Goal: Task Accomplishment & Management: Manage account settings

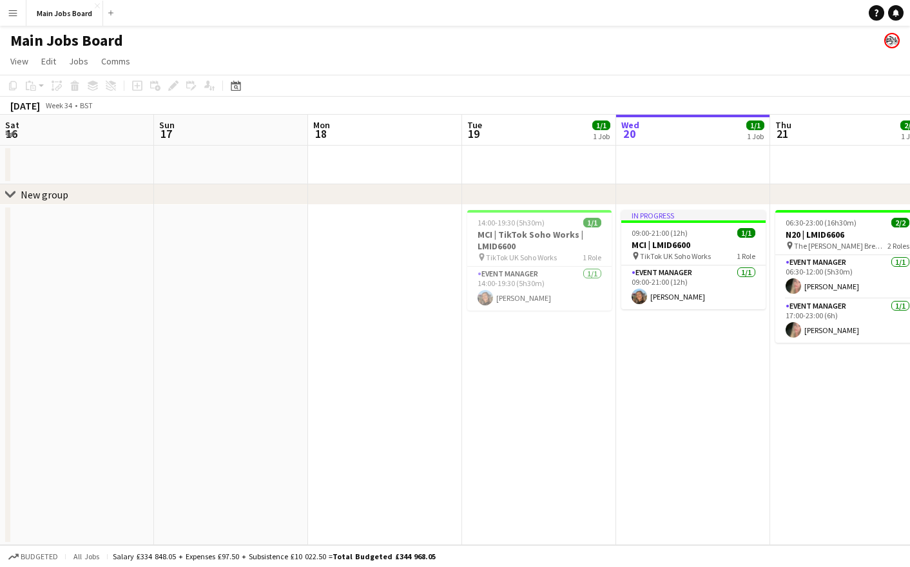
scroll to position [0, 308]
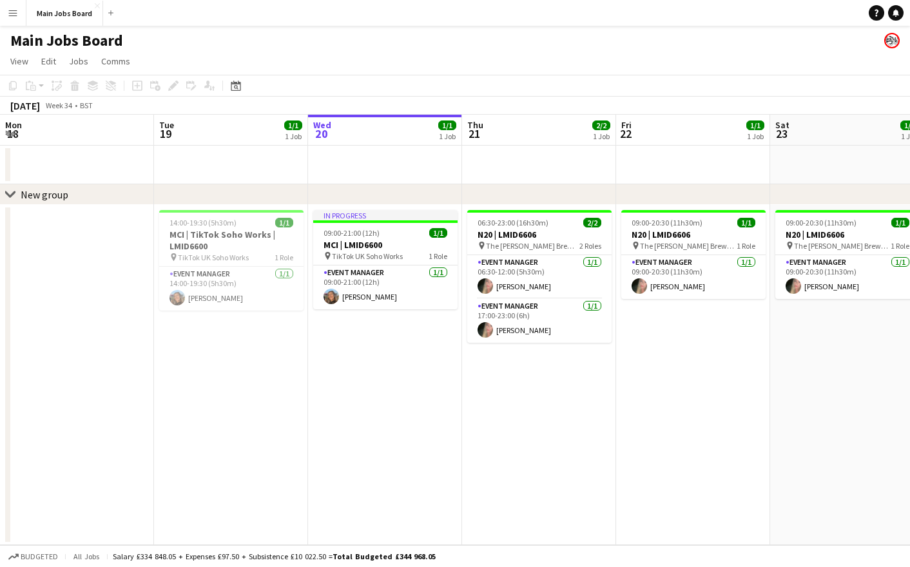
click at [21, 17] on button "Menu" at bounding box center [13, 13] width 26 height 26
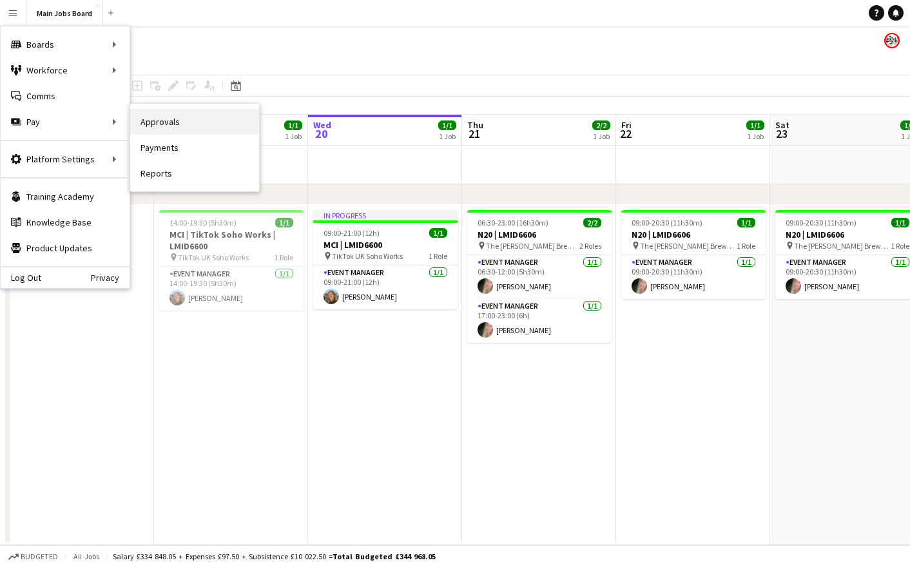
click at [163, 117] on link "Approvals" at bounding box center [194, 122] width 129 height 26
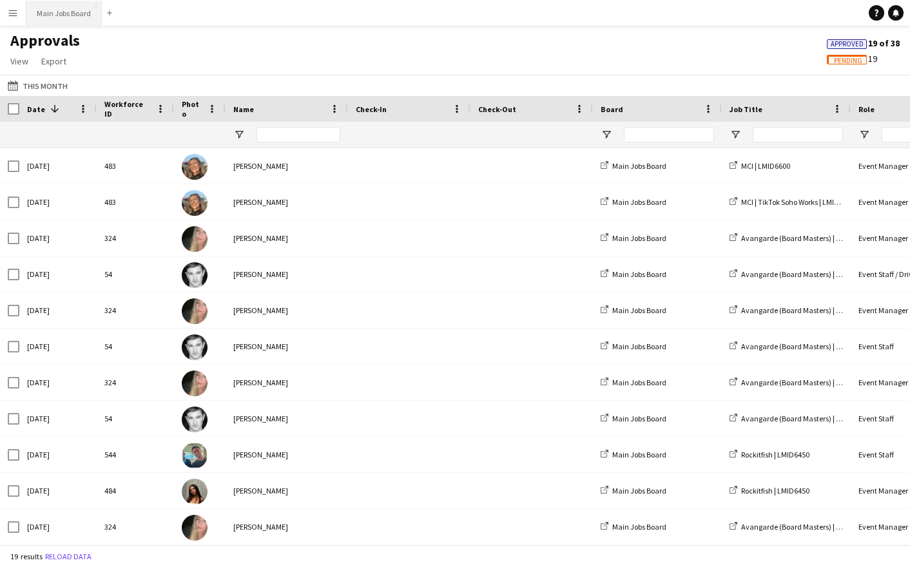
click at [95, 12] on button "Main Jobs Board Close" at bounding box center [63, 13] width 75 height 25
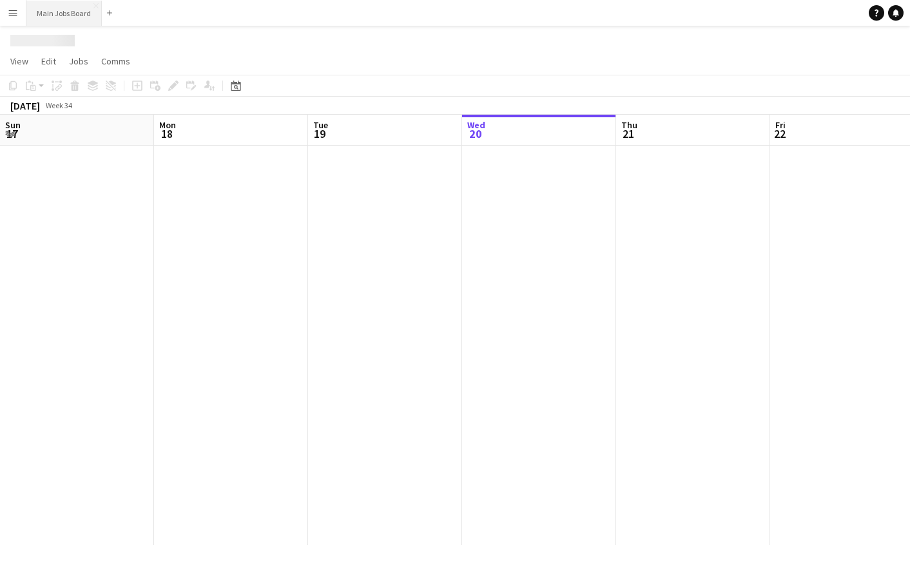
scroll to position [0, 308]
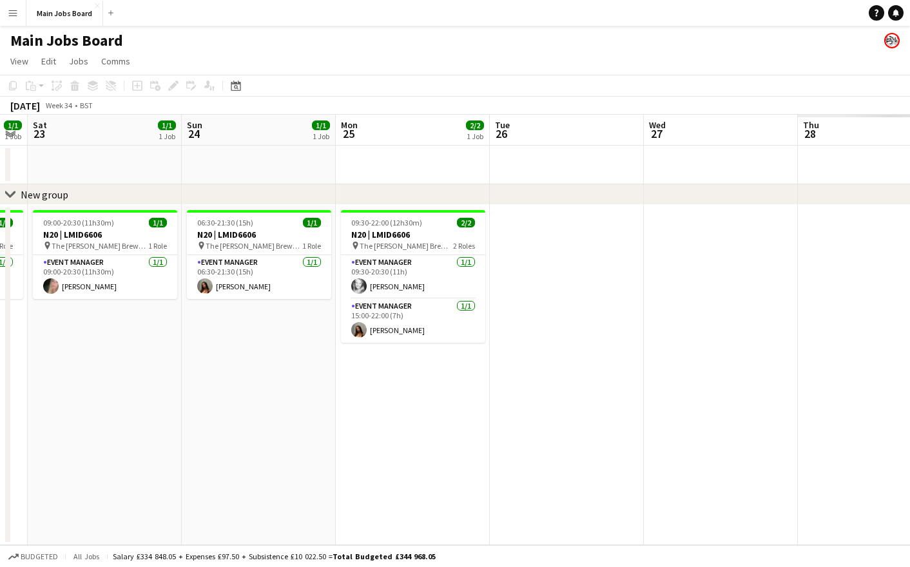
drag, startPoint x: 295, startPoint y: 361, endPoint x: 39, endPoint y: 363, distance: 255.8
click at [46, 363] on app-calendar-viewport "Wed 20 1/1 1 Job Thu 21 2/2 1 Job Fri 22 1/1 1 Job Sat 23 1/1 1 Job Sun 24 1/1 …" at bounding box center [455, 330] width 910 height 430
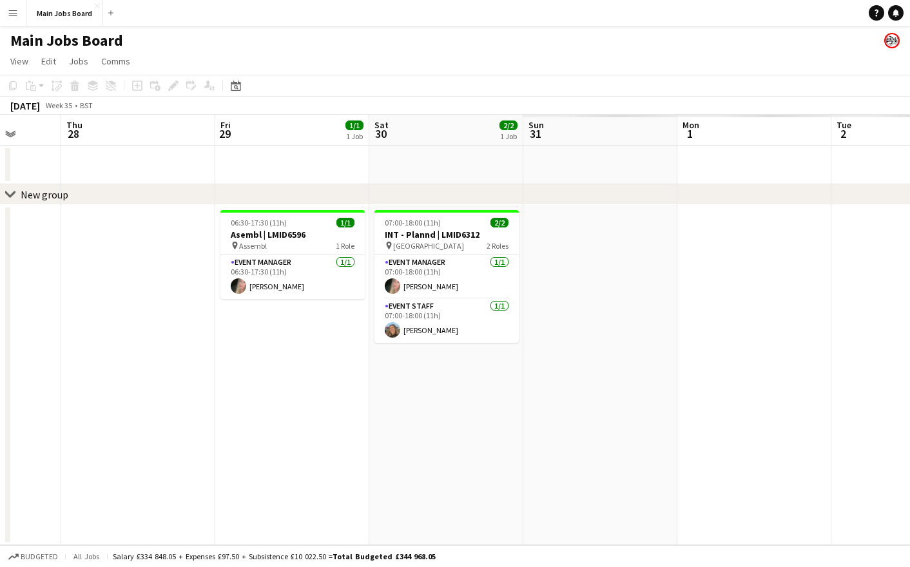
drag, startPoint x: 600, startPoint y: 391, endPoint x: -115, endPoint y: 391, distance: 715.7
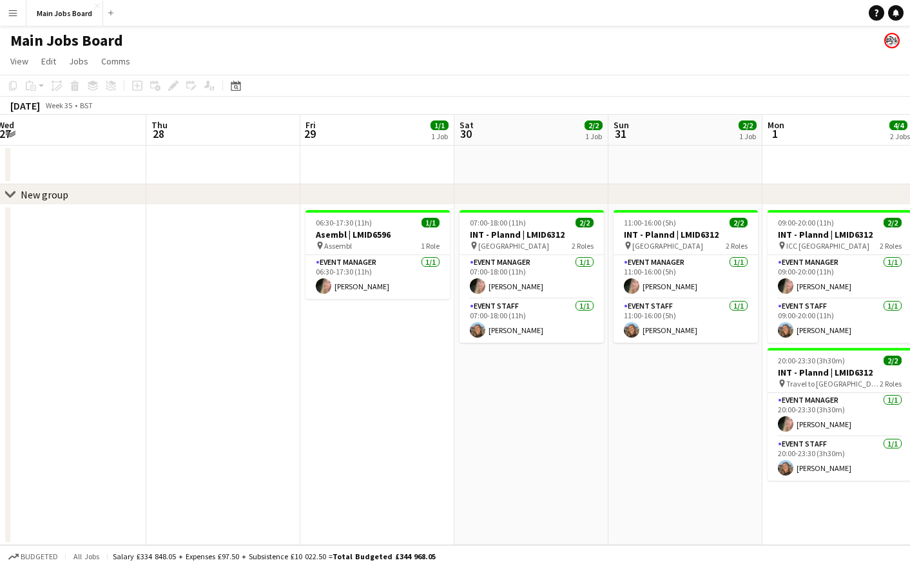
drag, startPoint x: 547, startPoint y: 420, endPoint x: -24, endPoint y: 420, distance: 570.8
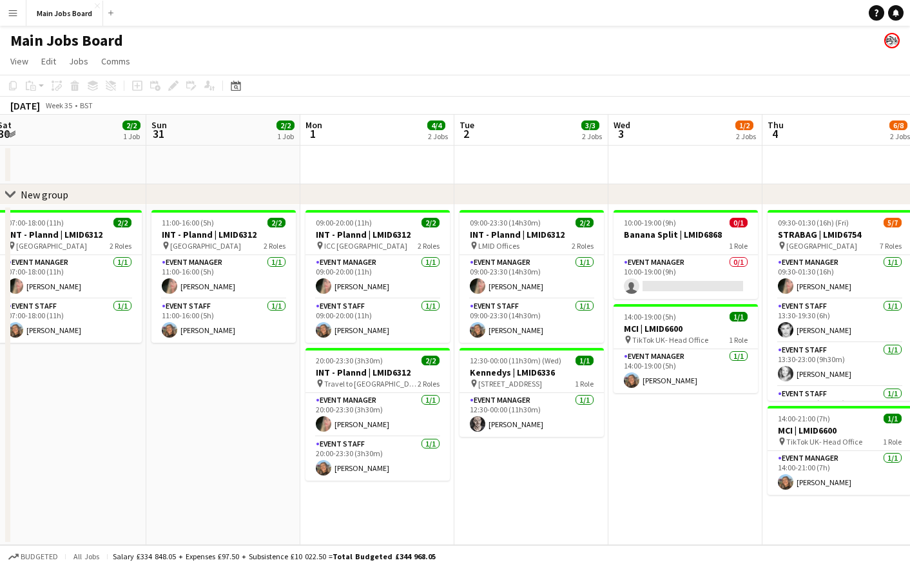
scroll to position [0, 486]
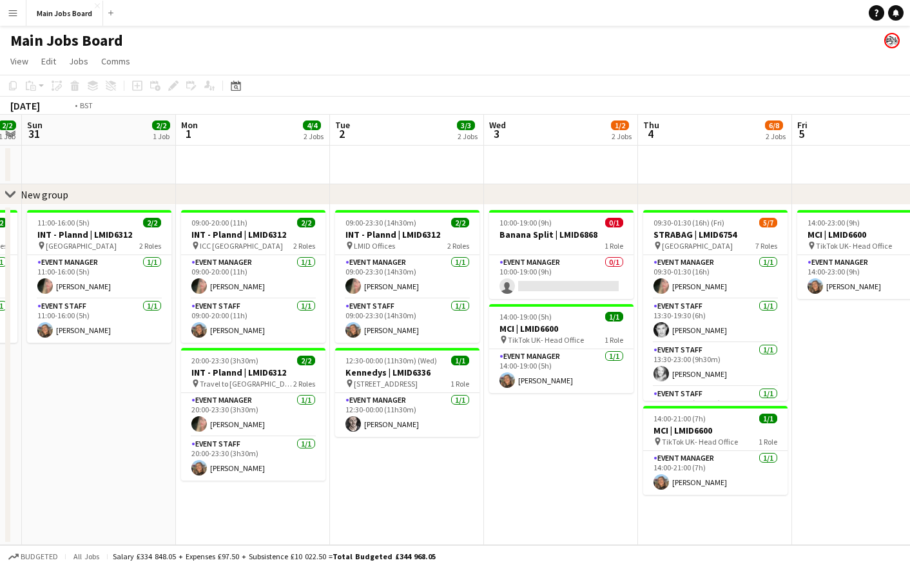
drag, startPoint x: 713, startPoint y: 455, endPoint x: 134, endPoint y: 434, distance: 579.5
click at [140, 434] on app-calendar-viewport "Thu 28 Fri 29 1/1 1 Job Sat 30 2/2 1 Job Sun 31 2/2 1 Job Mon 1 4/4 2 Jobs Tue …" at bounding box center [455, 330] width 910 height 430
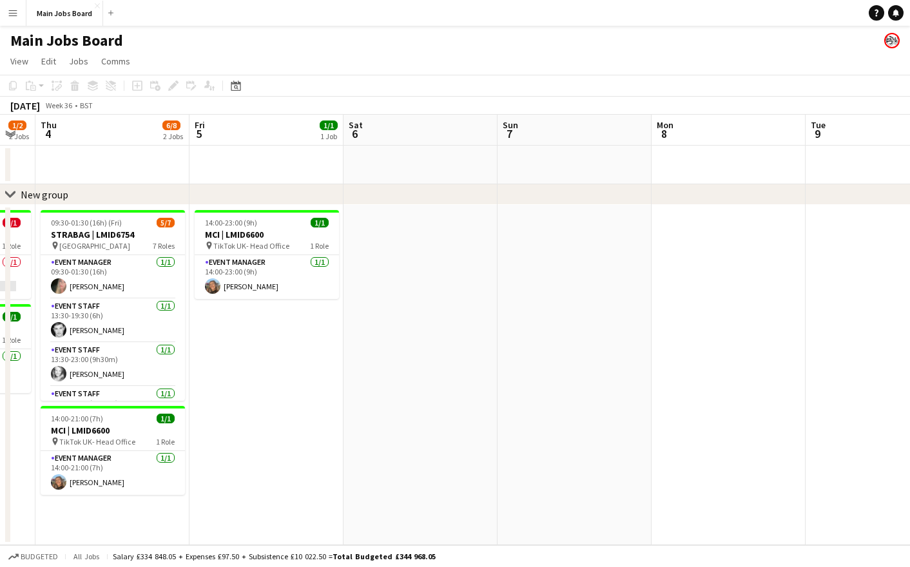
drag, startPoint x: 769, startPoint y: 444, endPoint x: 157, endPoint y: 444, distance: 612.0
click at [158, 444] on app-calendar-viewport "Mon 1 4/4 2 Jobs Tue 2 3/3 2 Jobs Wed 3 1/2 2 Jobs Thu 4 6/8 2 Jobs Fri 5 1/1 1…" at bounding box center [455, 330] width 910 height 430
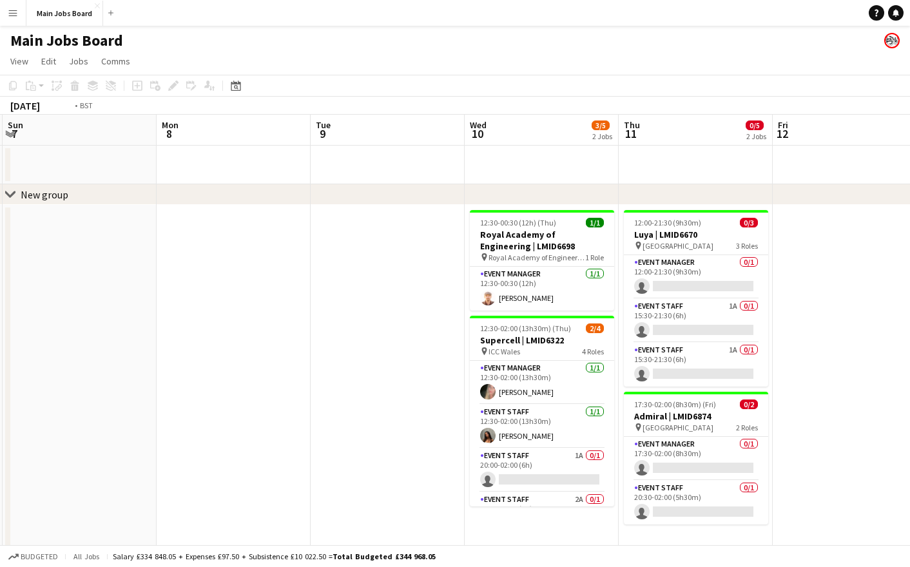
drag, startPoint x: 621, startPoint y: 458, endPoint x: 126, endPoint y: 458, distance: 495.4
click at [126, 458] on app-calendar-viewport "Thu 4 6/8 2 Jobs Fri 5 1/1 1 Job Sat 6 Sun 7 Mon 8 Tue 9 Wed 10 3/5 2 Jobs Thu …" at bounding box center [455, 333] width 910 height 437
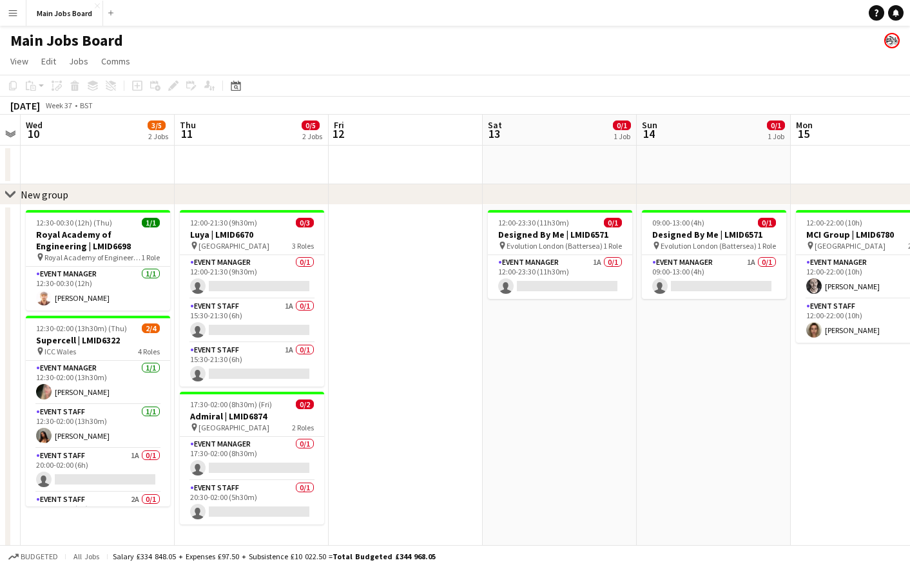
scroll to position [0, 419]
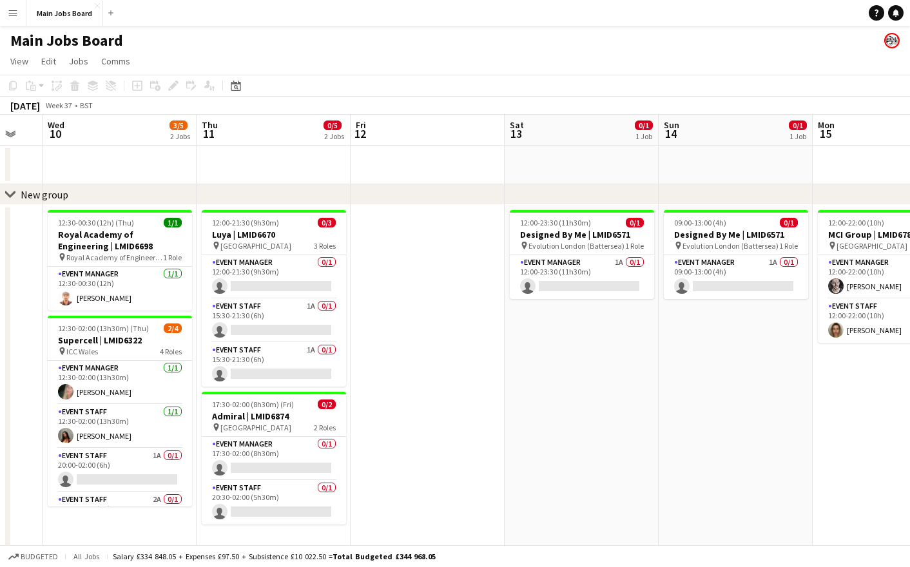
drag, startPoint x: 589, startPoint y: 455, endPoint x: 334, endPoint y: 455, distance: 255.1
click at [334, 455] on app-calendar-viewport "Sun 7 Mon 8 Tue 9 Wed 10 3/5 2 Jobs Thu 11 0/5 2 Jobs Fri 12 Sat 13 0/1 1 Job S…" at bounding box center [455, 333] width 910 height 437
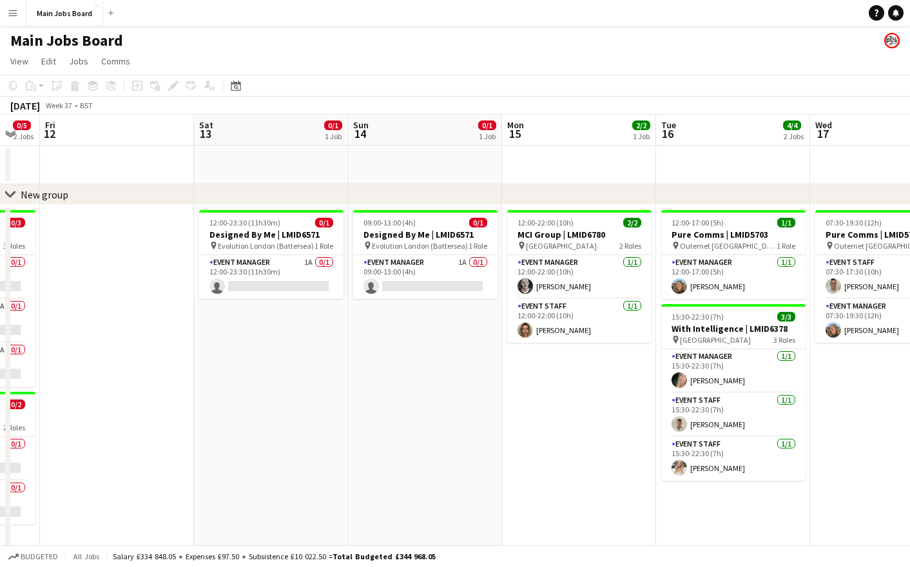
drag, startPoint x: 424, startPoint y: 403, endPoint x: 95, endPoint y: 403, distance: 329.2
click at [106, 403] on app-calendar-viewport "Tue 9 Wed 10 3/5 2 Jobs Thu 11 0/5 2 Jobs Fri 12 Sat 13 0/1 1 Job Sun 14 0/1 1 …" at bounding box center [455, 345] width 910 height 461
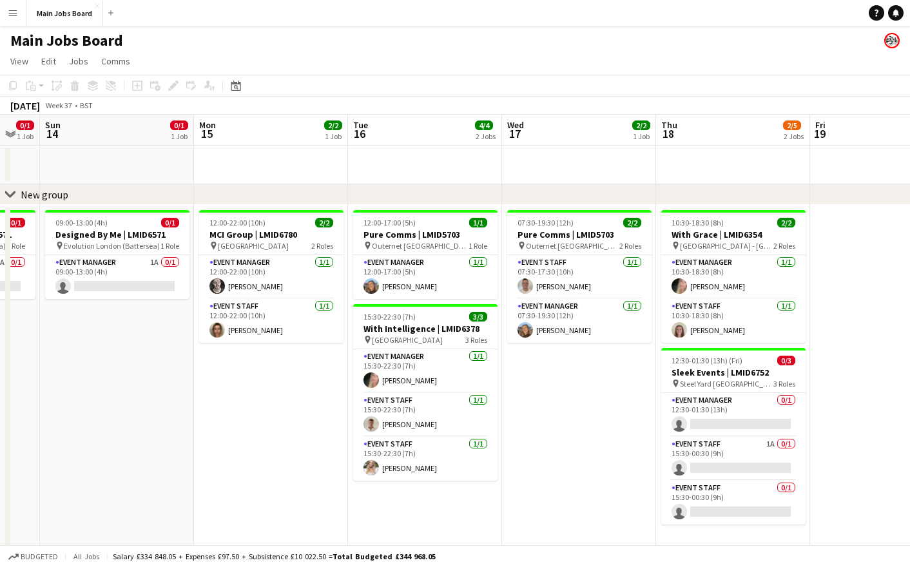
scroll to position [0, 474]
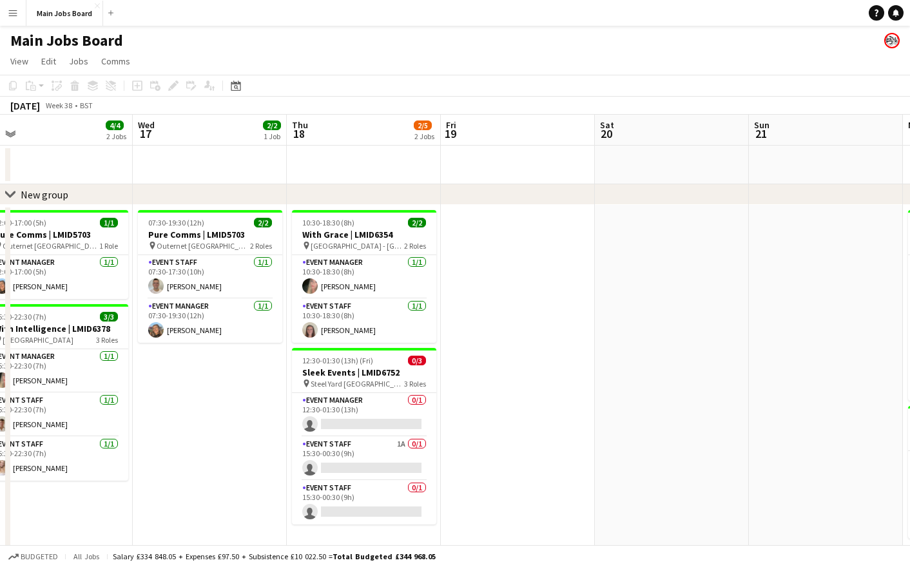
drag, startPoint x: 788, startPoint y: 444, endPoint x: 551, endPoint y: 444, distance: 237.1
click at [557, 444] on app-calendar-viewport "Sat 13 0/1 1 Job Sun 14 0/1 1 Job Mon 15 2/2 1 Job Tue 16 4/4 2 Jobs Wed 17 2/2…" at bounding box center [455, 346] width 910 height 463
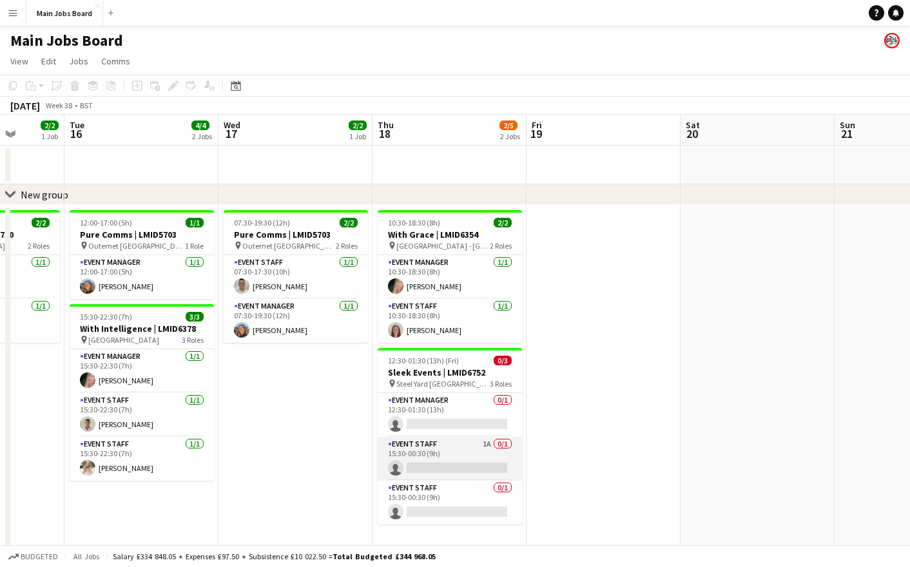
click at [490, 446] on app-card-role "Event Staff 1A 0/1 15:30-00:30 (9h) single-neutral-actions" at bounding box center [450, 459] width 144 height 44
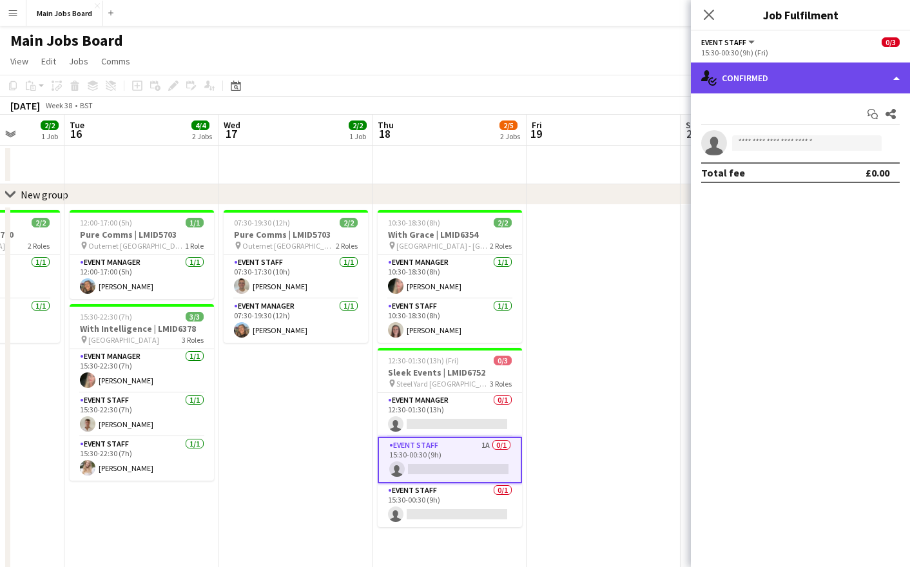
click at [839, 71] on div "single-neutral-actions-check-2 Confirmed" at bounding box center [800, 77] width 219 height 31
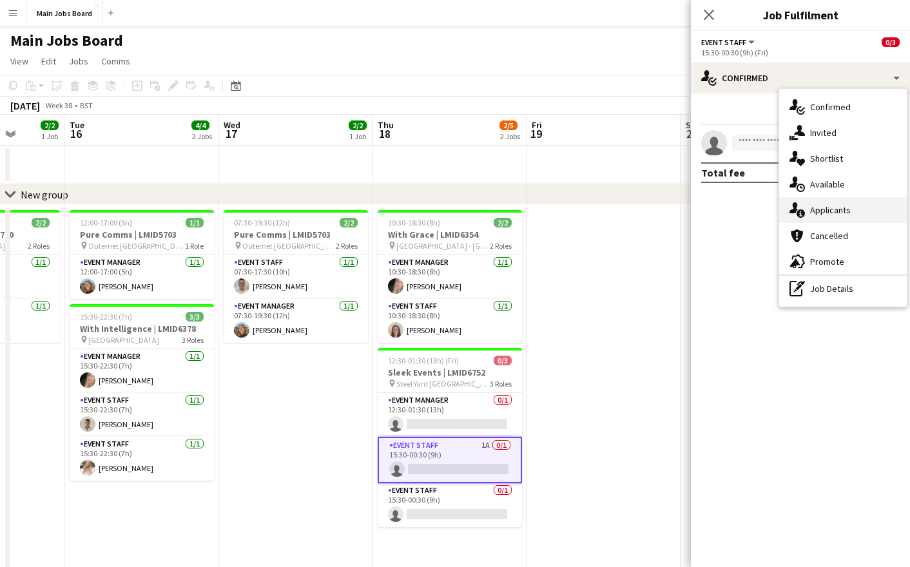
click at [852, 210] on div "single-neutral-actions-information Applicants" at bounding box center [843, 210] width 128 height 26
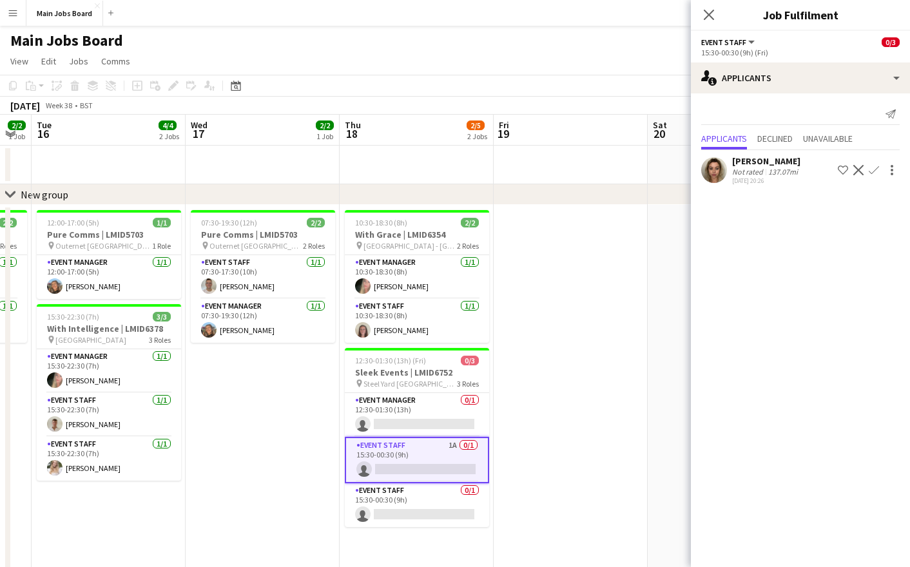
drag, startPoint x: 434, startPoint y: 363, endPoint x: 67, endPoint y: 363, distance: 366.5
click at [67, 363] on app-calendar-viewport "Sat 13 0/1 1 Job Sun 14 0/1 1 Job Mon 15 2/2 1 Job Tue 16 4/4 2 Jobs Wed 17 2/2…" at bounding box center [455, 371] width 910 height 512
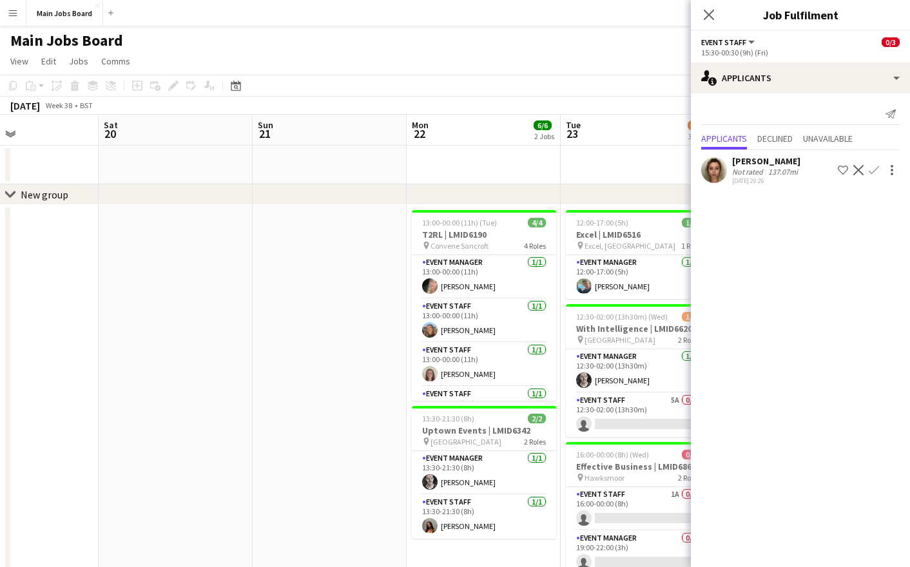
drag, startPoint x: 538, startPoint y: 424, endPoint x: 214, endPoint y: 424, distance: 324.0
click at [219, 424] on app-calendar-viewport "Tue 16 4/4 2 Jobs Wed 17 2/2 1 Job Thu 18 2/5 2 Jobs Fri 19 Sat 20 Sun 21 Mon 2…" at bounding box center [455, 371] width 910 height 512
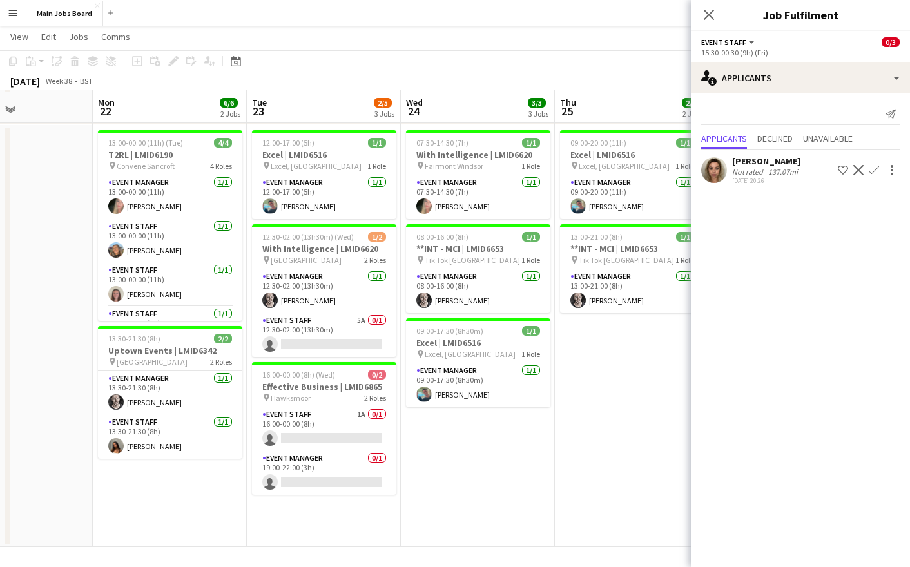
scroll to position [81, 0]
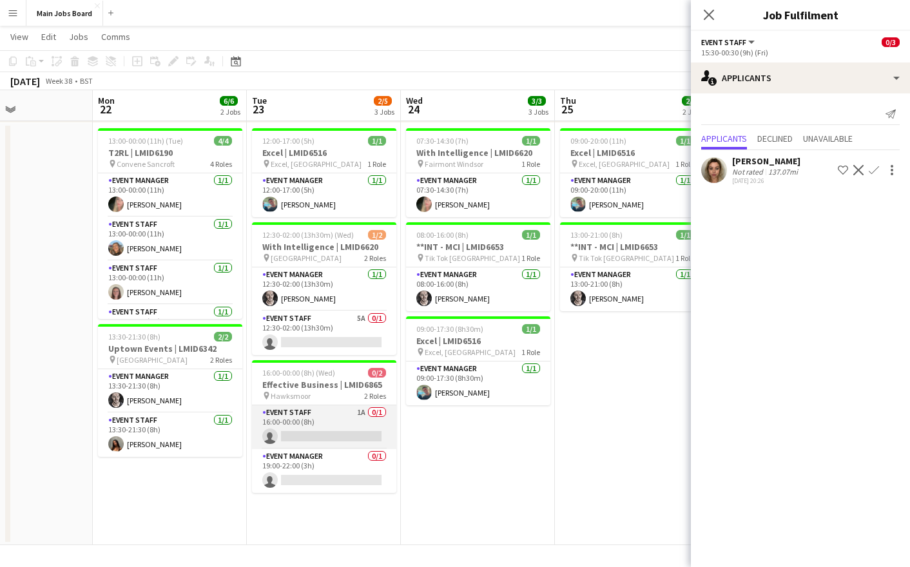
click at [365, 414] on app-card-role "Event Staff 1A 0/1 16:00-00:00 (8h) single-neutral-actions" at bounding box center [324, 427] width 144 height 44
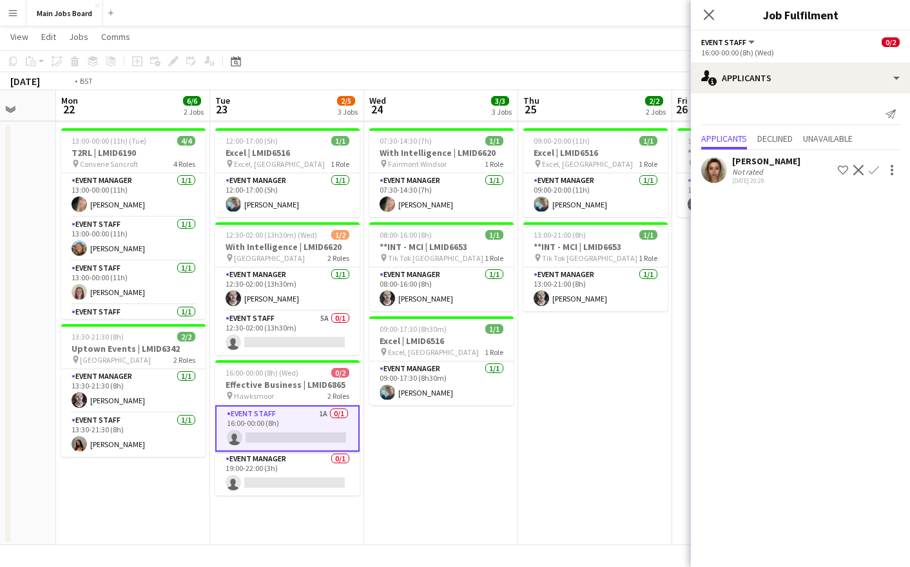
drag, startPoint x: 513, startPoint y: 405, endPoint x: 183, endPoint y: 399, distance: 330.5
click at [187, 399] on app-calendar-viewport "Fri 19 Sat 20 Sun 21 Mon 22 6/6 2 Jobs Tue 23 2/5 3 Jobs Wed 24 3/3 3 Jobs Thu …" at bounding box center [455, 257] width 910 height 575
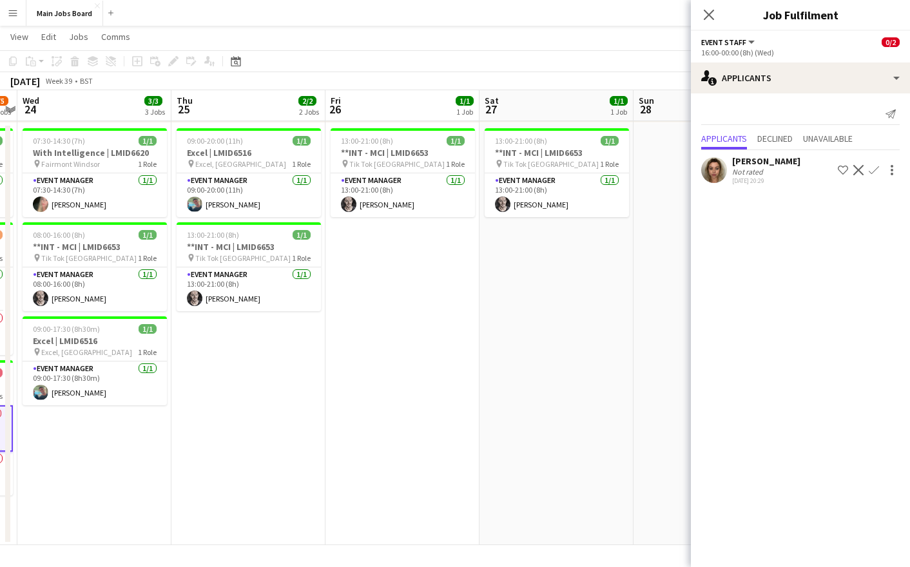
drag, startPoint x: 492, startPoint y: 410, endPoint x: 89, endPoint y: 410, distance: 403.3
click at [100, 410] on app-calendar-viewport "Sun 21 Mon 22 6/6 2 Jobs Tue 23 2/5 3 Jobs Wed 24 3/3 3 Jobs Thu 25 2/2 2 Jobs …" at bounding box center [455, 257] width 910 height 575
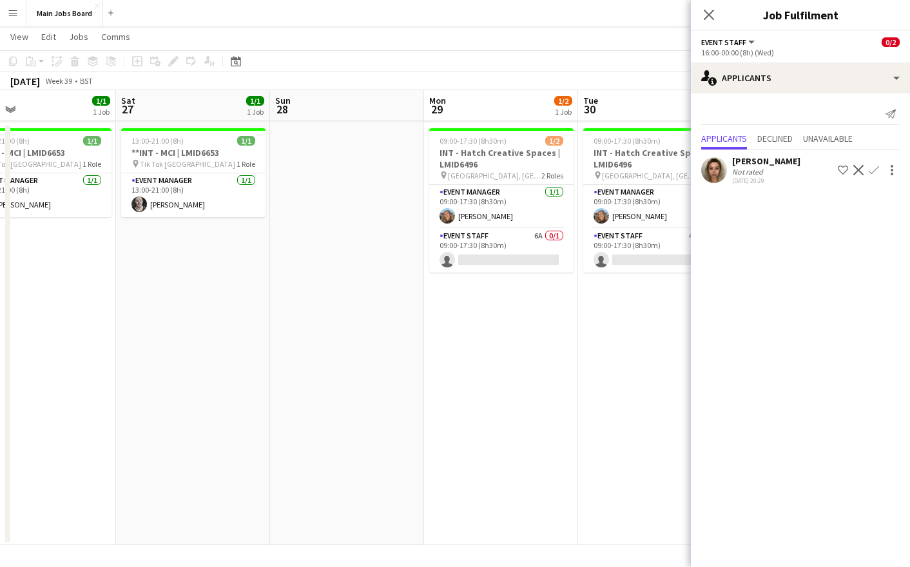
drag, startPoint x: 453, startPoint y: 407, endPoint x: 69, endPoint y: 407, distance: 383.9
click at [84, 407] on app-calendar-viewport "Tue 23 2/5 3 Jobs Wed 24 3/3 3 Jobs Thu 25 2/2 2 Jobs Fri 26 1/1 1 Job Sat 27 1…" at bounding box center [455, 257] width 910 height 575
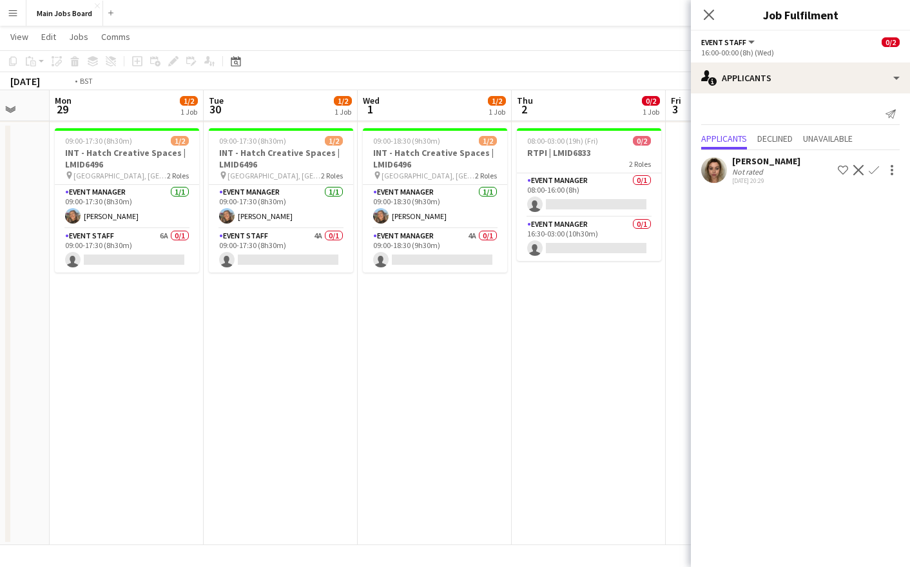
drag, startPoint x: 443, startPoint y: 385, endPoint x: 95, endPoint y: 385, distance: 348.5
click at [102, 385] on app-calendar-viewport "Fri 26 1/1 1 Job Sat 27 1/1 1 Job Sun 28 Mon 29 1/2 1 Job Tue 30 1/2 1 Job Wed …" at bounding box center [455, 257] width 910 height 575
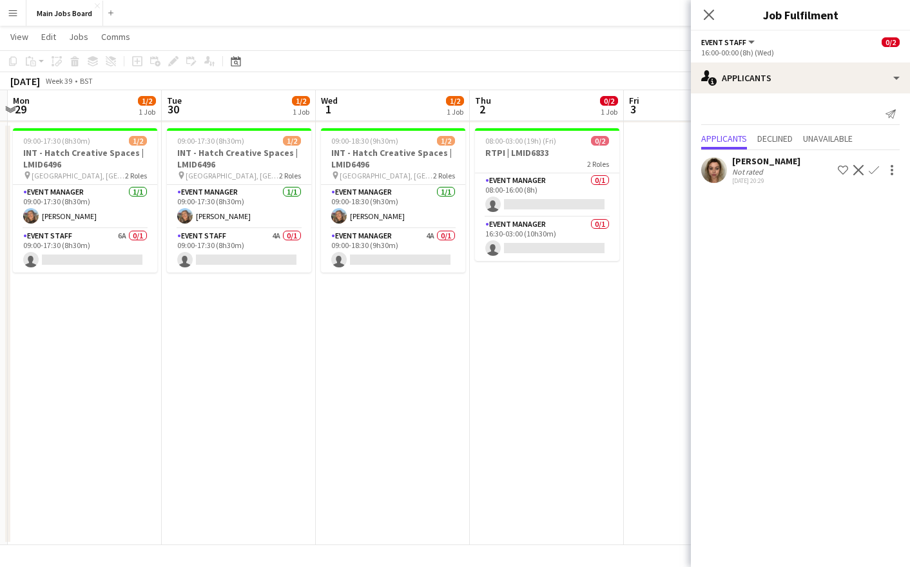
drag, startPoint x: 329, startPoint y: 385, endPoint x: 420, endPoint y: 385, distance: 90.8
click at [413, 385] on app-calendar-viewport "Sat 27 1/1 1 Job Sun 28 Mon 29 1/2 1 Job Tue 30 1/2 1 Job Wed 1 1/2 1 Job Thu 2…" at bounding box center [455, 257] width 910 height 575
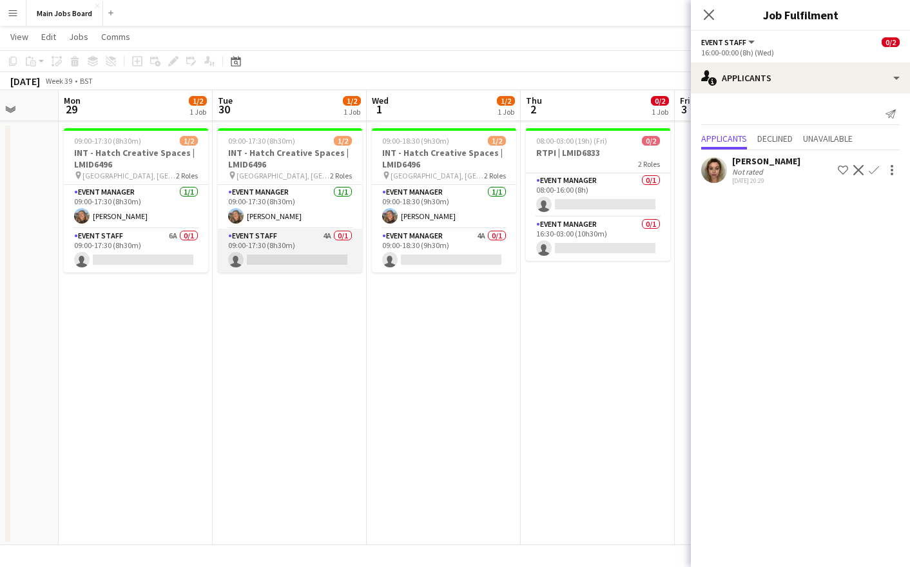
click at [329, 235] on app-card-role "Event Staff 4A 0/1 09:00-17:30 (8h30m) single-neutral-actions" at bounding box center [290, 251] width 144 height 44
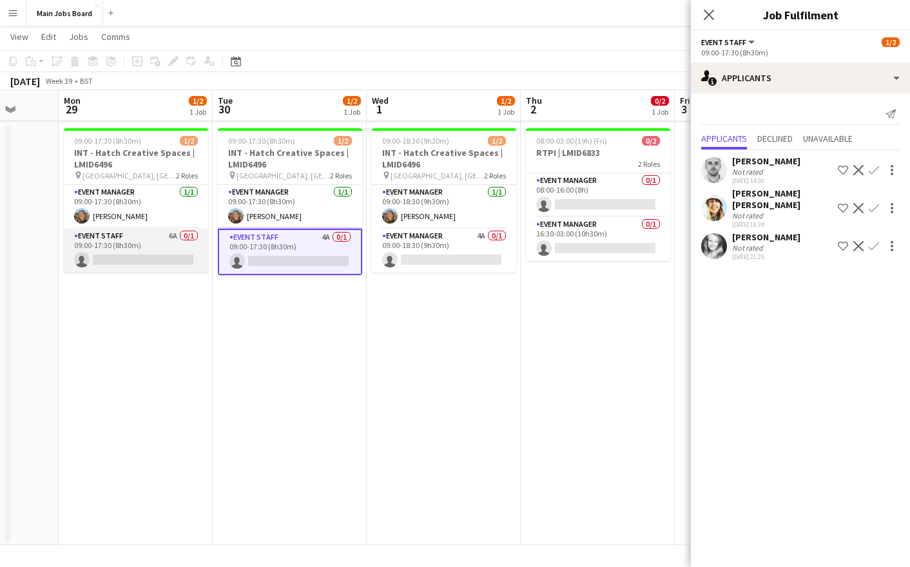
click at [171, 234] on app-card-role "Event Staff 6A 0/1 09:00-17:30 (8h30m) single-neutral-actions" at bounding box center [136, 251] width 144 height 44
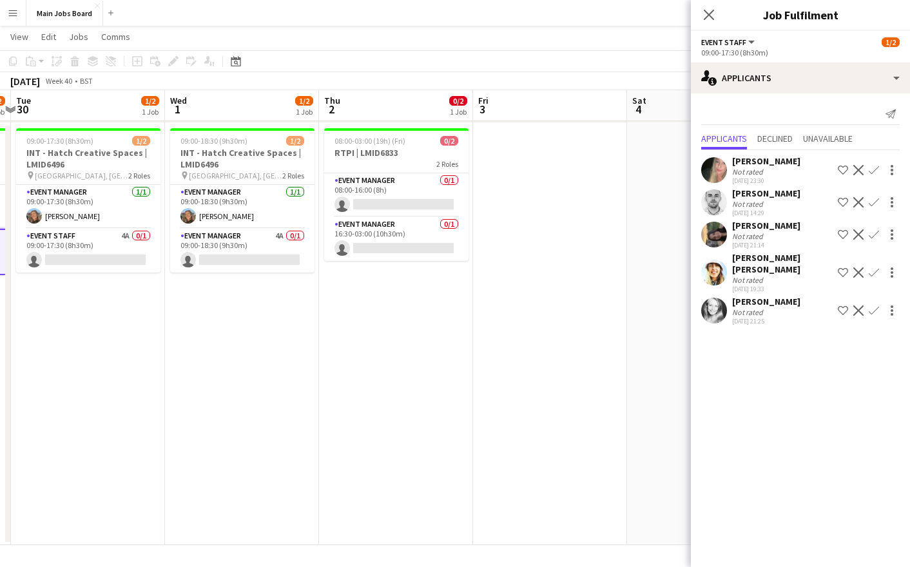
drag, startPoint x: 569, startPoint y: 359, endPoint x: 362, endPoint y: 338, distance: 207.8
click at [363, 339] on app-calendar-viewport "Sat 27 1/1 1 Job Sun 28 Mon 29 1/2 1 Job Tue 30 1/2 1 Job Wed 1 1/2 1 Job Thu 2…" at bounding box center [455, 257] width 910 height 575
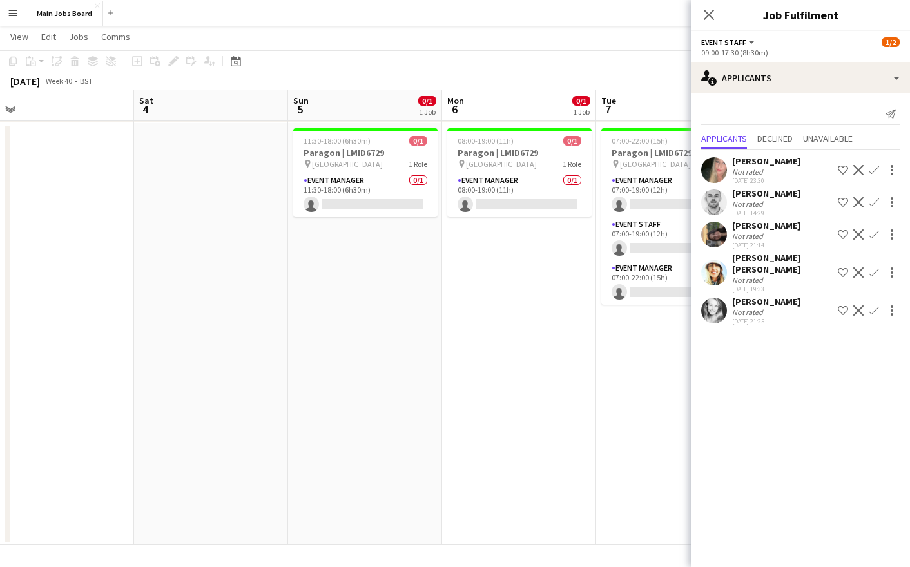
drag, startPoint x: 502, startPoint y: 343, endPoint x: 58, endPoint y: 330, distance: 444.0
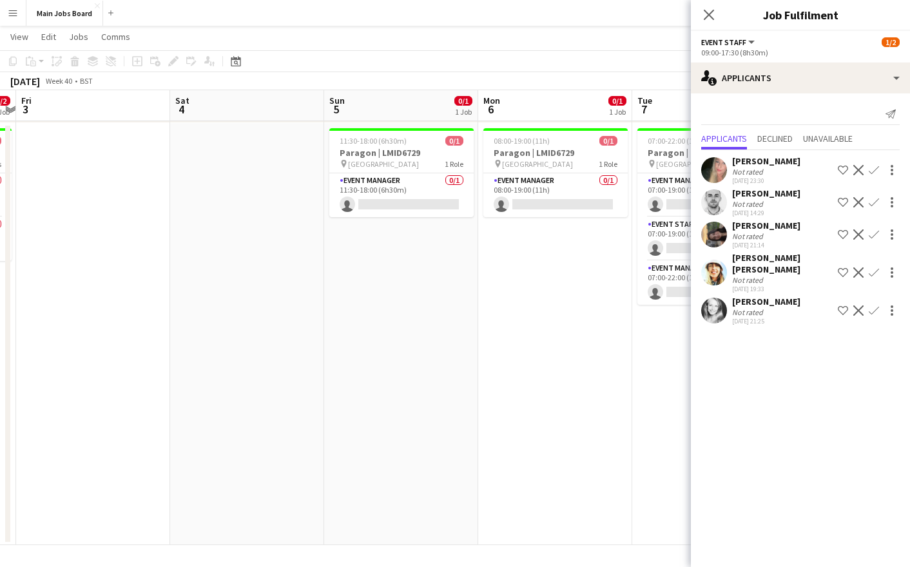
click at [67, 330] on app-calendar-viewport "Tue 30 1/2 1 Job Wed 1 1/2 1 Job Thu 2 0/2 1 Job Fri 3 Sat 4 Sun 5 0/1 1 Job Mo…" at bounding box center [455, 257] width 910 height 575
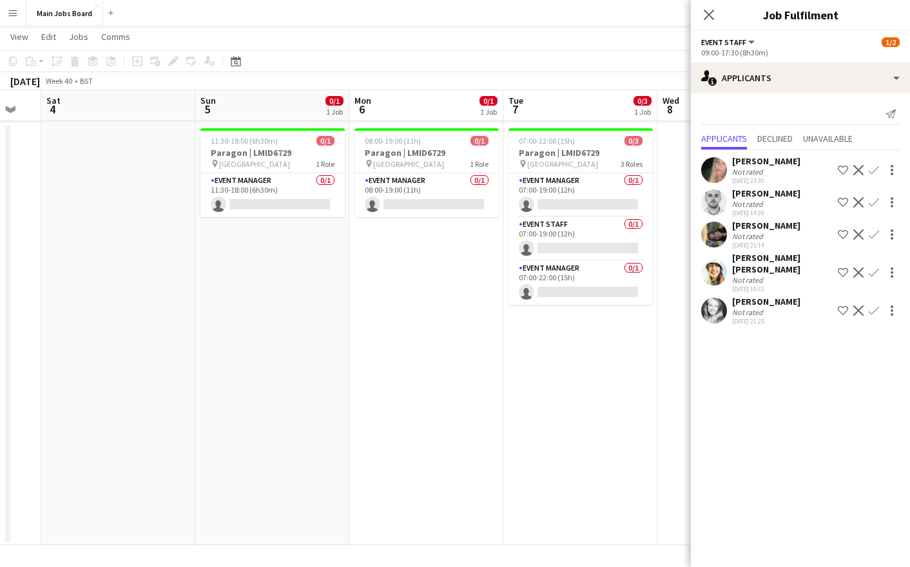
drag, startPoint x: 286, startPoint y: 395, endPoint x: 146, endPoint y: 395, distance: 139.8
click at [154, 395] on app-calendar-viewport "Wed 1 1/2 1 Job Thu 2 0/2 1 Job Fri 3 Sat 4 Sun 5 0/1 1 Job Mon 6 0/1 1 Job Tue…" at bounding box center [455, 257] width 910 height 575
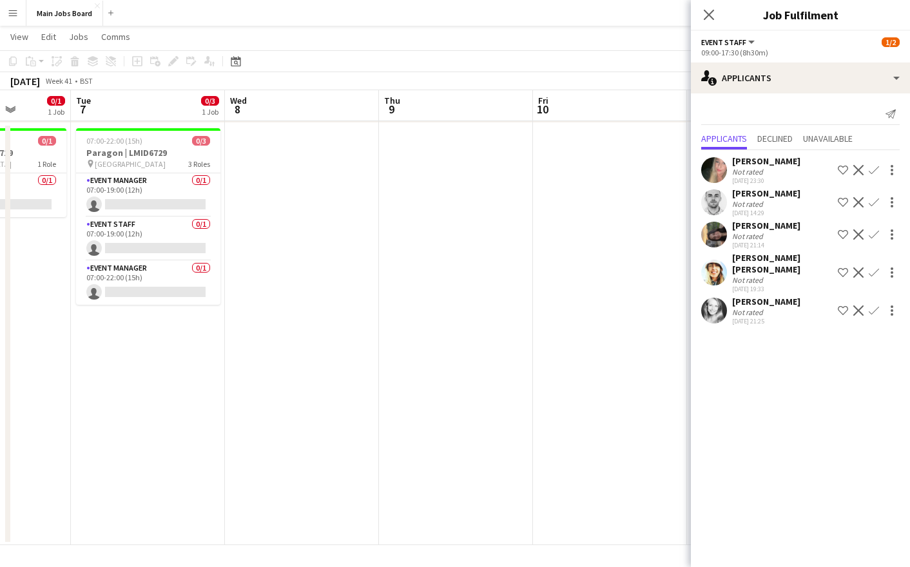
drag, startPoint x: 391, startPoint y: 380, endPoint x: -92, endPoint y: 380, distance: 483.1
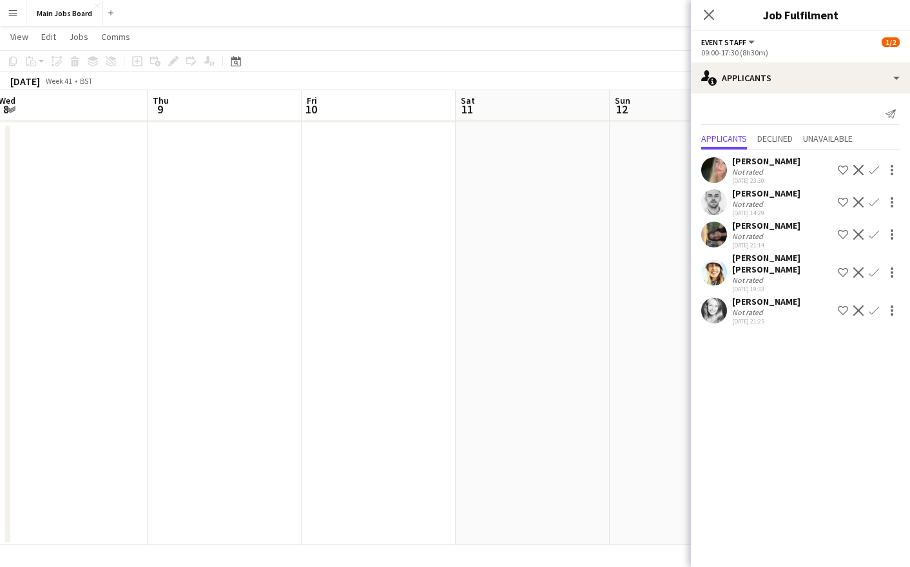
drag, startPoint x: 370, startPoint y: 410, endPoint x: -133, endPoint y: 410, distance: 502.5
drag, startPoint x: 250, startPoint y: 437, endPoint x: -209, endPoint y: 437, distance: 459.3
drag, startPoint x: 293, startPoint y: 393, endPoint x: -390, endPoint y: 393, distance: 683.5
click at [61, 12] on button "Main Jobs Board Close" at bounding box center [64, 13] width 77 height 25
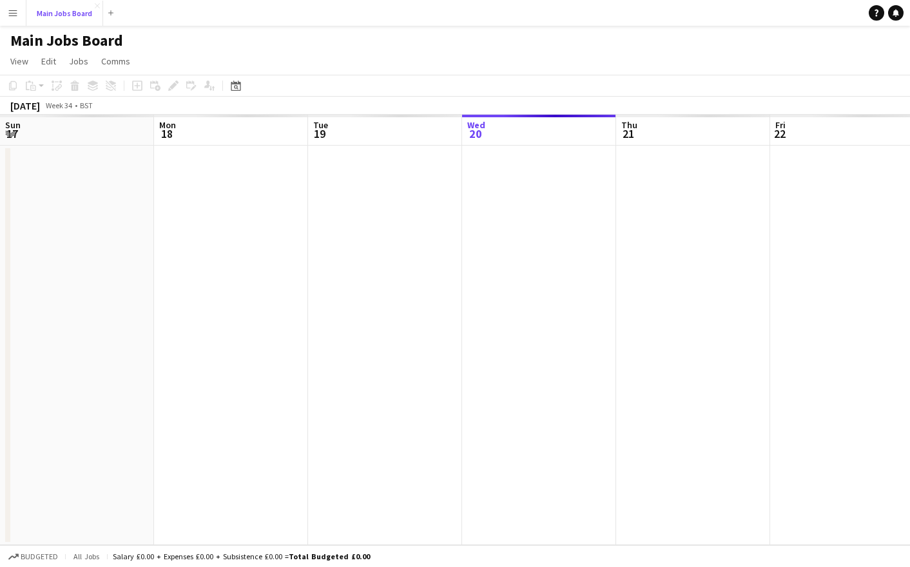
scroll to position [0, 308]
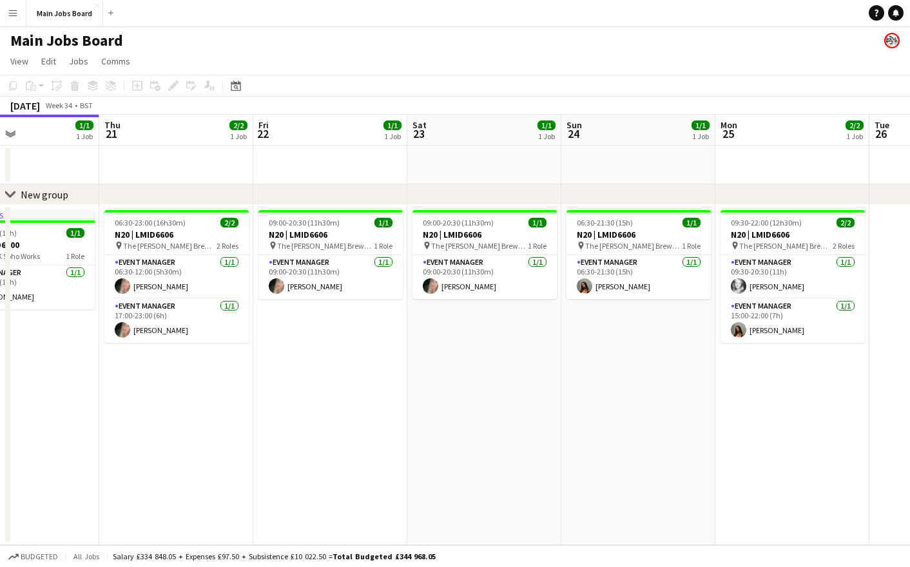
drag, startPoint x: 475, startPoint y: 412, endPoint x: 18, endPoint y: 412, distance: 457.4
click at [19, 412] on app-calendar-viewport "Sun 17 Mon 18 Tue 19 1/1 1 Job Wed 20 1/1 1 Job Thu 21 2/2 1 Job Fri 22 1/1 1 J…" at bounding box center [455, 330] width 910 height 430
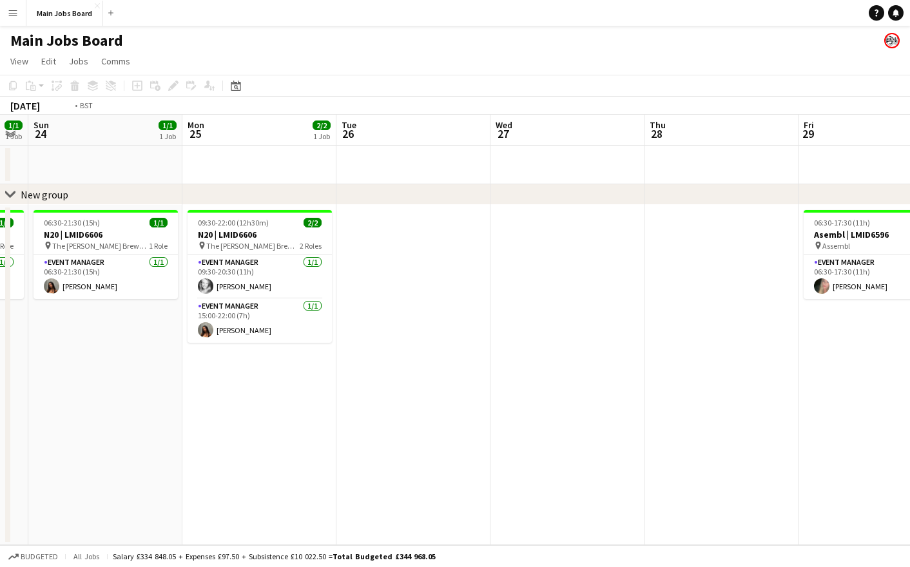
drag, startPoint x: 375, startPoint y: 428, endPoint x: -37, endPoint y: 426, distance: 412.3
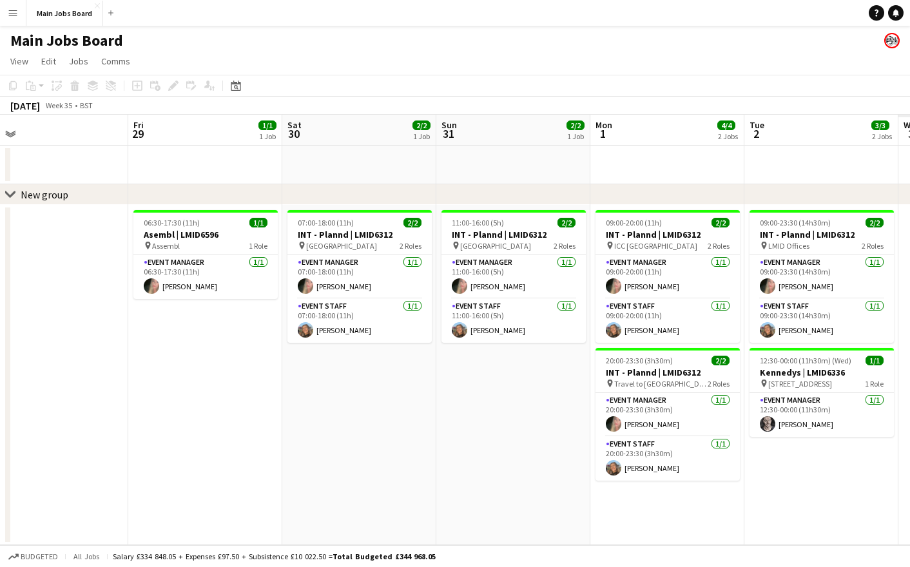
drag, startPoint x: 631, startPoint y: 436, endPoint x: 86, endPoint y: 436, distance: 545.0
click at [123, 436] on app-calendar-viewport "Mon 25 2/2 1 Job Tue 26 Wed 27 Thu 28 Fri 29 1/1 1 Job Sat 30 2/2 1 Job Sun 31 …" at bounding box center [455, 330] width 910 height 430
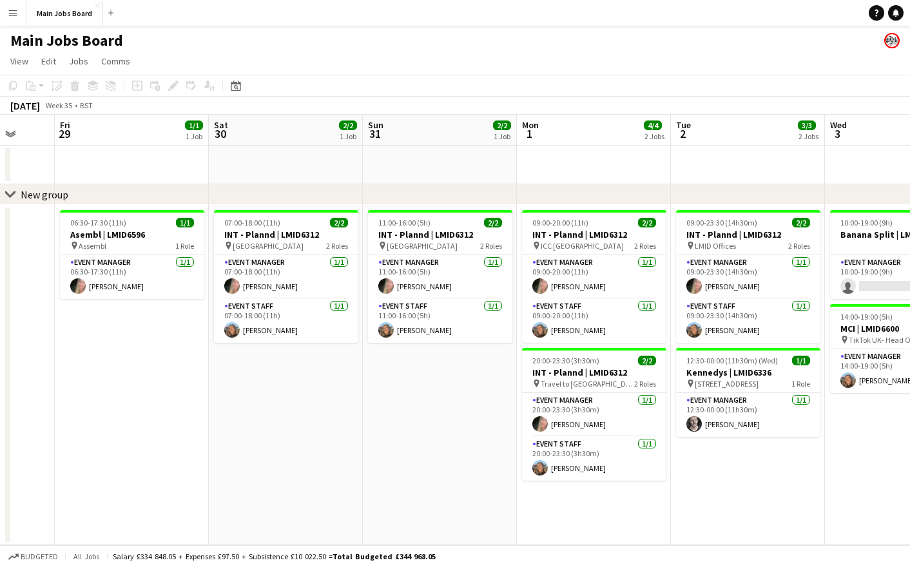
drag, startPoint x: 475, startPoint y: 392, endPoint x: 45, endPoint y: 392, distance: 430.3
click at [60, 392] on app-calendar-viewport "Tue 26 Wed 27 Thu 28 Fri 29 1/1 1 Job Sat 30 2/2 1 Job Sun 31 2/2 1 Job Mon 1 4…" at bounding box center [455, 330] width 910 height 430
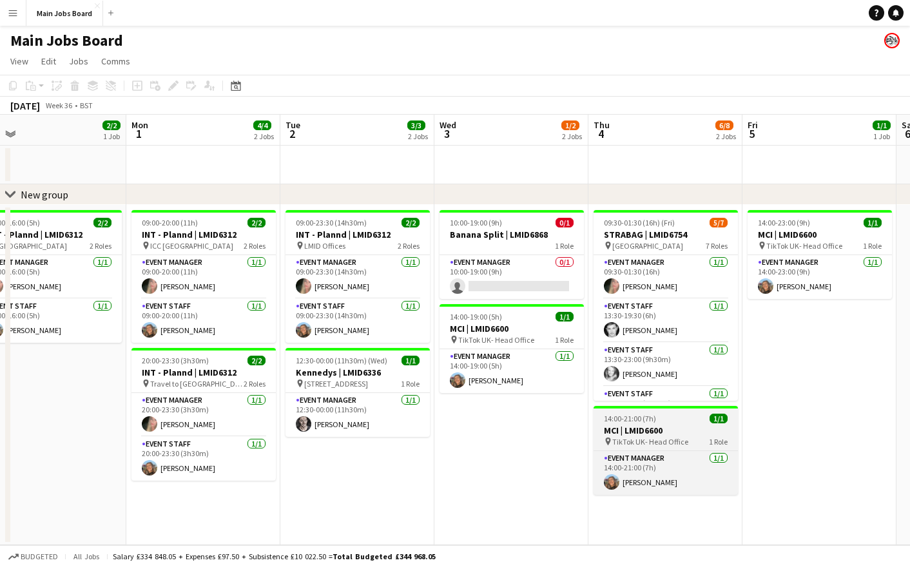
drag, startPoint x: 539, startPoint y: 408, endPoint x: -24, endPoint y: 408, distance: 563.7
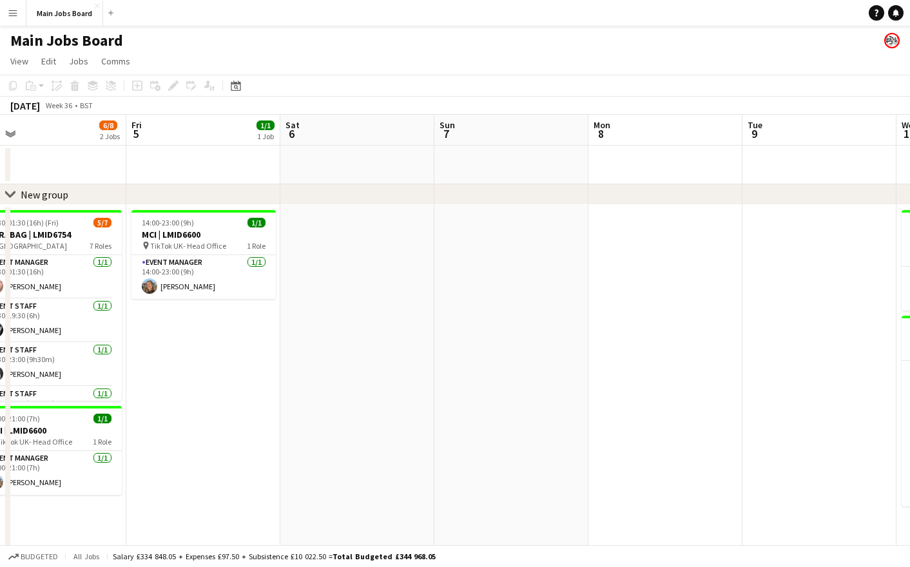
scroll to position [0, 392]
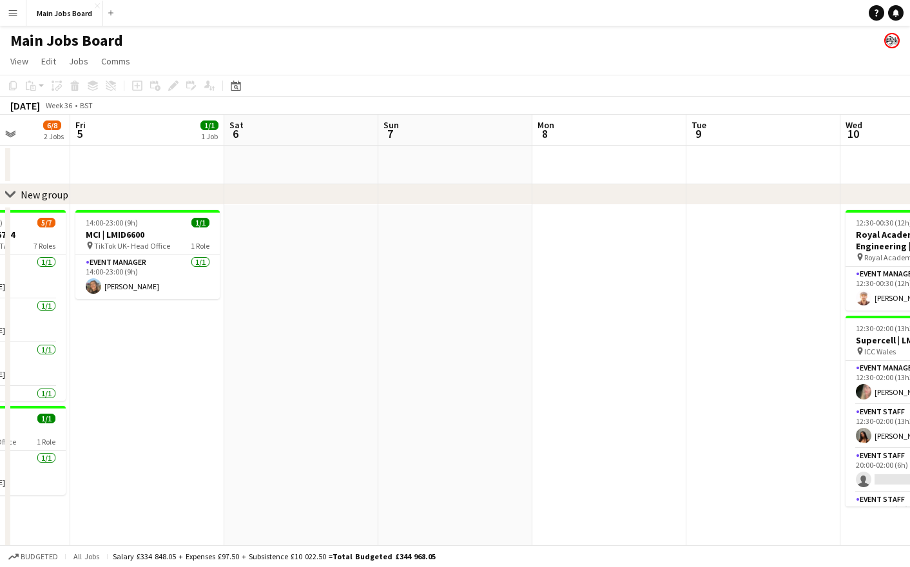
drag, startPoint x: 555, startPoint y: 361, endPoint x: -67, endPoint y: 361, distance: 621.7
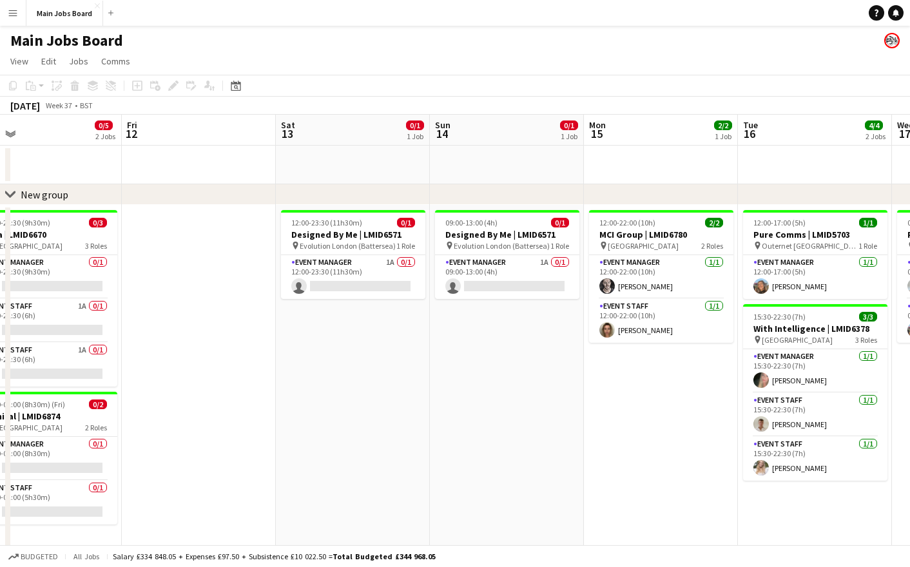
scroll to position [0, 397]
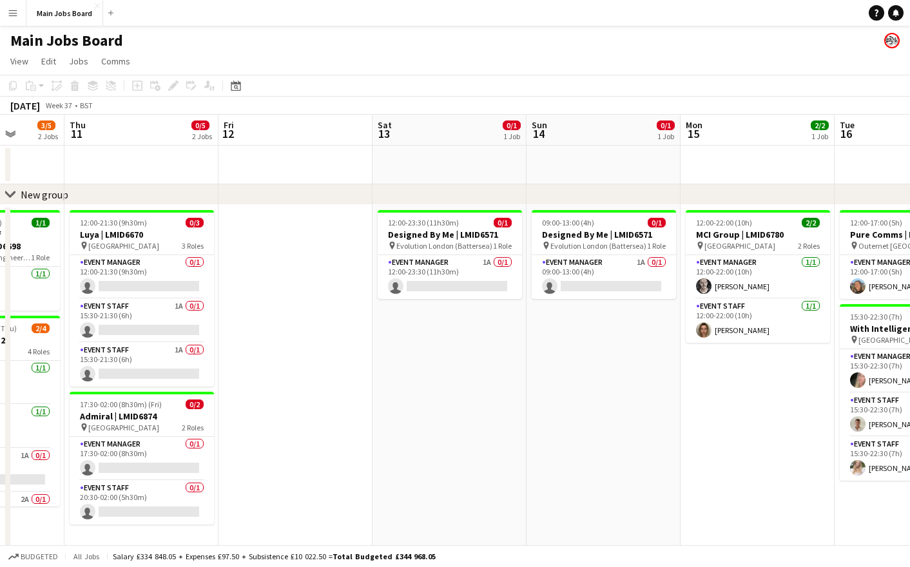
drag, startPoint x: 761, startPoint y: 418, endPoint x: 139, endPoint y: 408, distance: 621.7
click at [139, 408] on app-calendar-viewport "Mon 8 Tue 9 Wed 10 3/5 2 Jobs Thu 11 0/5 2 Jobs Fri 12 Sat 13 0/1 1 Job Sun 14 …" at bounding box center [455, 345] width 910 height 461
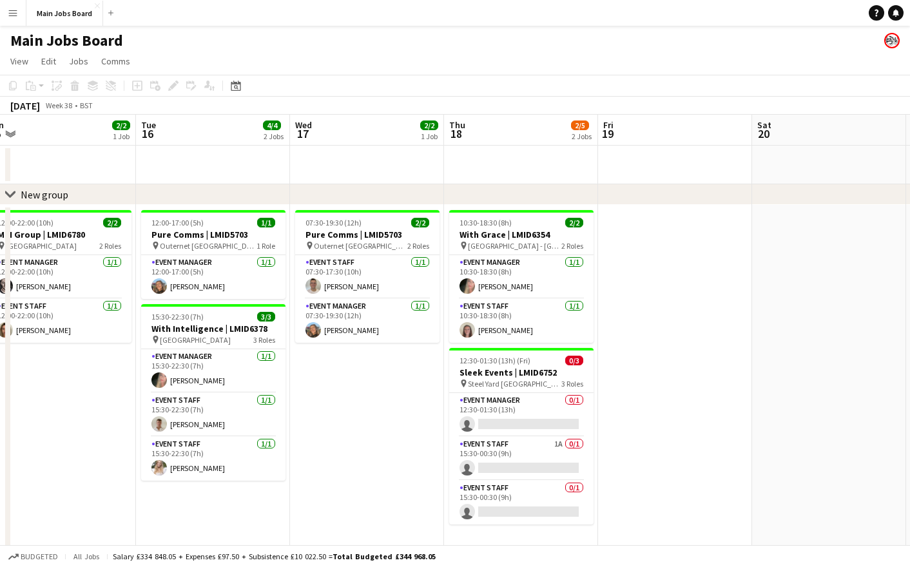
scroll to position [0, 484]
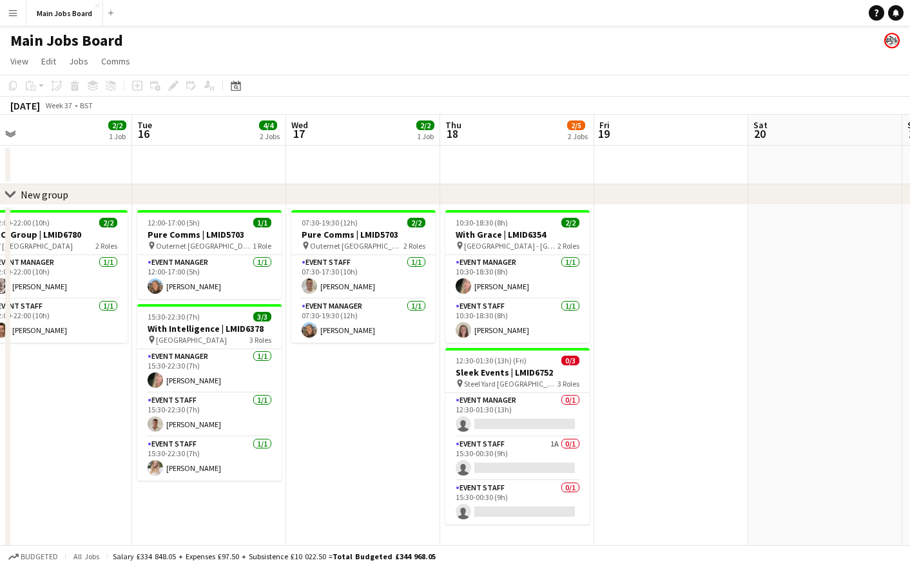
drag, startPoint x: 698, startPoint y: 500, endPoint x: 150, endPoint y: 486, distance: 548.4
click at [150, 486] on app-calendar-viewport "Fri 12 Sat 13 0/1 1 Job Sun 14 0/1 1 Job Mon 15 2/2 1 Job Tue 16 4/4 2 Jobs Wed…" at bounding box center [455, 346] width 910 height 463
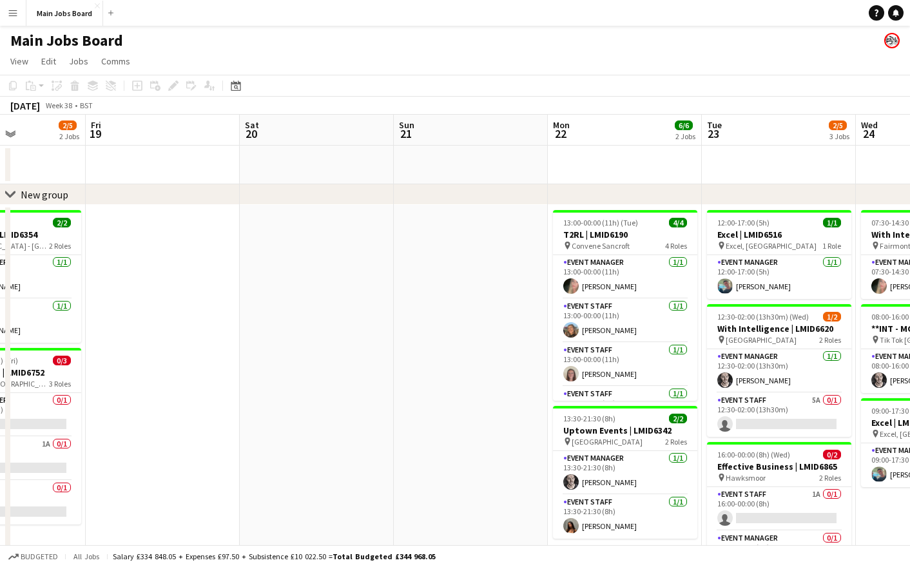
scroll to position [0, 377]
drag, startPoint x: 644, startPoint y: 435, endPoint x: 135, endPoint y: 406, distance: 509.7
click at [135, 406] on app-calendar-viewport "Tue 16 4/4 2 Jobs Wed 17 2/2 1 Job Thu 18 2/5 2 Jobs Fri 19 Sat 20 Sun 21 Mon 2…" at bounding box center [455, 371] width 910 height 512
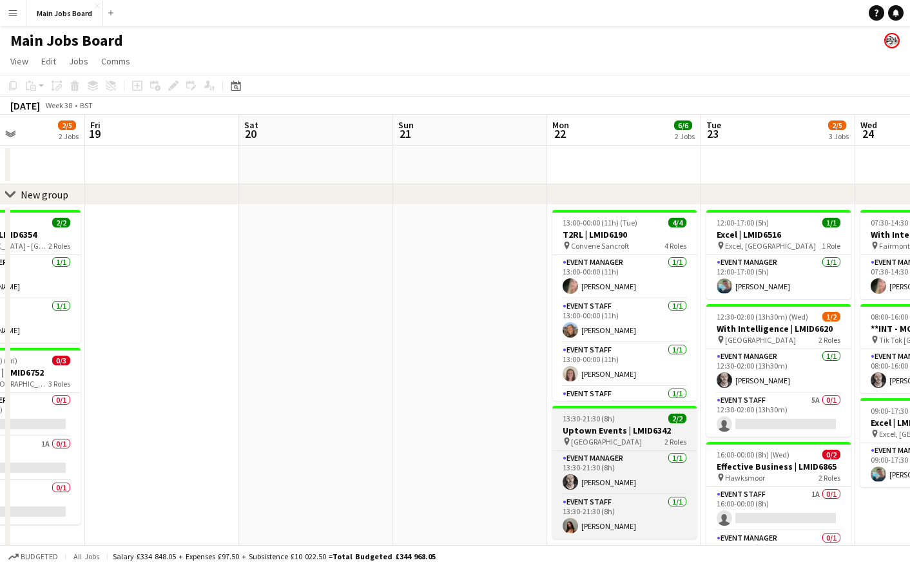
click at [606, 441] on span "[GEOGRAPHIC_DATA]" at bounding box center [606, 442] width 71 height 10
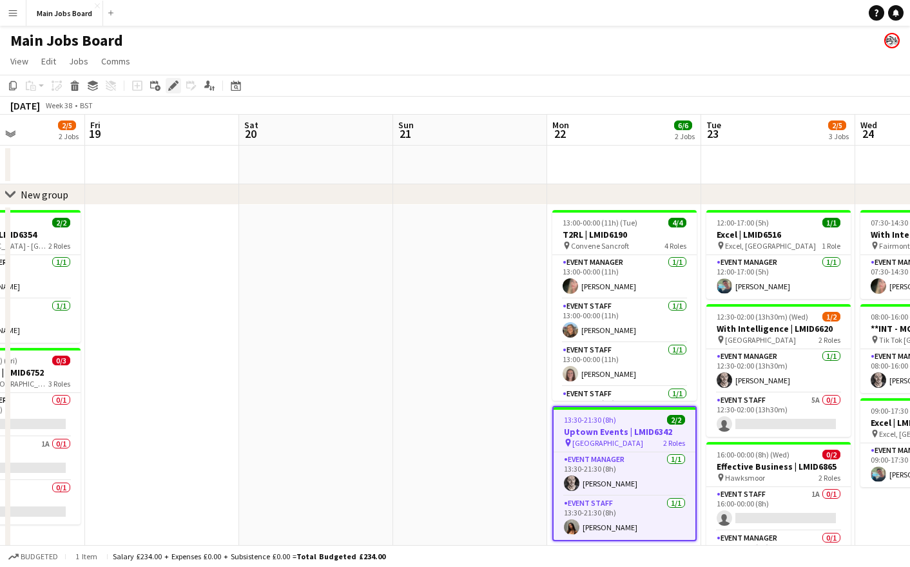
click at [175, 89] on icon "Edit" at bounding box center [173, 86] width 10 height 10
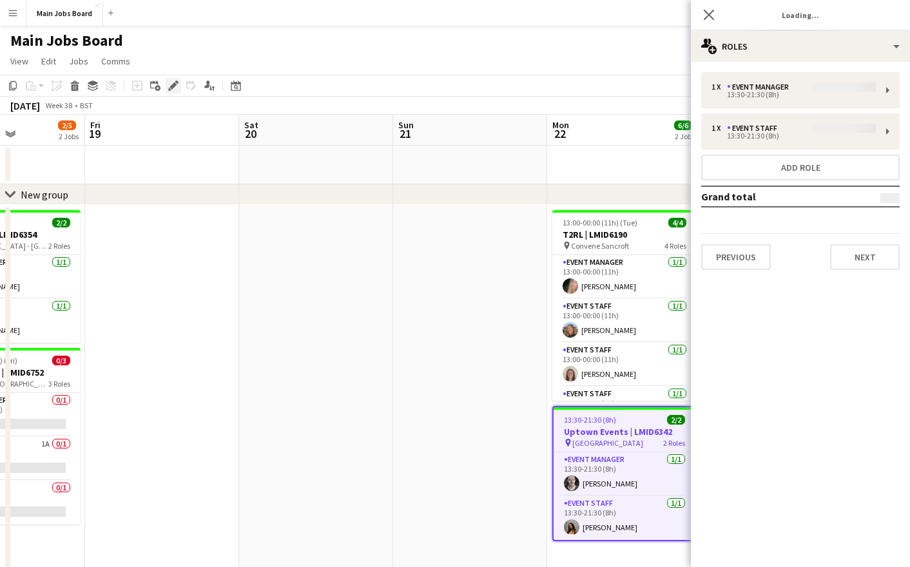
type input "**********"
click at [874, 271] on div "1 x Event Manager £144.00 13:30-21:30 (8h) 1 x Event Staff £90.00 13:30-21:30 (…" at bounding box center [800, 171] width 219 height 218
click at [874, 263] on button "Next" at bounding box center [865, 257] width 70 height 26
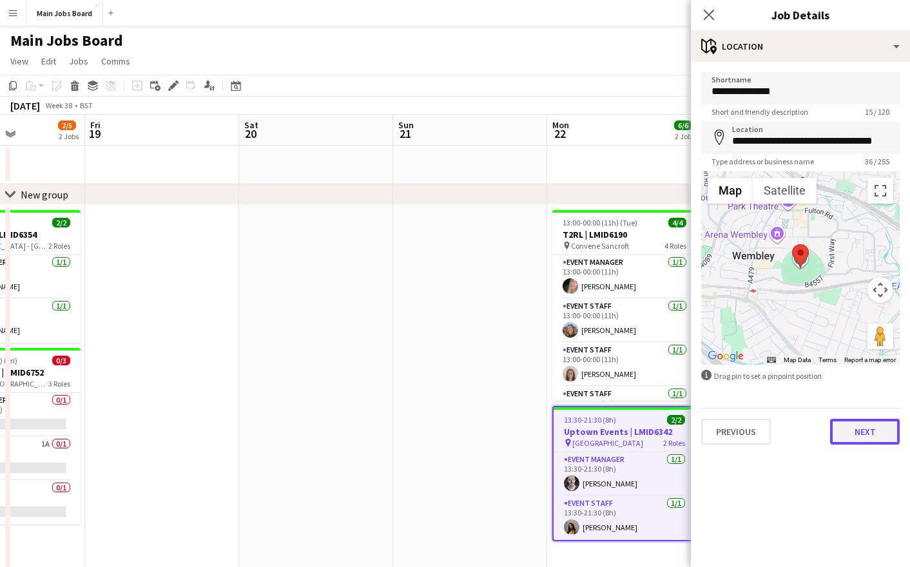
click at [852, 428] on button "Next" at bounding box center [865, 432] width 70 height 26
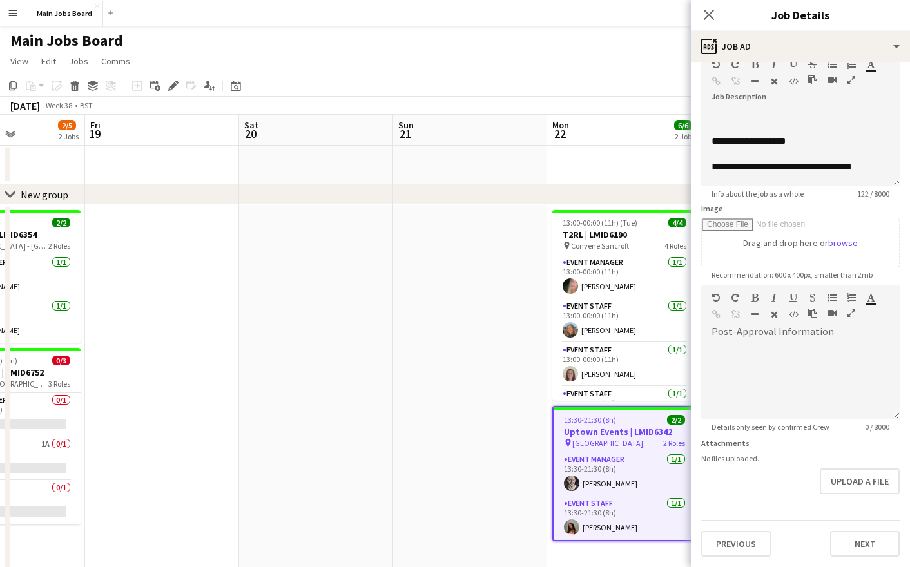
scroll to position [0, 0]
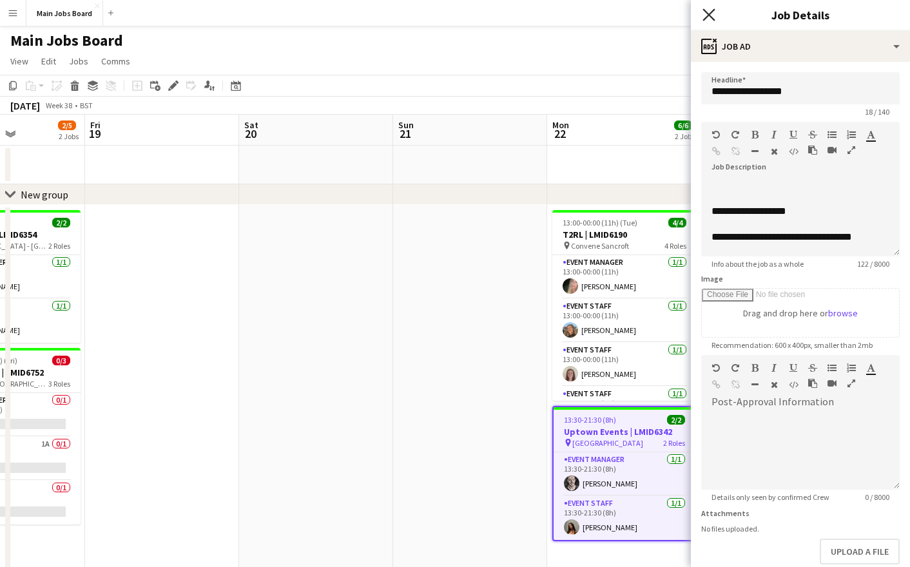
click at [711, 19] on icon "Close pop-in" at bounding box center [708, 14] width 12 height 12
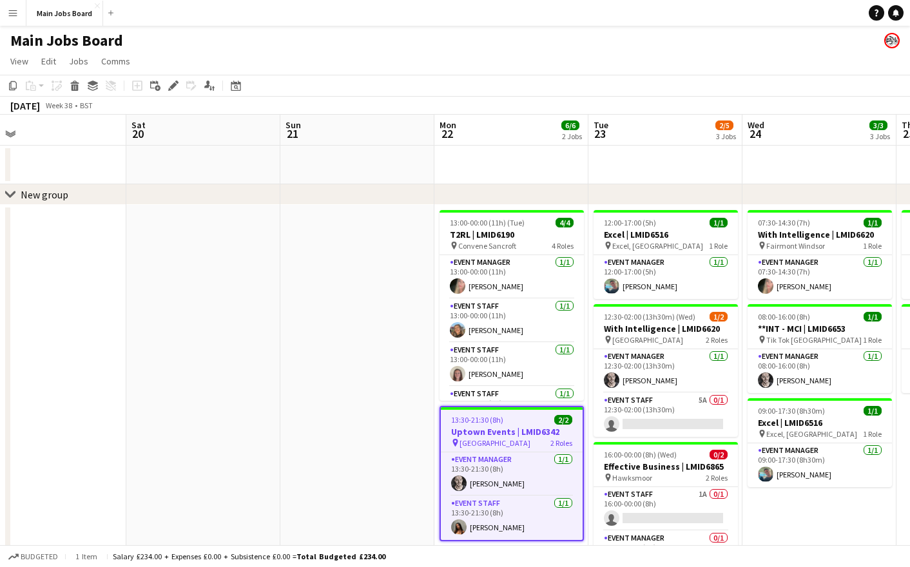
drag, startPoint x: 378, startPoint y: 382, endPoint x: 262, endPoint y: 382, distance: 115.3
click at [263, 382] on app-calendar-viewport "Tue 16 4/4 2 Jobs Wed 17 2/2 1 Job Thu 18 2/5 2 Jobs Fri 19 Sat 20 Sun 21 Mon 2…" at bounding box center [455, 371] width 910 height 512
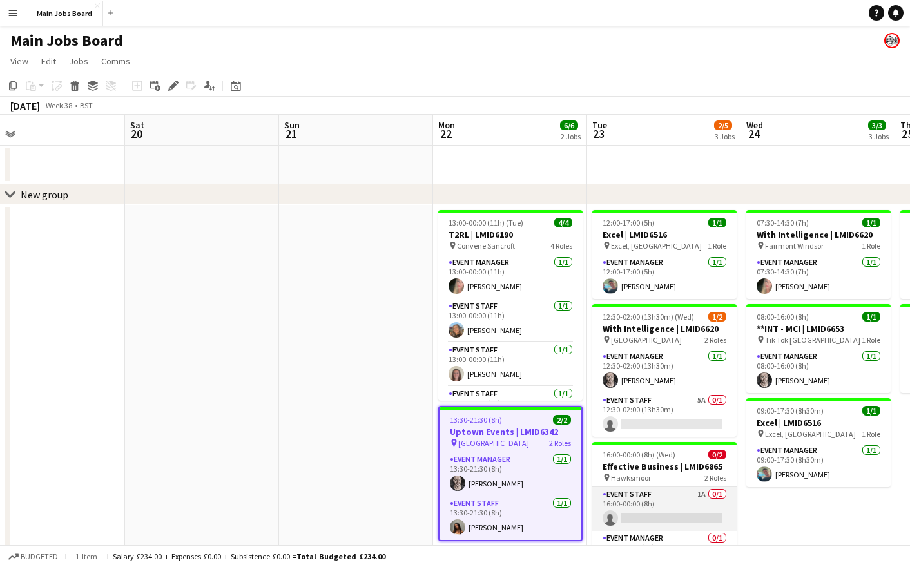
click at [705, 497] on app-card-role "Event Staff 1A 0/1 16:00-00:00 (8h) single-neutral-actions" at bounding box center [664, 509] width 144 height 44
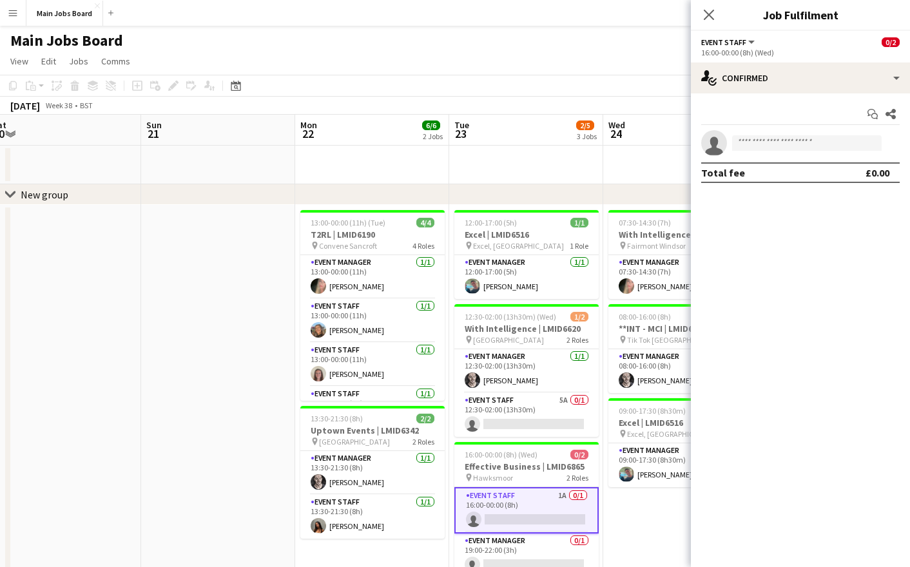
scroll to position [0, 401]
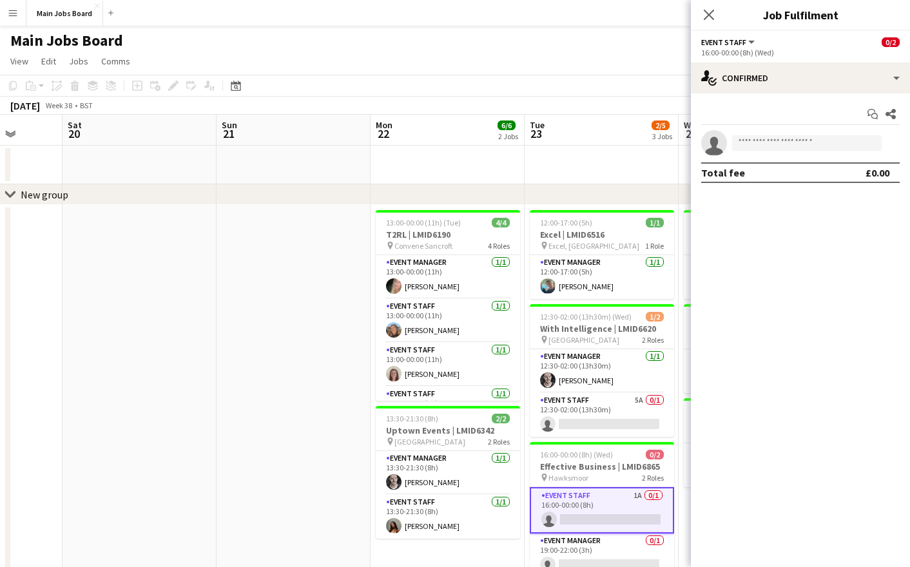
drag, startPoint x: 383, startPoint y: 390, endPoint x: 162, endPoint y: 376, distance: 220.8
click at [164, 376] on app-calendar-viewport "Wed 17 2/2 1 Job Thu 18 2/5 2 Jobs Fri 19 Sat 20 Sun 21 Mon 22 6/6 2 Jobs Tue 2…" at bounding box center [455, 371] width 910 height 512
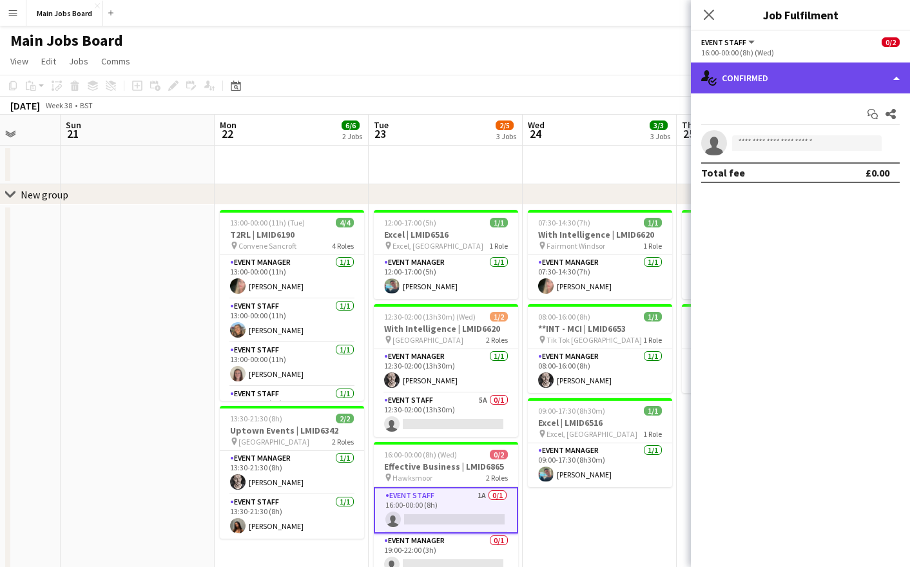
click at [756, 88] on div "single-neutral-actions-check-2 Confirmed" at bounding box center [800, 77] width 219 height 31
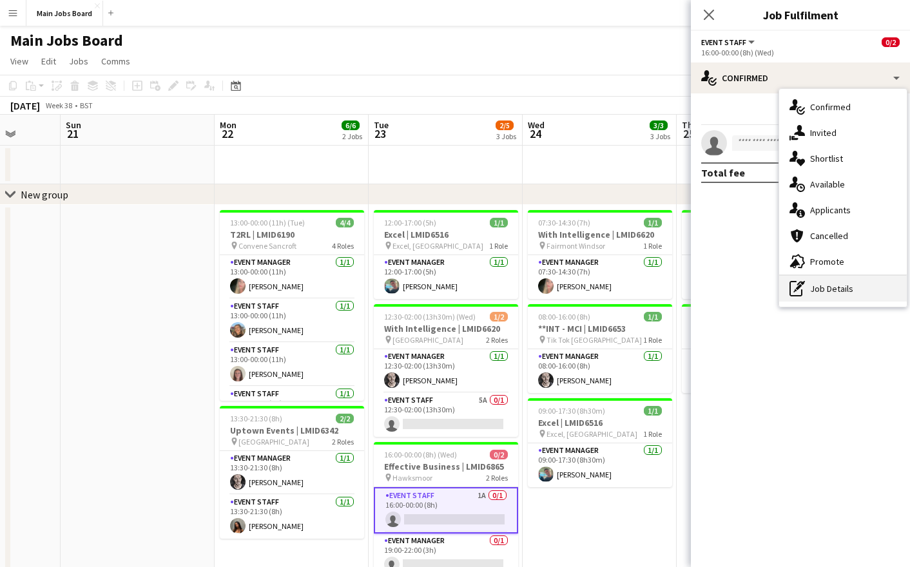
click at [805, 298] on div "pen-write Job Details" at bounding box center [843, 289] width 128 height 26
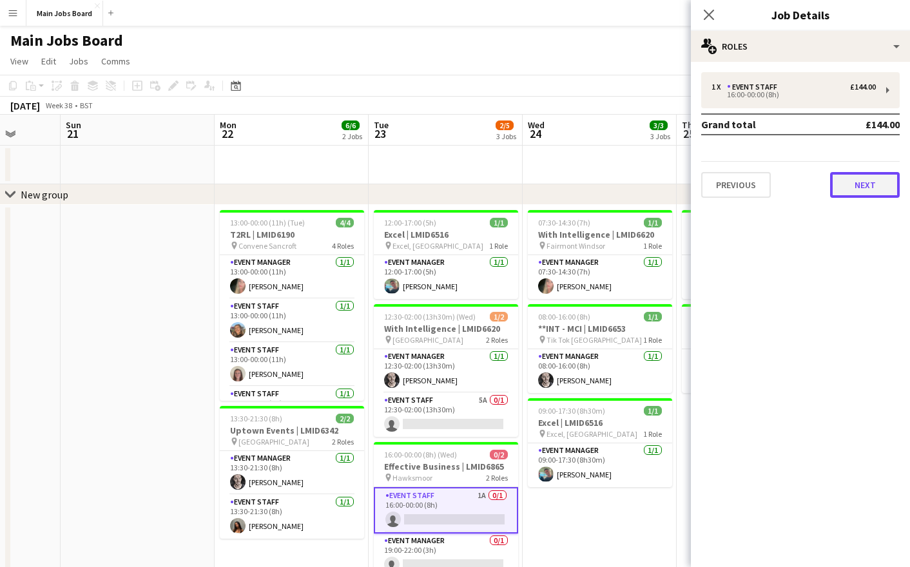
click at [874, 184] on button "Next" at bounding box center [865, 185] width 70 height 26
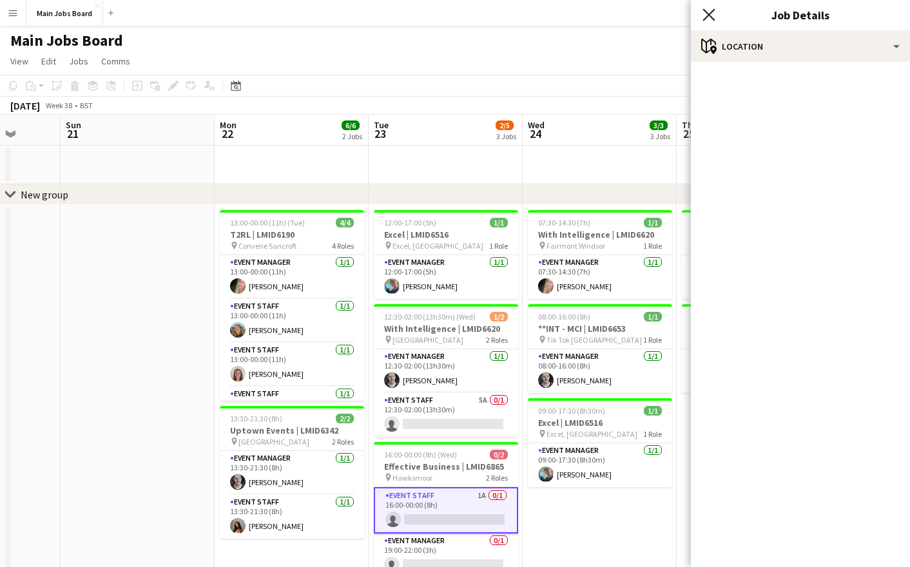
click at [708, 12] on icon "Close pop-in" at bounding box center [708, 14] width 12 height 12
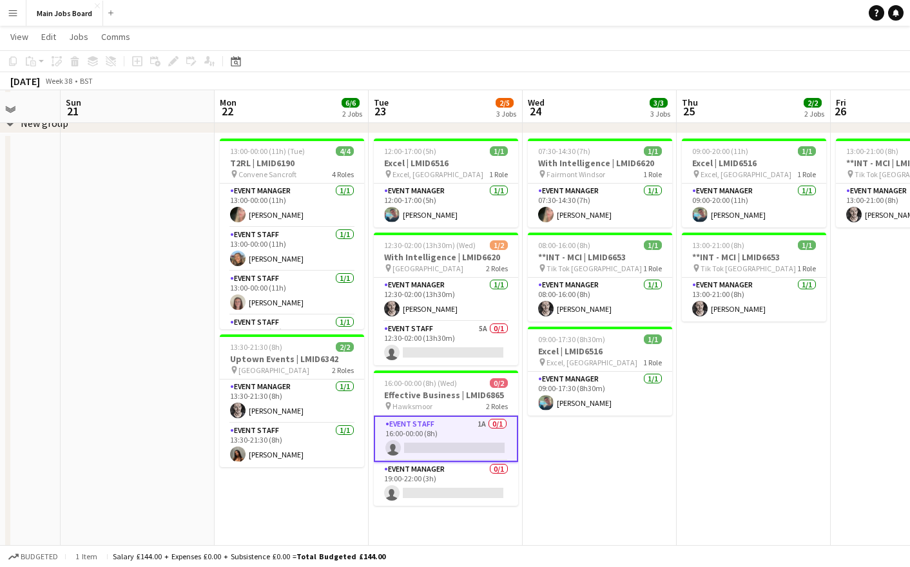
scroll to position [81, 0]
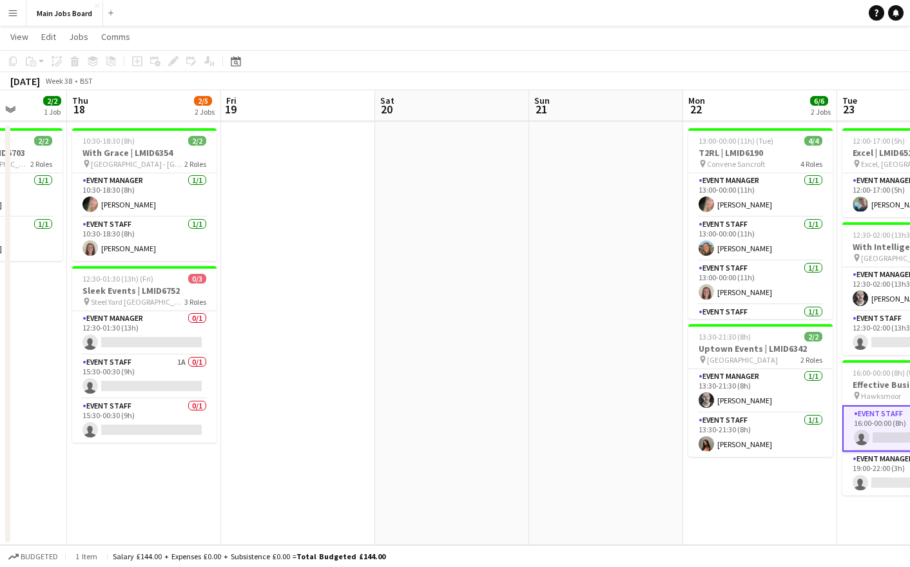
drag, startPoint x: 260, startPoint y: 477, endPoint x: 732, endPoint y: 466, distance: 473.0
click at [734, 466] on app-calendar-viewport "Mon 15 2/2 1 Job Tue 16 4/4 2 Jobs Wed 17 2/2 1 Job Thu 18 2/5 2 Jobs Fri 19 Sa…" at bounding box center [455, 257] width 910 height 575
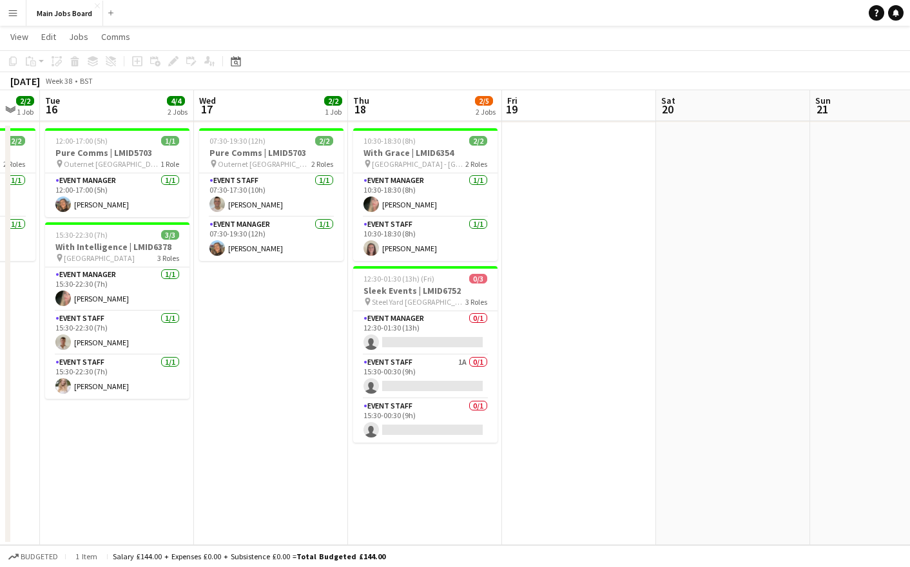
drag, startPoint x: 95, startPoint y: 480, endPoint x: 369, endPoint y: 479, distance: 273.8
click at [373, 480] on app-calendar-viewport "Sun 14 0/1 1 Job Mon 15 2/2 1 Job Tue 16 4/4 2 Jobs Wed 17 2/2 1 Job Thu 18 2/5…" at bounding box center [455, 257] width 910 height 575
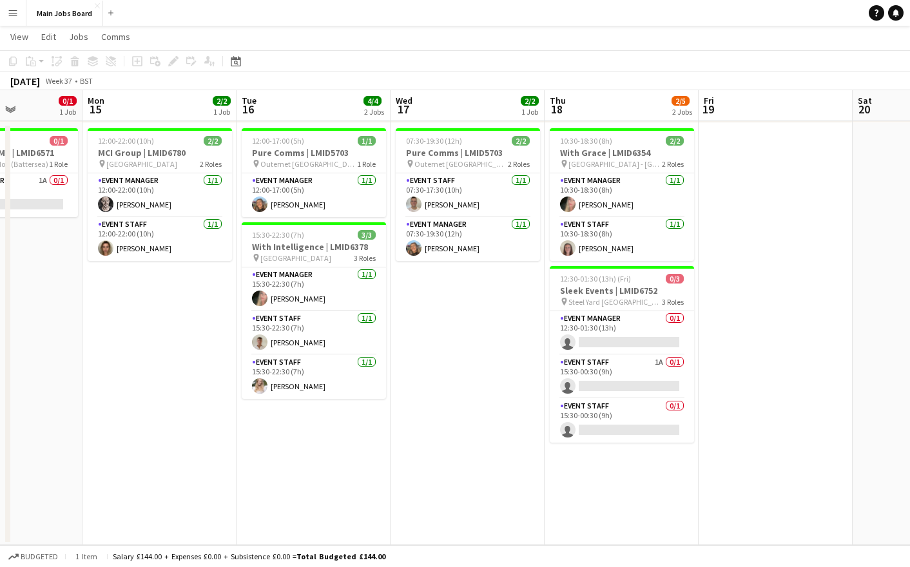
drag, startPoint x: 258, startPoint y: 383, endPoint x: 450, endPoint y: 415, distance: 195.3
click at [450, 415] on app-calendar-viewport "Fri 12 Sat 13 0/1 1 Job Sun 14 0/1 1 Job Mon 15 2/2 1 Job Tue 16 4/4 2 Jobs Wed…" at bounding box center [455, 257] width 910 height 575
click at [61, 10] on button "Main Jobs Board Close" at bounding box center [64, 13] width 77 height 25
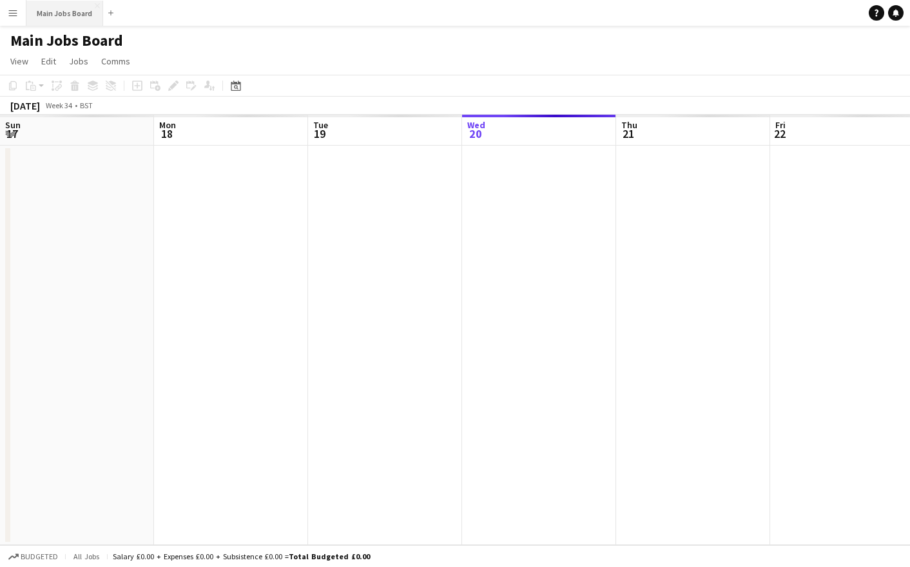
scroll to position [0, 308]
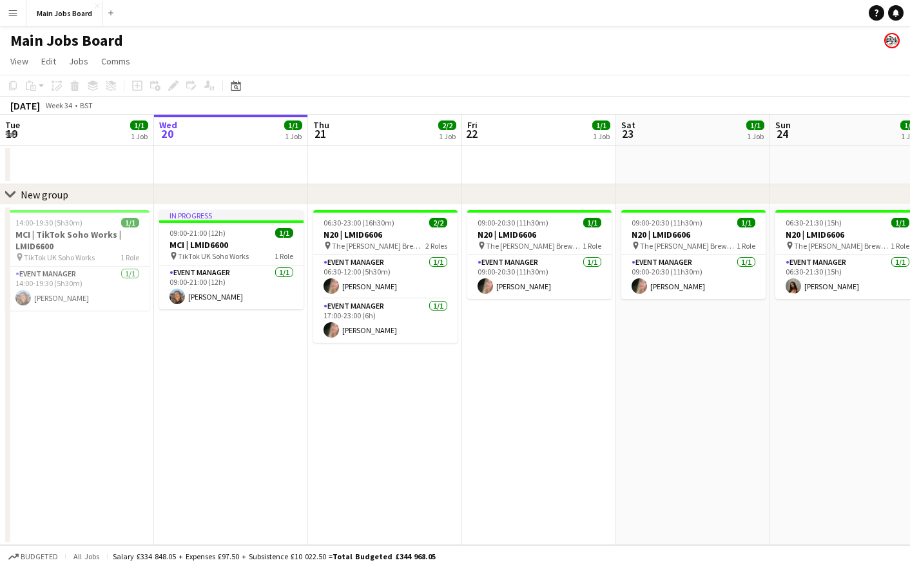
click at [10, 19] on button "Menu" at bounding box center [13, 13] width 26 height 26
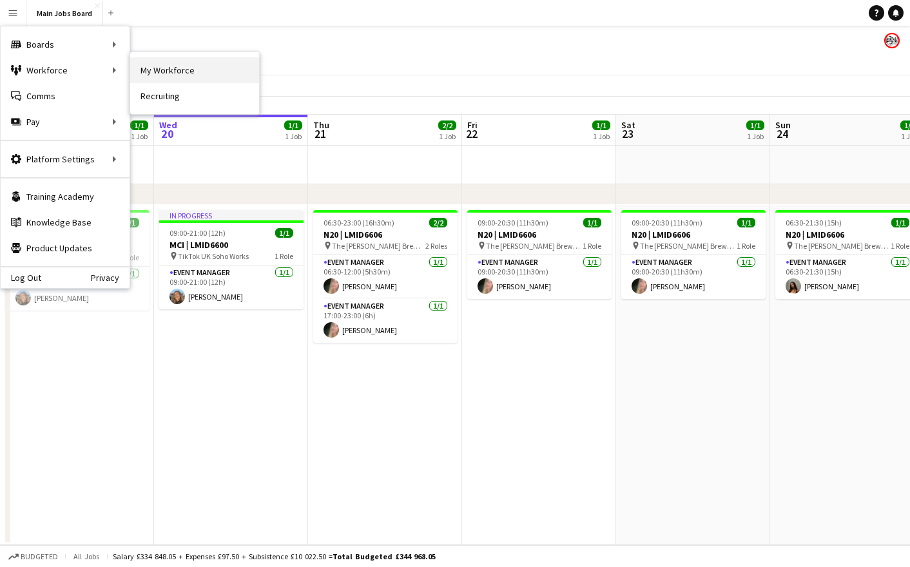
click at [189, 69] on link "My Workforce" at bounding box center [194, 70] width 129 height 26
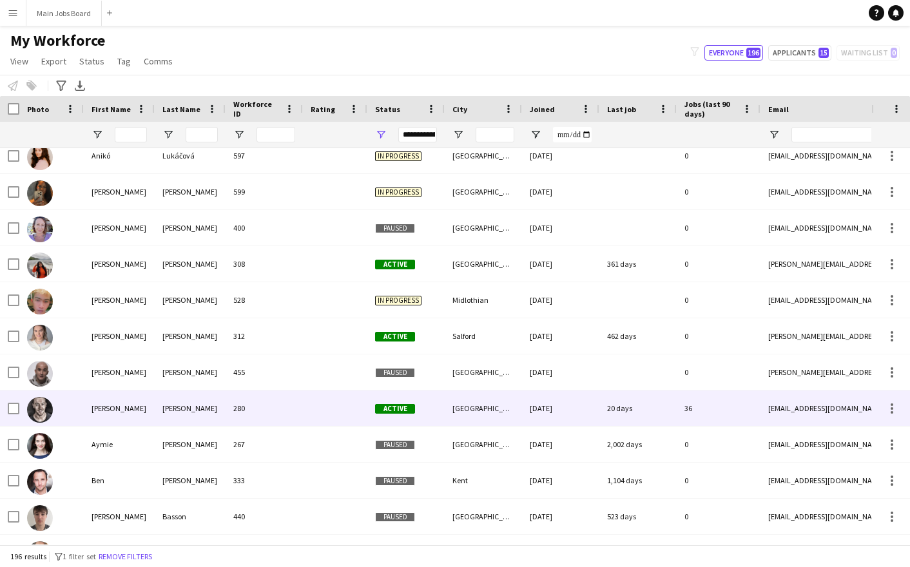
click at [96, 405] on div "[PERSON_NAME]" at bounding box center [119, 407] width 71 height 35
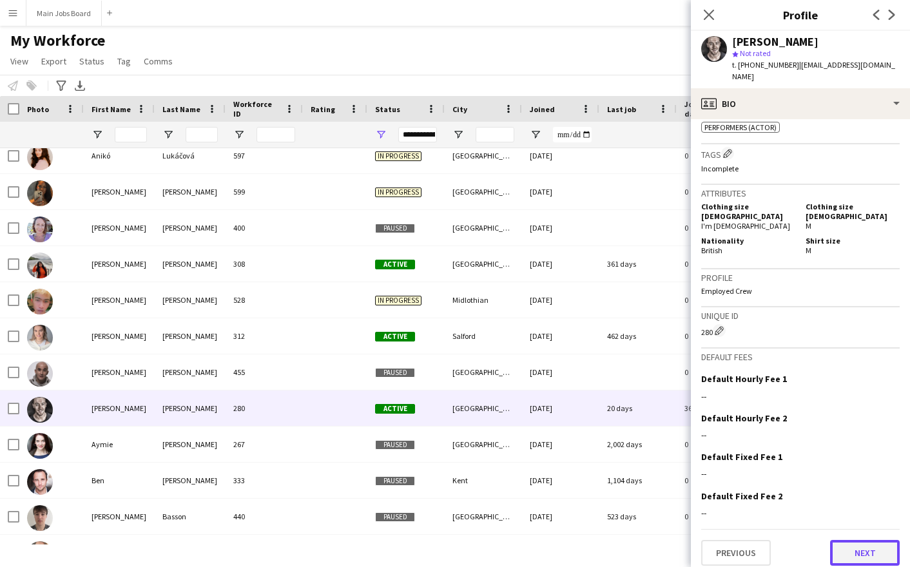
click at [868, 540] on button "Next" at bounding box center [865, 553] width 70 height 26
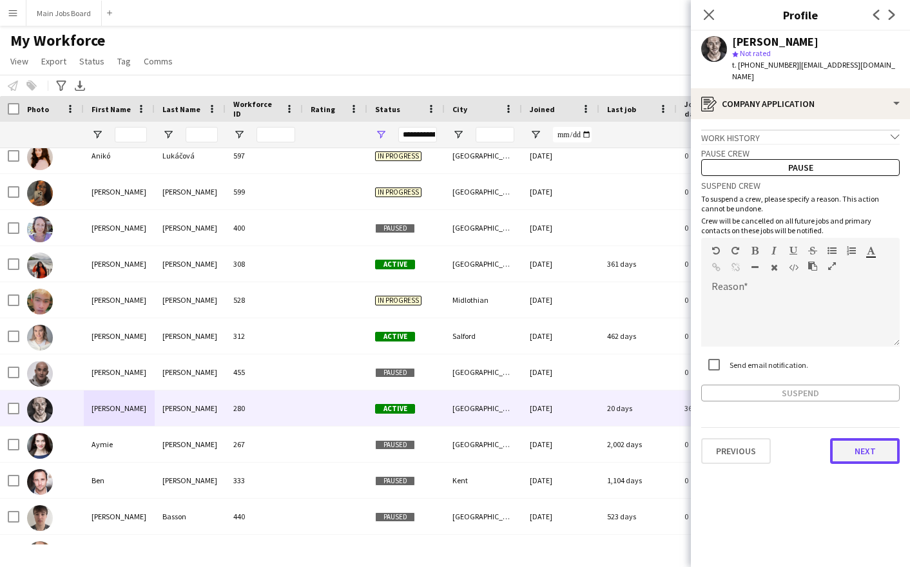
click at [861, 438] on button "Next" at bounding box center [865, 451] width 70 height 26
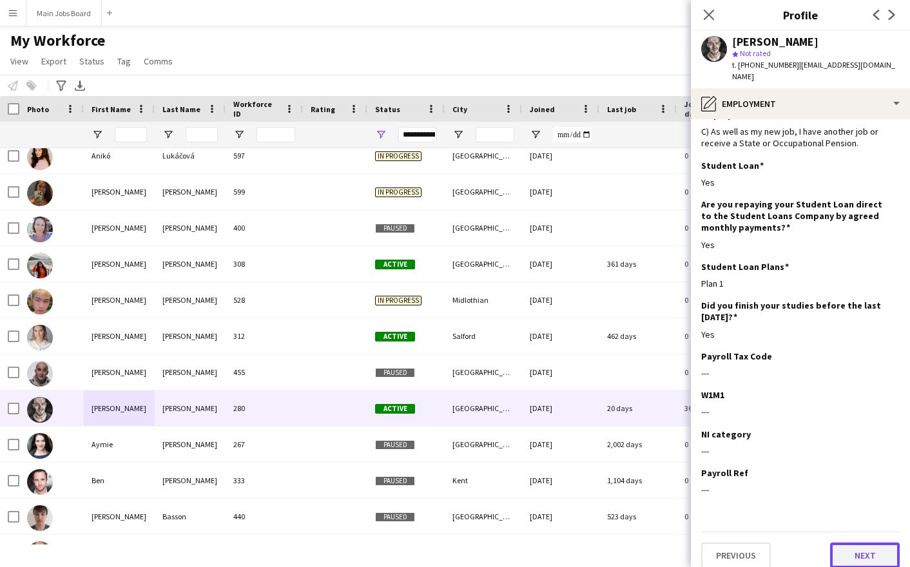
click at [854, 542] on button "Next" at bounding box center [865, 555] width 70 height 26
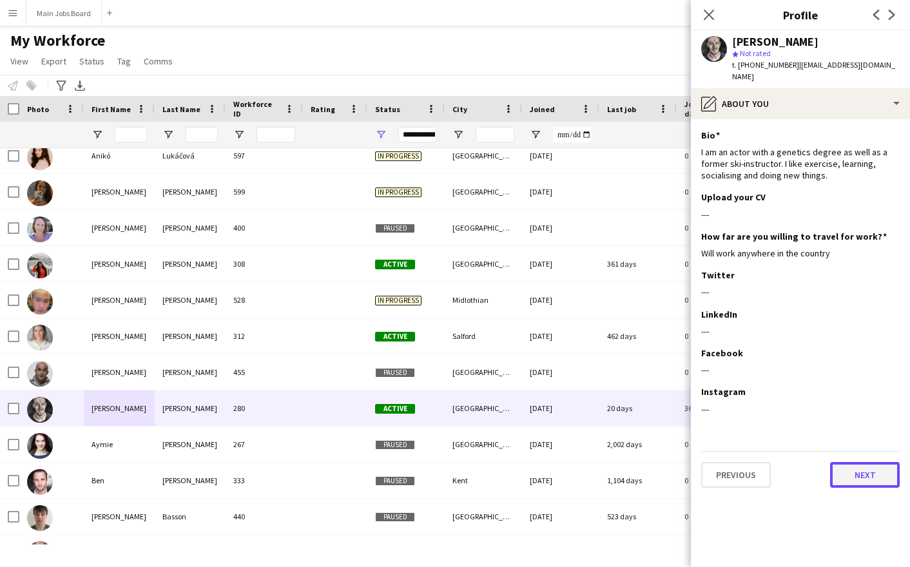
click at [844, 468] on button "Next" at bounding box center [865, 475] width 70 height 26
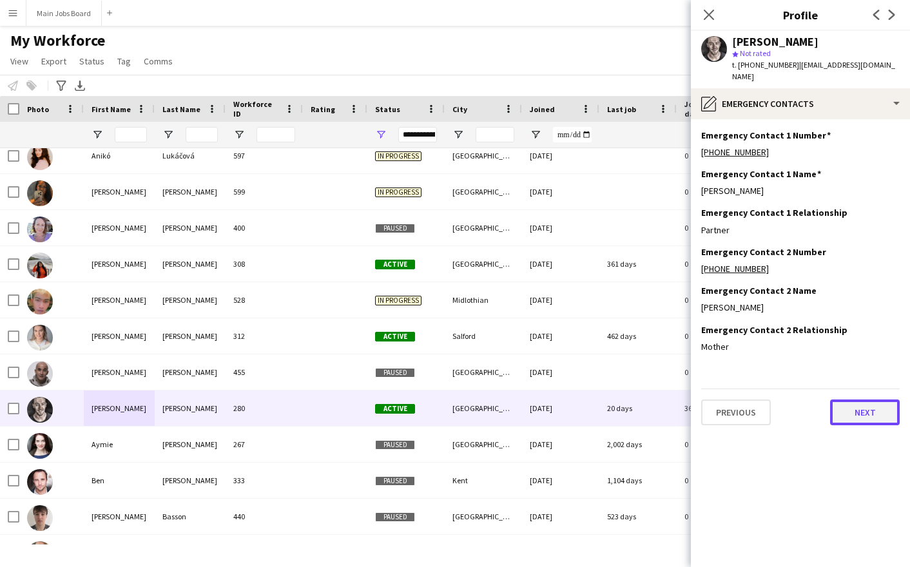
click at [856, 405] on button "Next" at bounding box center [865, 412] width 70 height 26
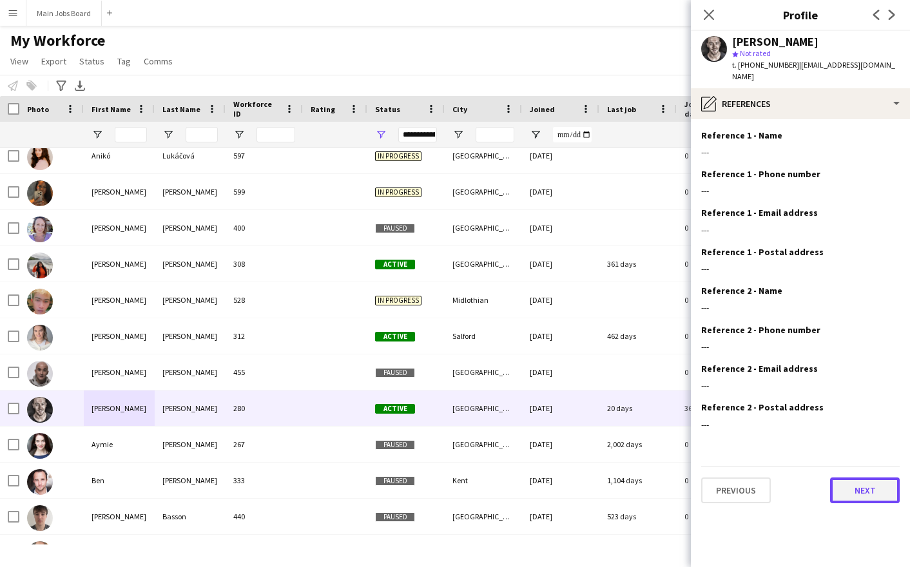
click at [843, 477] on button "Next" at bounding box center [865, 490] width 70 height 26
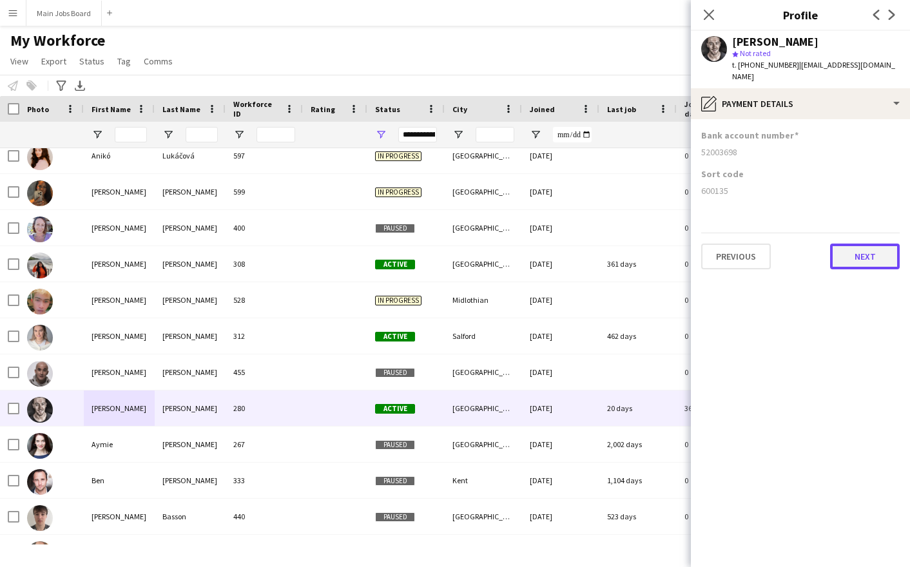
click at [863, 246] on button "Next" at bounding box center [865, 257] width 70 height 26
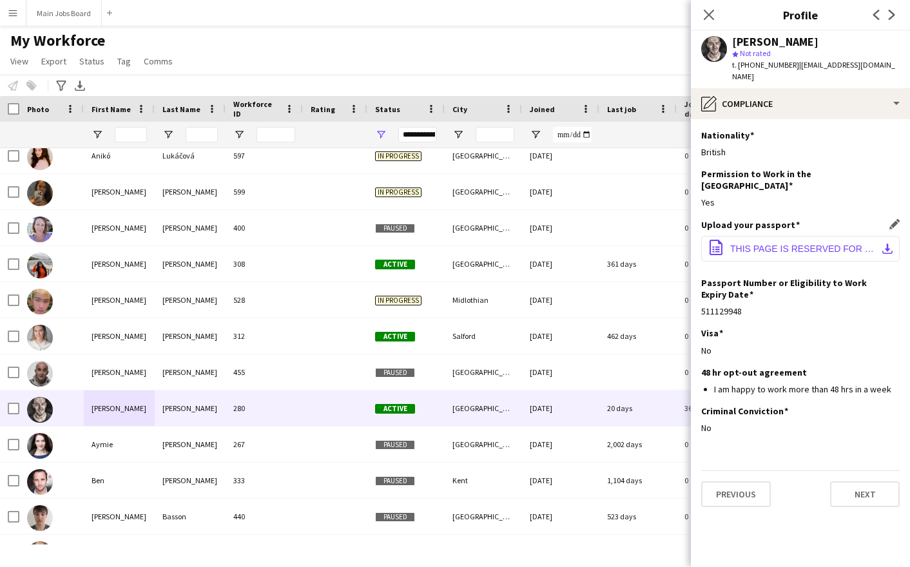
click at [834, 244] on span "THIS PAGE IS RESERVED FOR OFFICIAL OBSERVATIONS.pdf" at bounding box center [803, 249] width 146 height 10
click at [81, 10] on button "Main Jobs Board Close" at bounding box center [63, 13] width 75 height 25
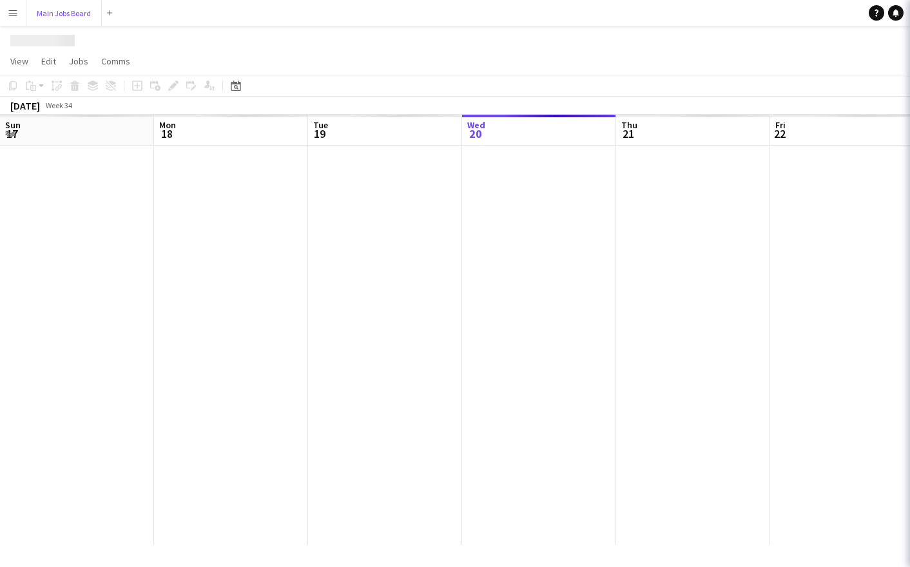
scroll to position [0, 308]
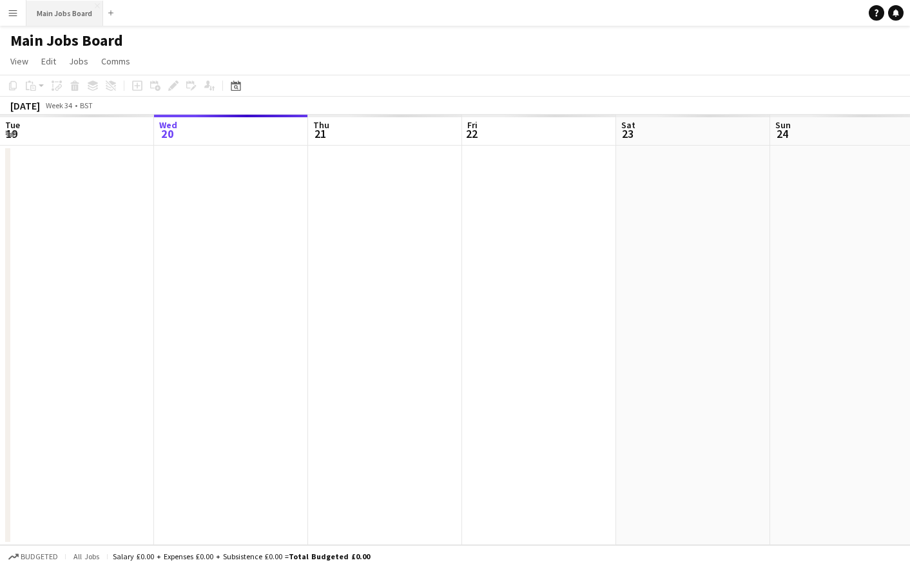
click at [77, 15] on button "Main Jobs Board Close" at bounding box center [64, 13] width 77 height 25
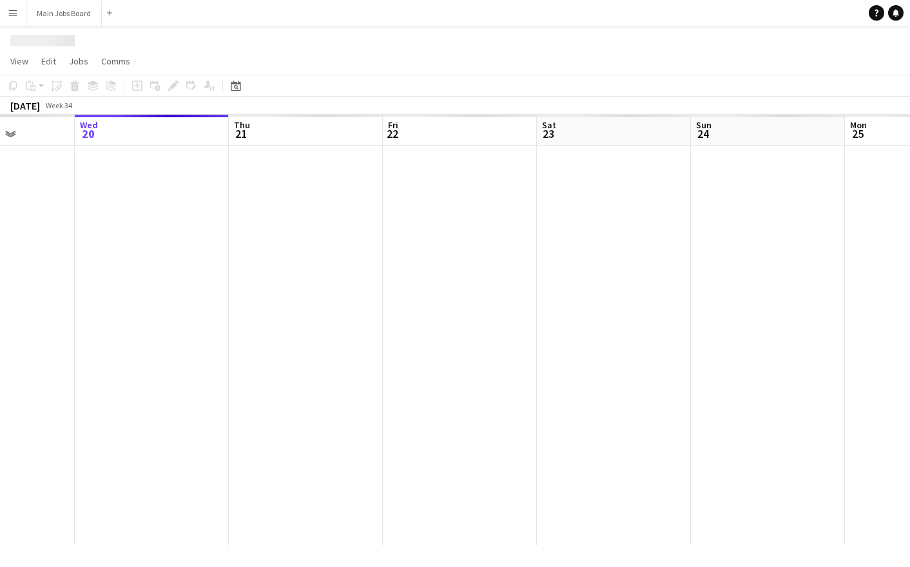
drag, startPoint x: 470, startPoint y: 305, endPoint x: 122, endPoint y: 305, distance: 347.9
click at [133, 305] on app-calendar-viewport "Sun 17 Mon 18 Tue 19 Wed 20 Thu 21 Fri 22 Sat 23 Sun 24 Mon 25 Tue 26 Wed 27" at bounding box center [455, 330] width 910 height 430
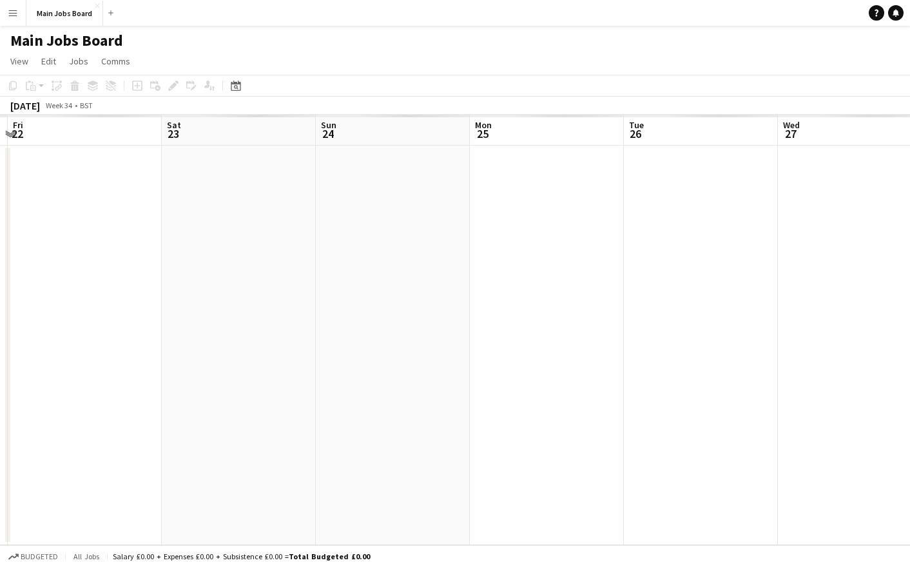
scroll to position [0, 432]
drag, startPoint x: 586, startPoint y: 328, endPoint x: 340, endPoint y: 328, distance: 246.1
click at [338, 328] on app-calendar-viewport "Tue 19 Wed 20 Thu 21 Fri 22 Sat 23 Sun 24 Mon 25 Tue 26 Wed 27 Thu 28 Fri 29" at bounding box center [455, 330] width 910 height 430
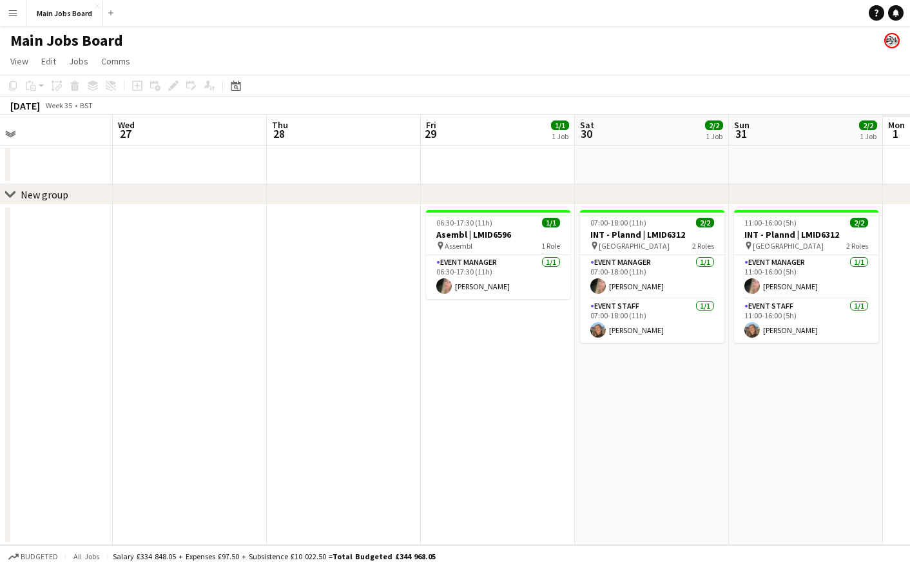
drag, startPoint x: 565, startPoint y: 390, endPoint x: -38, endPoint y: 417, distance: 603.5
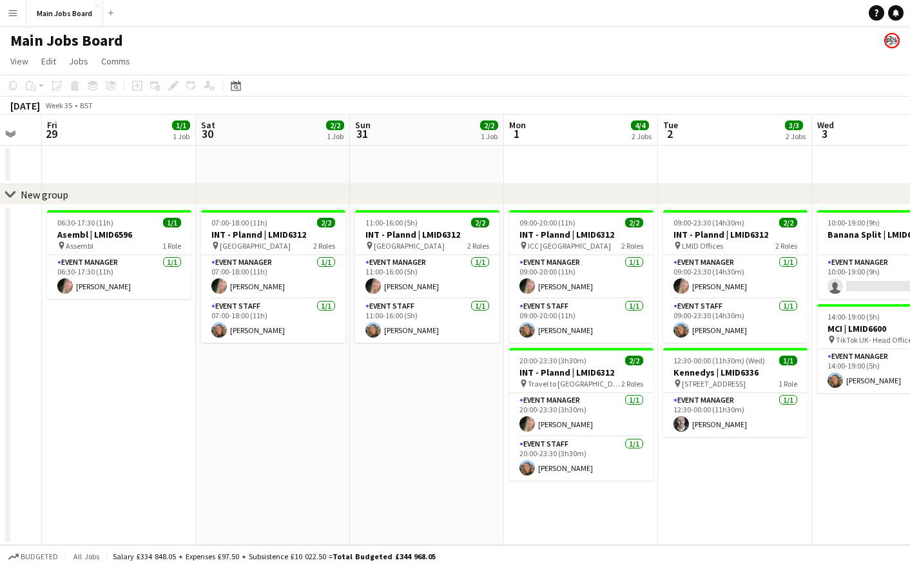
drag, startPoint x: 485, startPoint y: 440, endPoint x: 128, endPoint y: 443, distance: 357.5
click at [128, 443] on app-calendar-viewport "Tue 26 Wed 27 Thu 28 Fri 29 1/1 1 Job Sat 30 2/2 1 Job Sun 31 2/2 1 Job Mon 1 4…" at bounding box center [455, 330] width 910 height 430
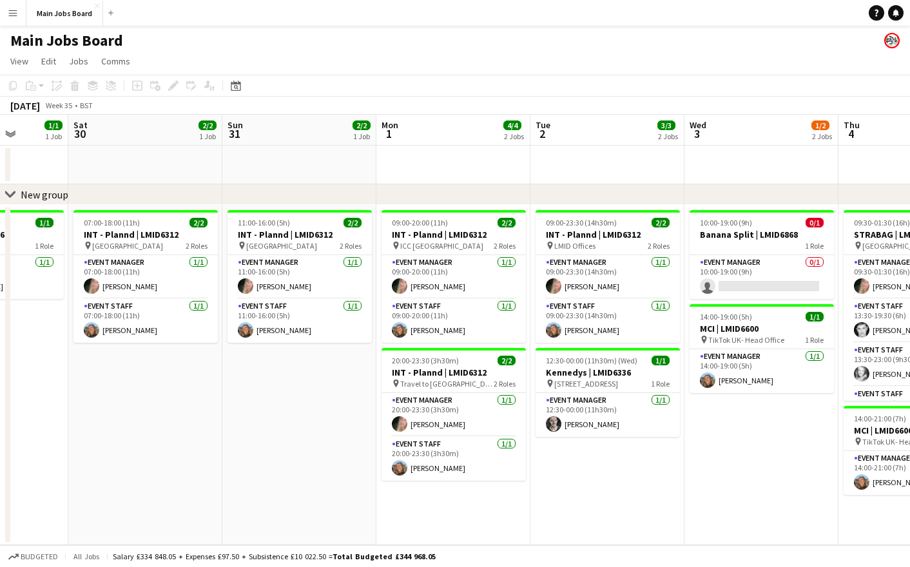
scroll to position [0, 507]
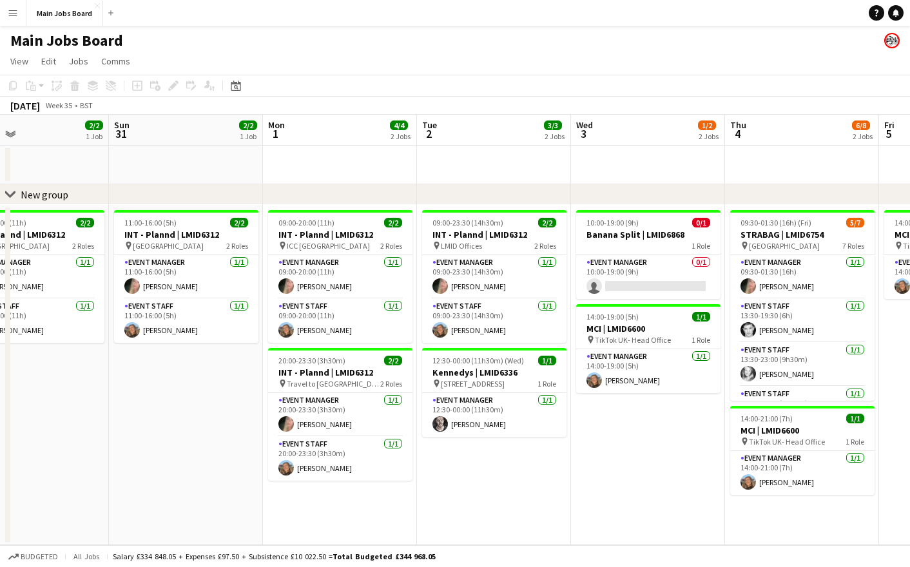
drag, startPoint x: 535, startPoint y: 492, endPoint x: 295, endPoint y: 488, distance: 240.3
click at [295, 488] on app-calendar-viewport "Wed 27 Thu 28 Fri 29 1/1 1 Job Sat 30 2/2 1 Job Sun 31 2/2 1 Job Mon 1 4/4 2 Jo…" at bounding box center [455, 330] width 910 height 430
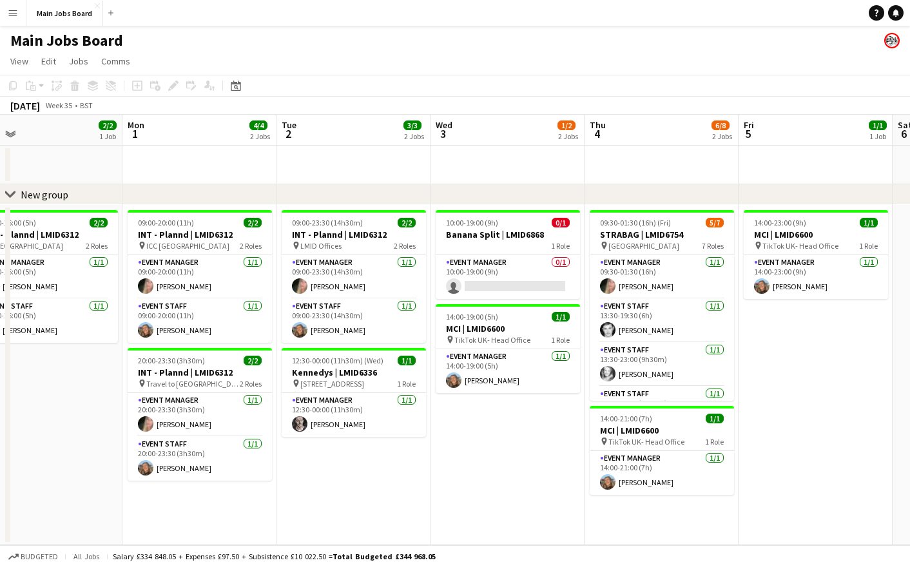
scroll to position [0, 503]
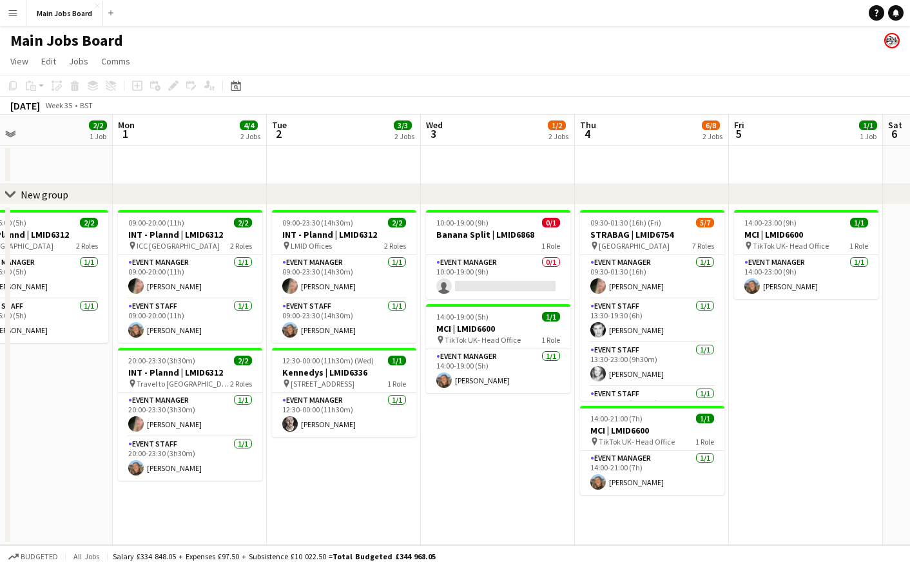
drag, startPoint x: 613, startPoint y: 468, endPoint x: 463, endPoint y: 471, distance: 150.1
click at [463, 471] on app-calendar-viewport "Thu 28 Fri 29 1/1 1 Job Sat 30 2/2 1 Job Sun 31 2/2 1 Job Mon 1 4/4 2 Jobs Tue …" at bounding box center [455, 330] width 910 height 430
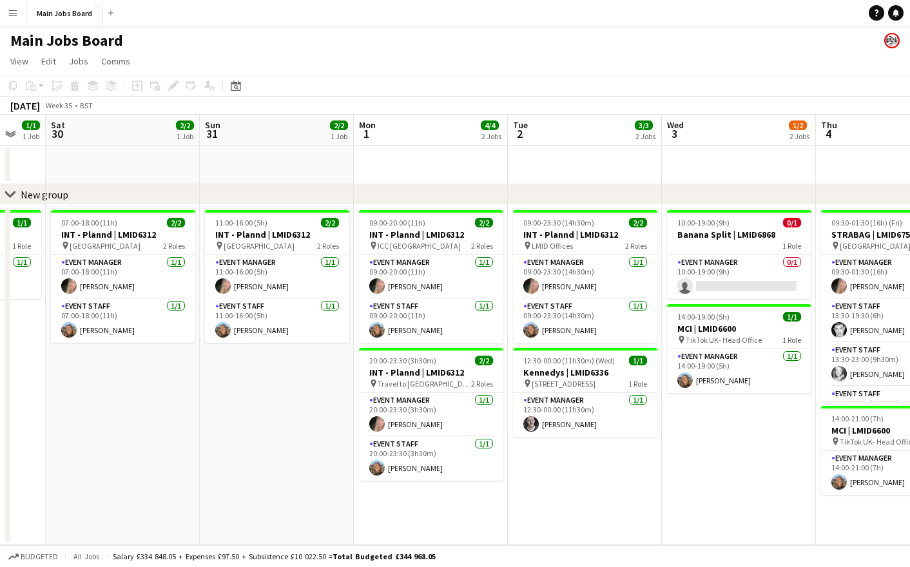
scroll to position [0, 374]
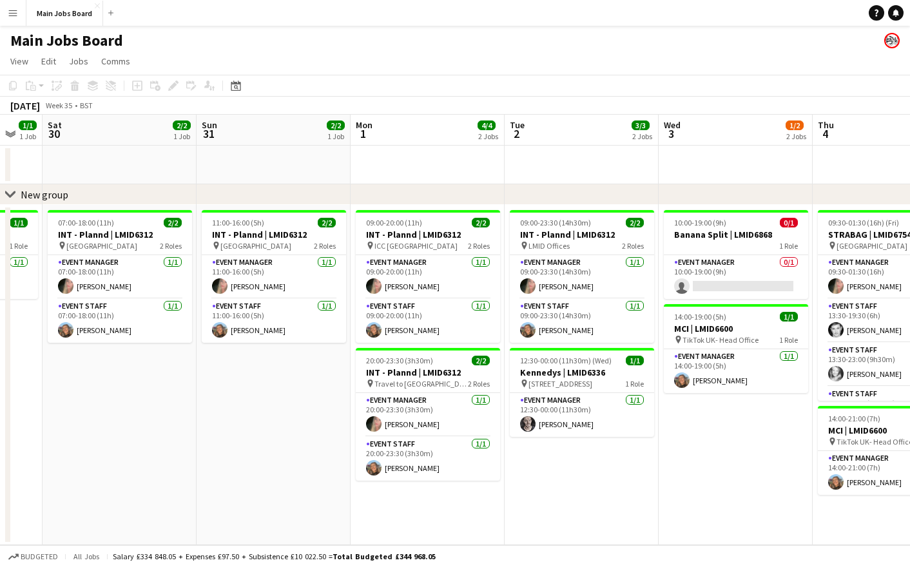
drag, startPoint x: 282, startPoint y: 478, endPoint x: 258, endPoint y: 473, distance: 24.3
click at [258, 475] on app-calendar-viewport "Wed 27 Thu 28 Fri 29 1/1 1 Job Sat 30 2/2 1 Job Sun 31 2/2 1 Job Mon 1 4/4 2 Jo…" at bounding box center [455, 330] width 910 height 430
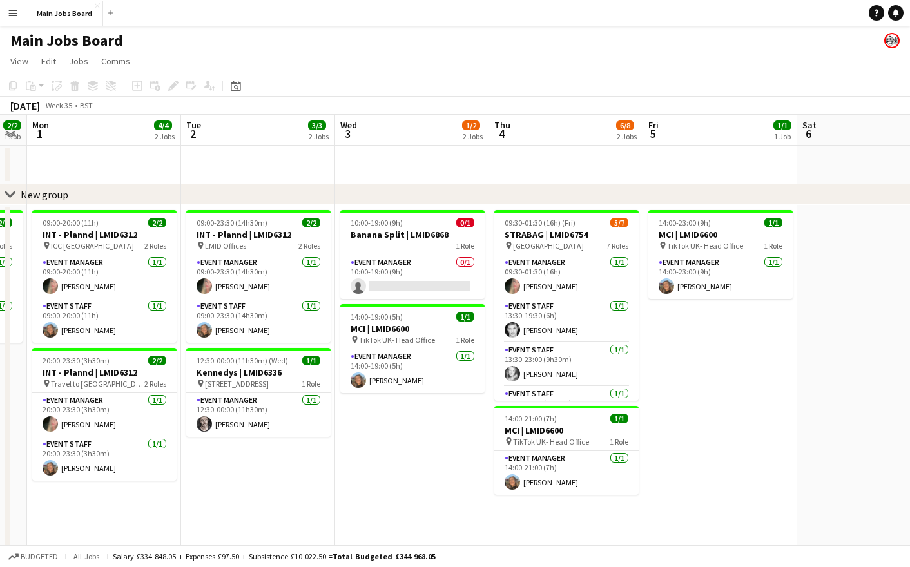
scroll to position [0, 461]
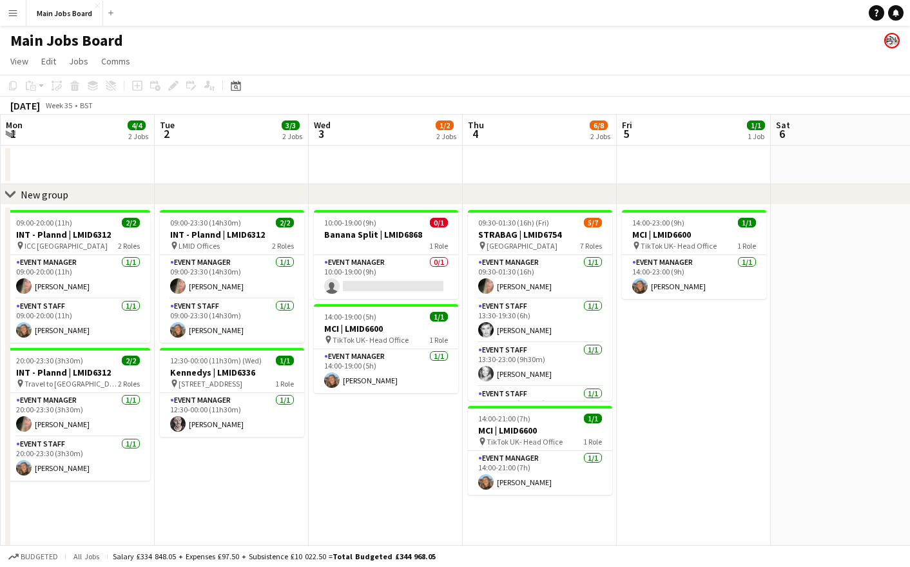
drag, startPoint x: 437, startPoint y: 463, endPoint x: 349, endPoint y: 463, distance: 88.3
click at [350, 463] on app-calendar-viewport "Fri 29 1/1 1 Job Sat 30 2/2 1 Job Sun 31 2/2 1 Job Mon 1 4/4 2 Jobs Tue 2 3/3 2…" at bounding box center [455, 333] width 910 height 437
click at [389, 413] on app-date-cell "10:00-19:00 (9h) 0/1 Banana Split | LMID6868 1 Role Event Manager 0/1 10:00-19:…" at bounding box center [387, 378] width 154 height 347
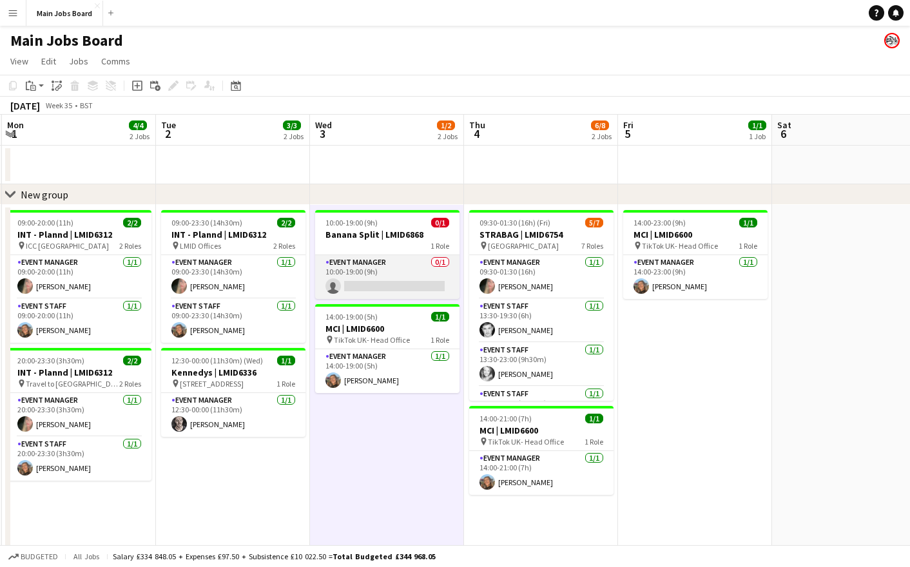
click at [369, 280] on app-card-role "Event Manager 0/1 10:00-19:00 (9h) single-neutral-actions" at bounding box center [387, 277] width 144 height 44
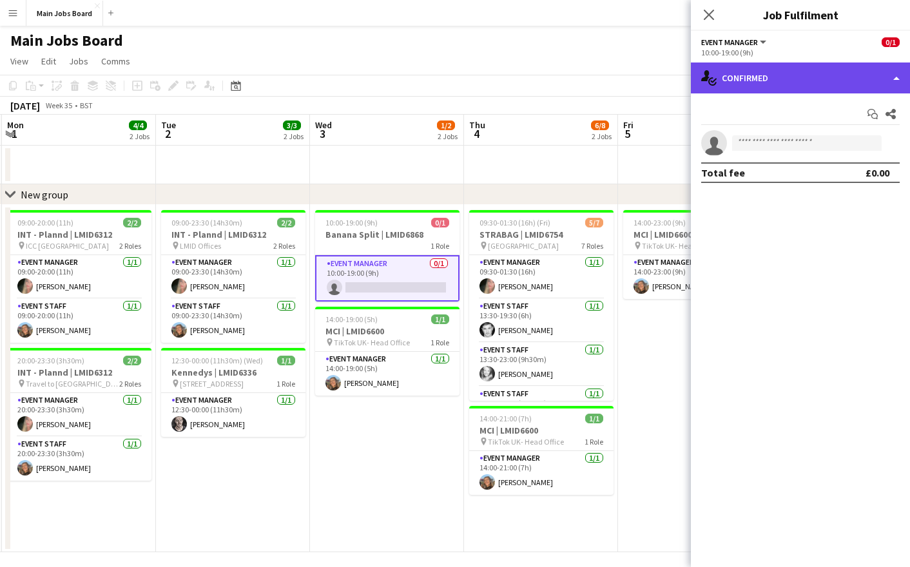
click at [774, 68] on div "single-neutral-actions-check-2 Confirmed" at bounding box center [800, 77] width 219 height 31
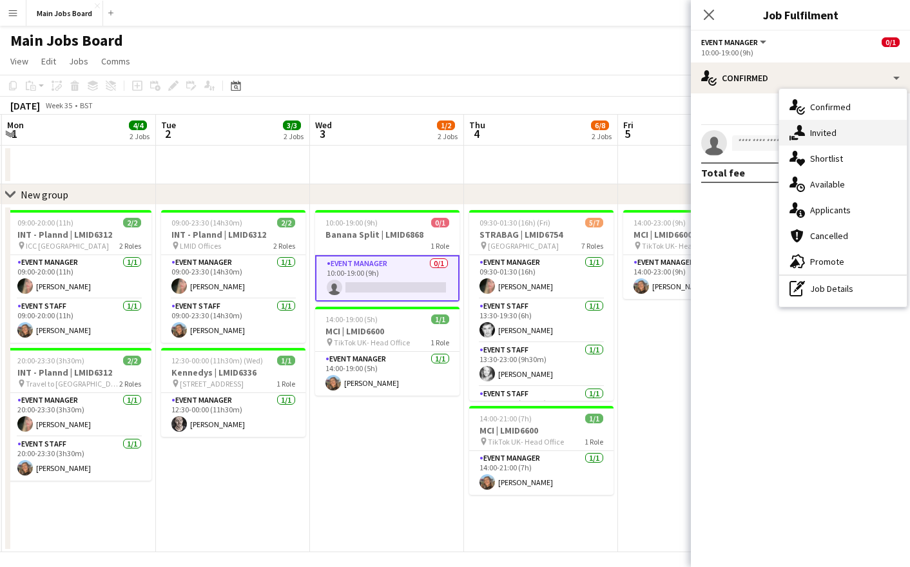
click at [845, 135] on div "single-neutral-actions-share-1 Invited" at bounding box center [843, 133] width 128 height 26
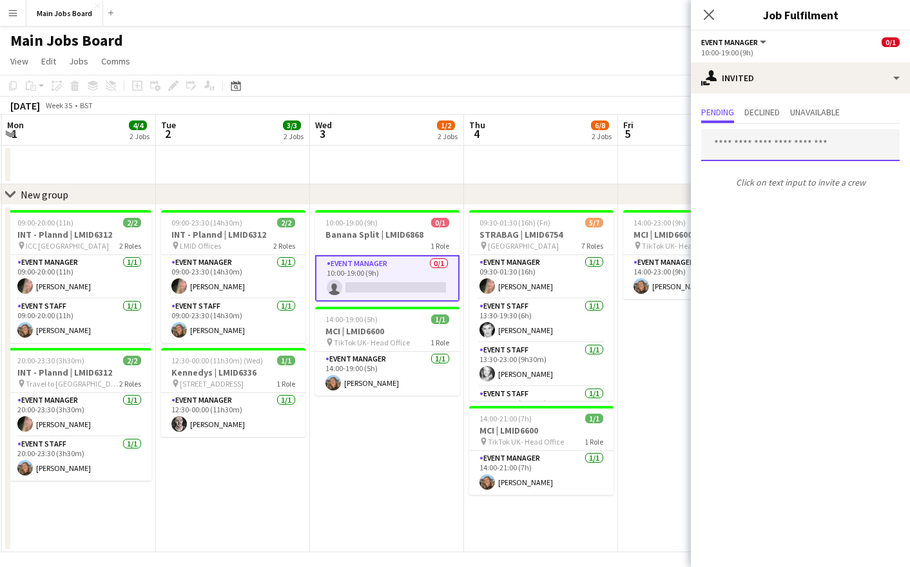
click at [749, 148] on input "text" at bounding box center [800, 145] width 198 height 32
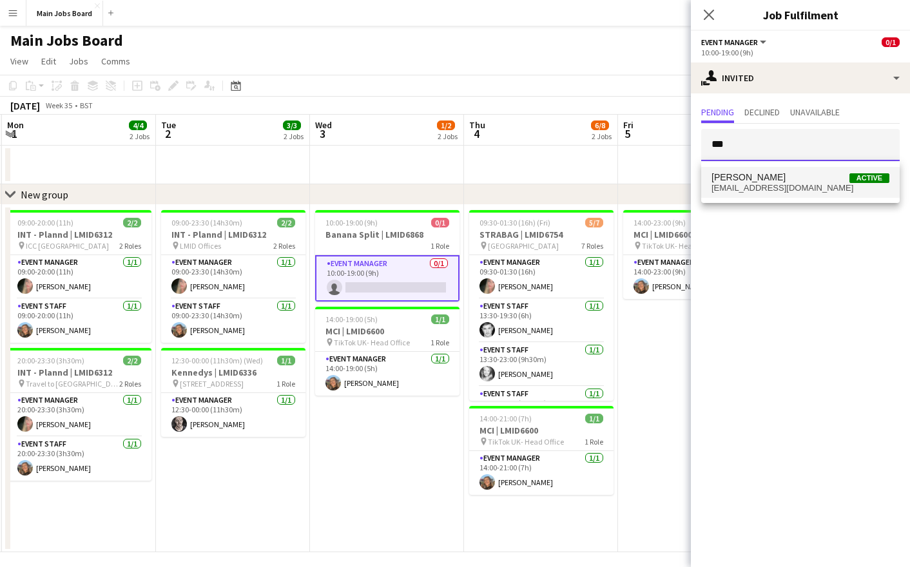
type input "***"
click at [759, 177] on span "[PERSON_NAME] Active" at bounding box center [800, 177] width 178 height 11
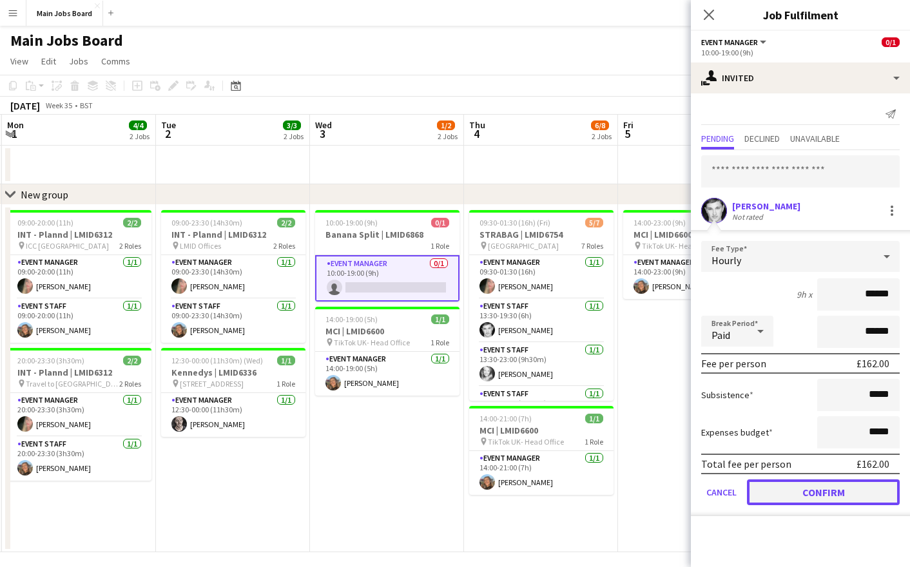
click at [814, 498] on button "Confirm" at bounding box center [823, 492] width 153 height 26
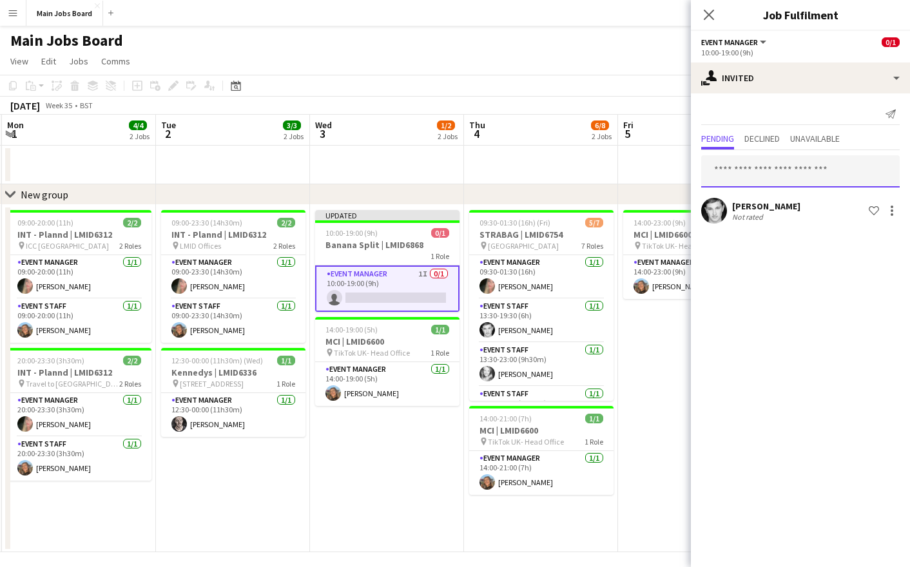
click at [767, 180] on input "text" at bounding box center [800, 171] width 198 height 32
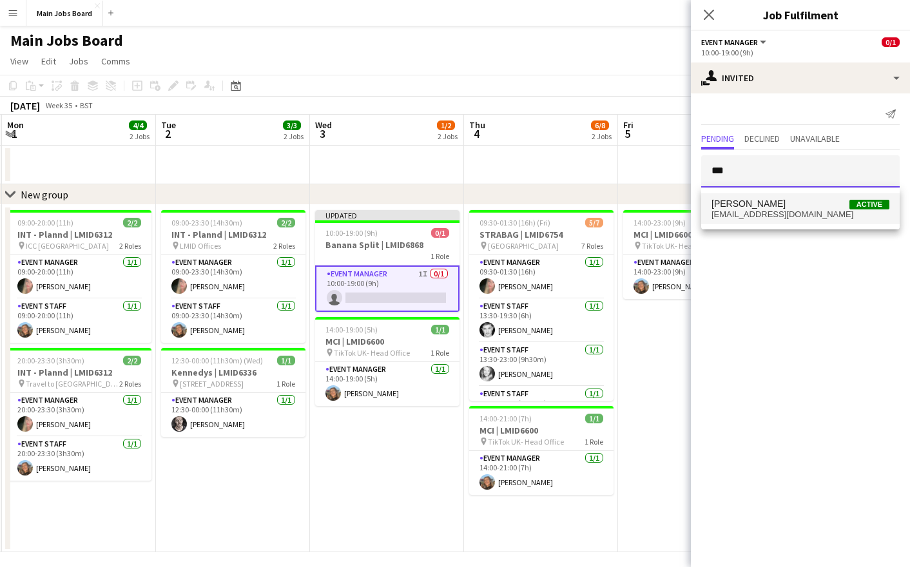
type input "***"
click at [792, 211] on span "[EMAIL_ADDRESS][DOMAIN_NAME]" at bounding box center [800, 214] width 178 height 10
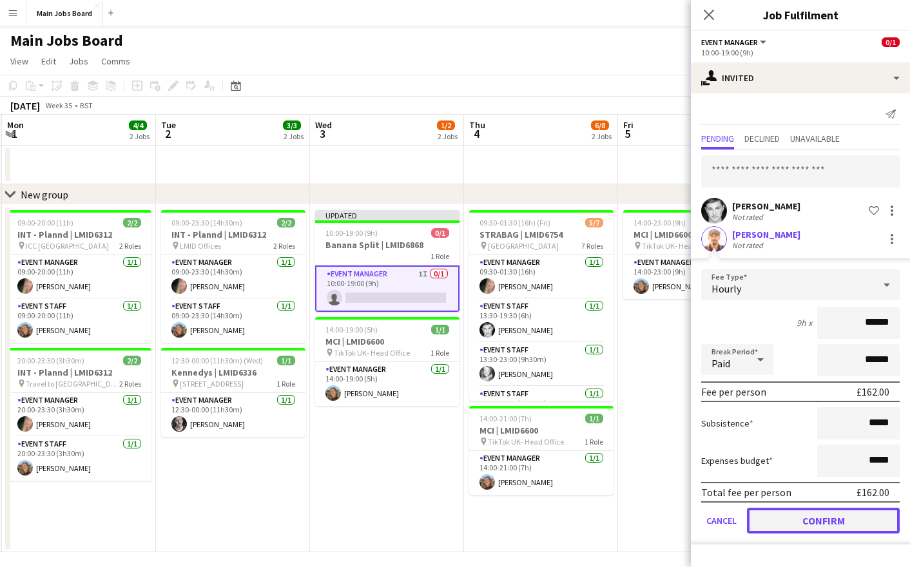
click at [788, 532] on button "Confirm" at bounding box center [823, 521] width 153 height 26
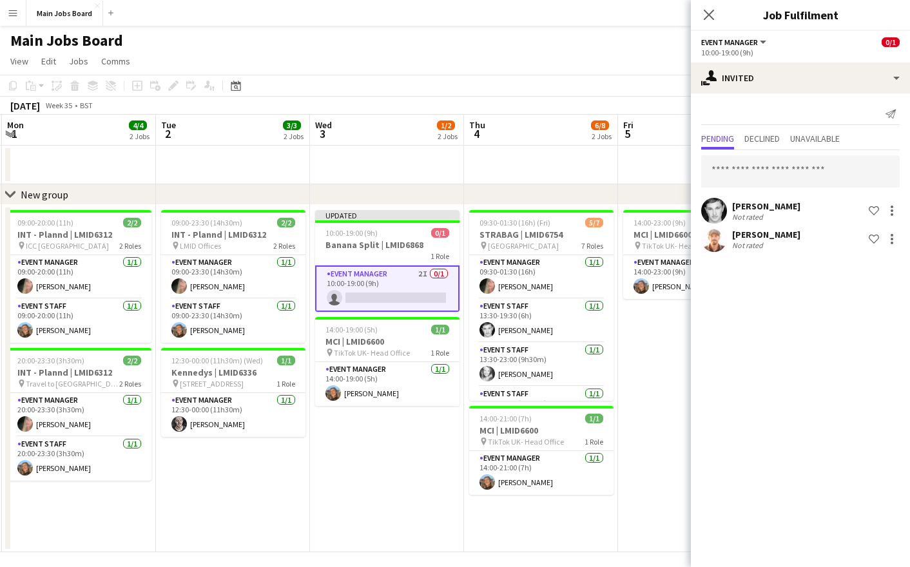
click at [378, 300] on app-card-role "Event Manager 2I 0/1 10:00-19:00 (9h) single-neutral-actions" at bounding box center [387, 288] width 144 height 46
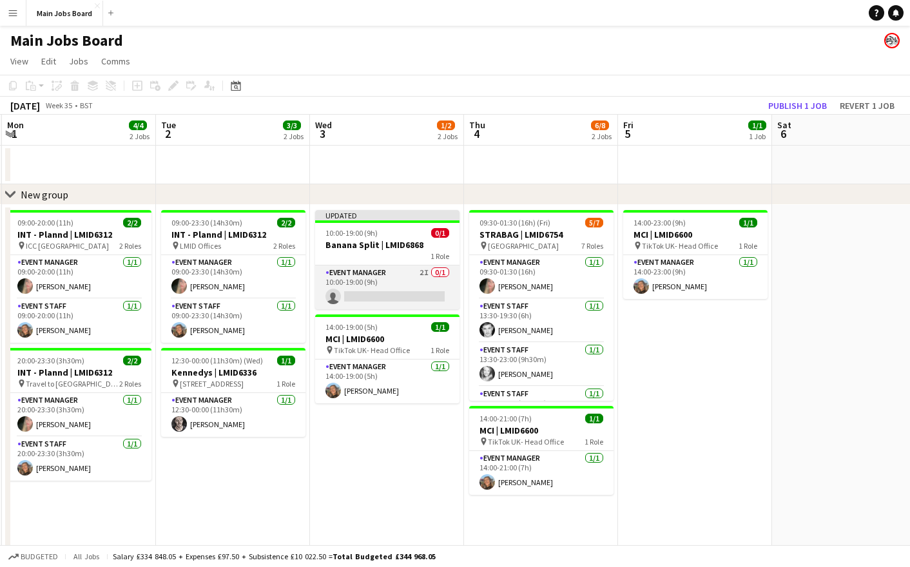
click at [377, 292] on app-card-role "Event Manager 2I 0/1 10:00-19:00 (9h) single-neutral-actions" at bounding box center [387, 287] width 144 height 44
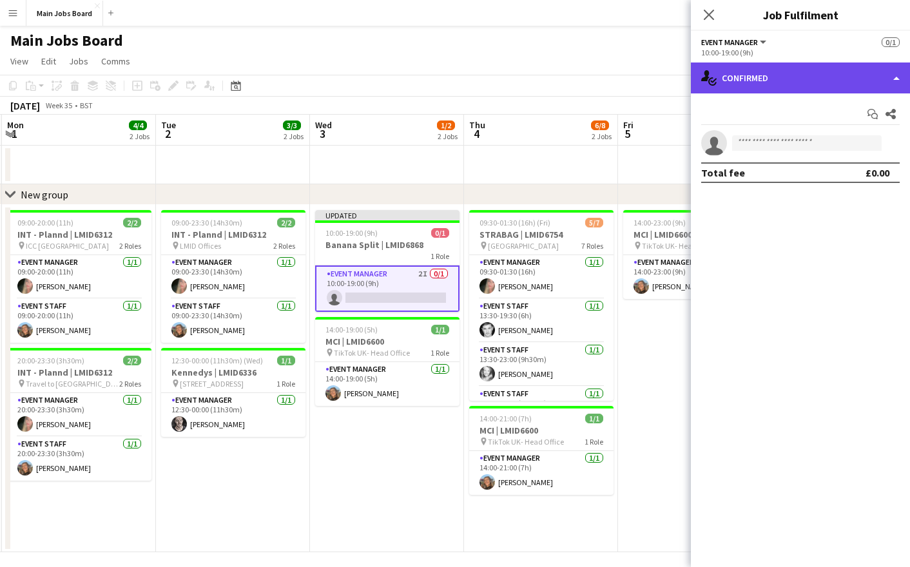
click at [761, 75] on div "single-neutral-actions-check-2 Confirmed" at bounding box center [800, 77] width 219 height 31
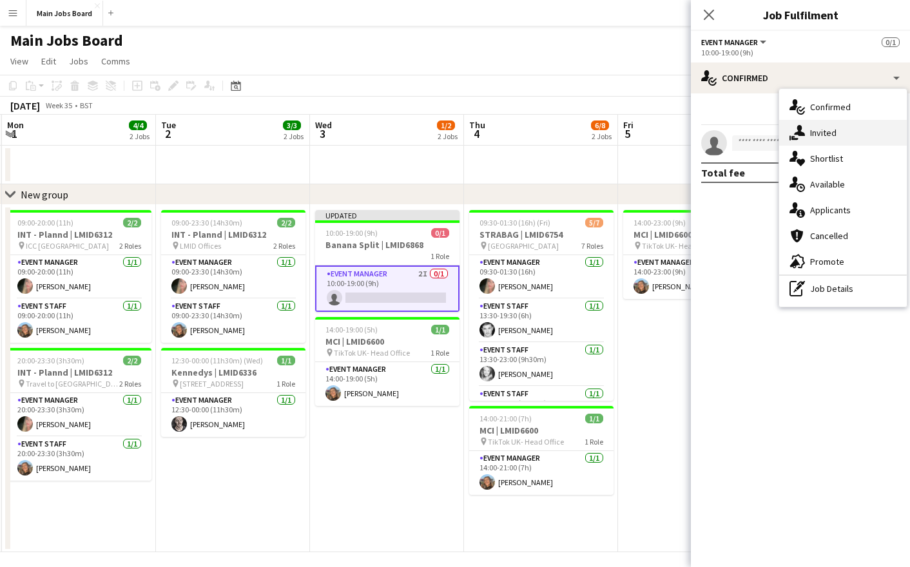
click at [841, 131] on div "single-neutral-actions-share-1 Invited" at bounding box center [843, 133] width 128 height 26
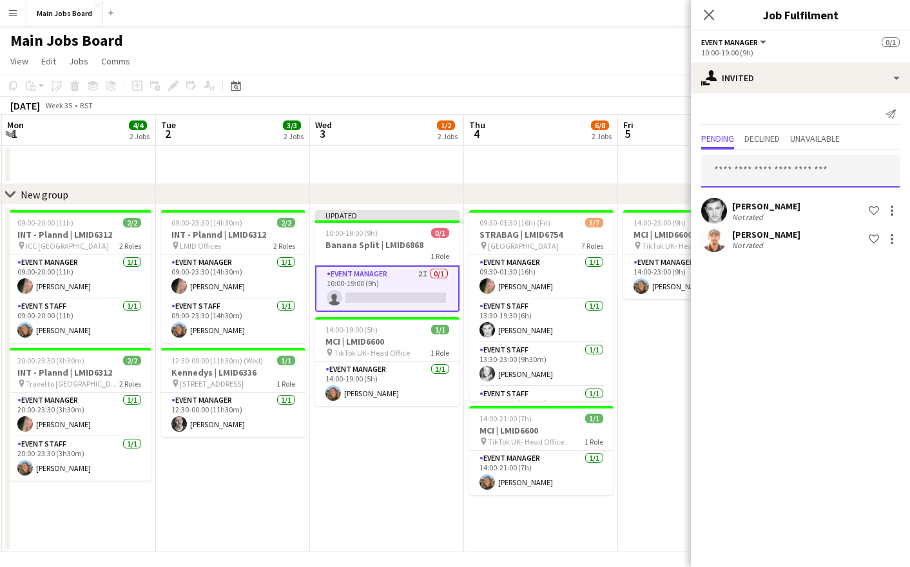
click at [767, 180] on input "text" at bounding box center [800, 171] width 198 height 32
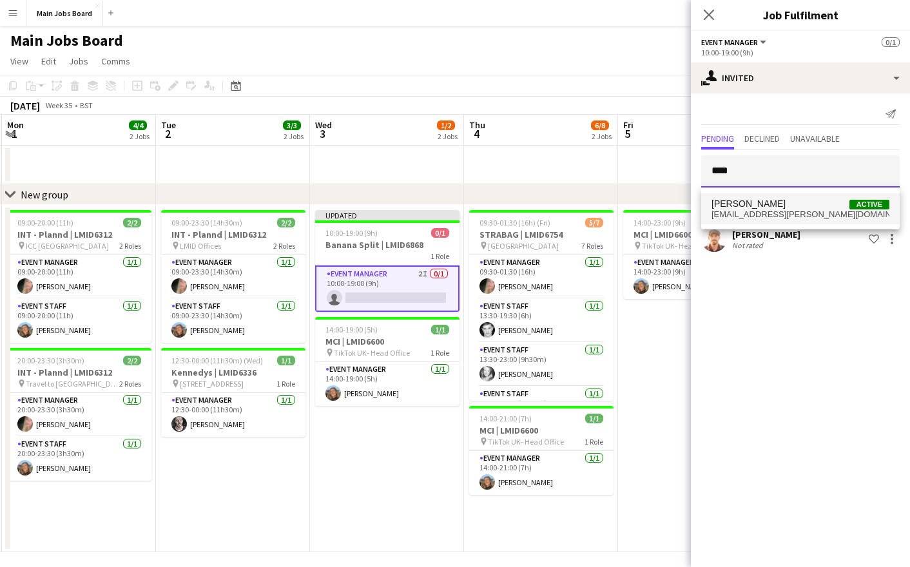
type input "****"
click at [780, 204] on span "[PERSON_NAME] Active" at bounding box center [800, 203] width 178 height 11
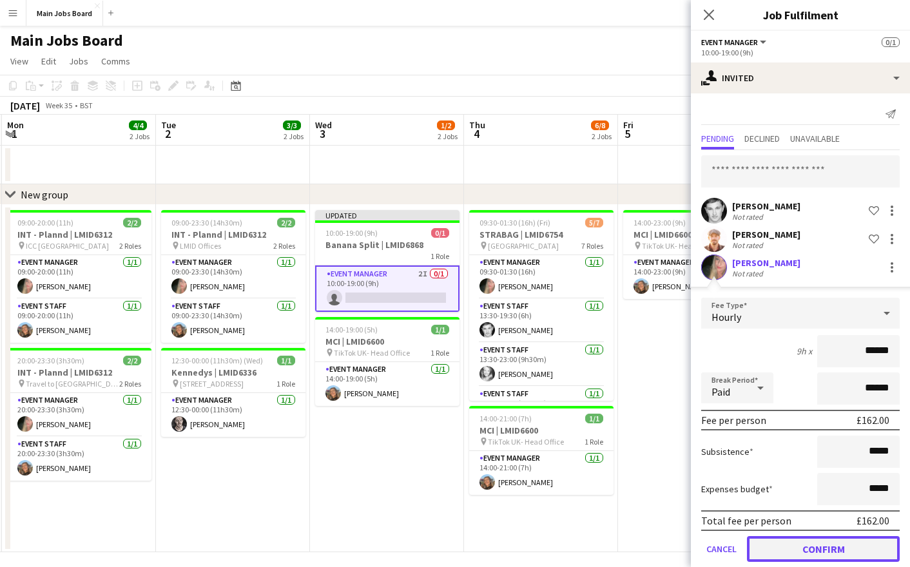
click at [785, 549] on button "Confirm" at bounding box center [823, 549] width 153 height 26
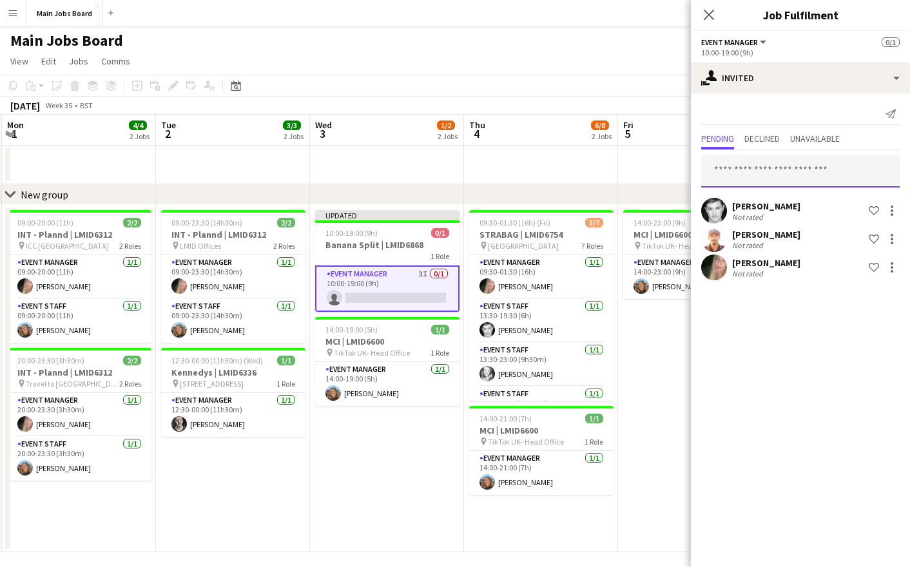
click at [769, 177] on input "text" at bounding box center [800, 171] width 198 height 32
click at [785, 177] on input "text" at bounding box center [800, 171] width 198 height 32
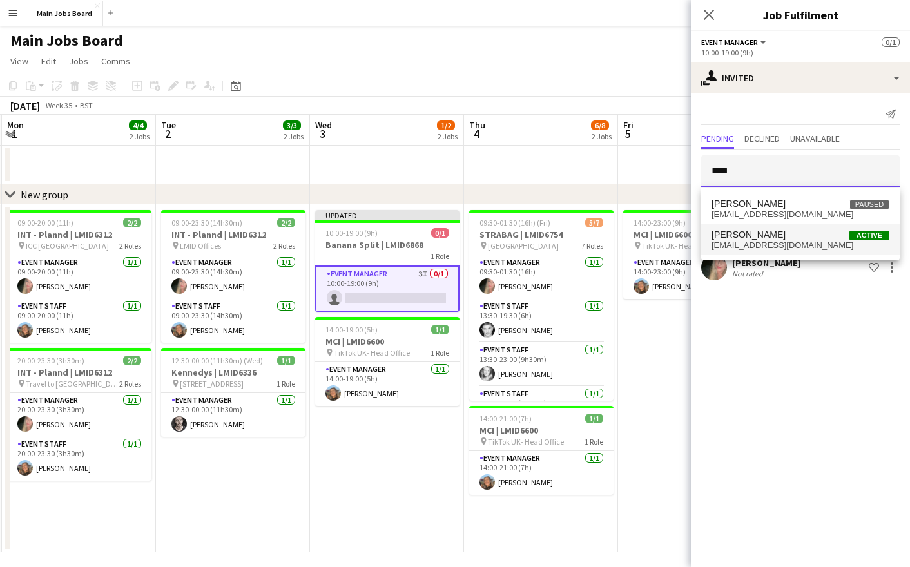
type input "****"
click at [769, 231] on span "[PERSON_NAME]" at bounding box center [748, 234] width 74 height 11
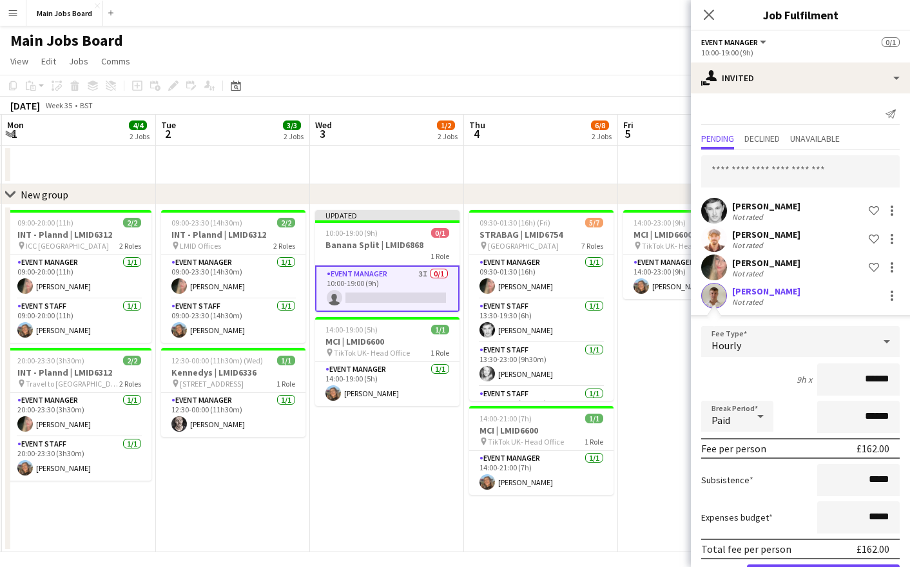
scroll to position [50, 0]
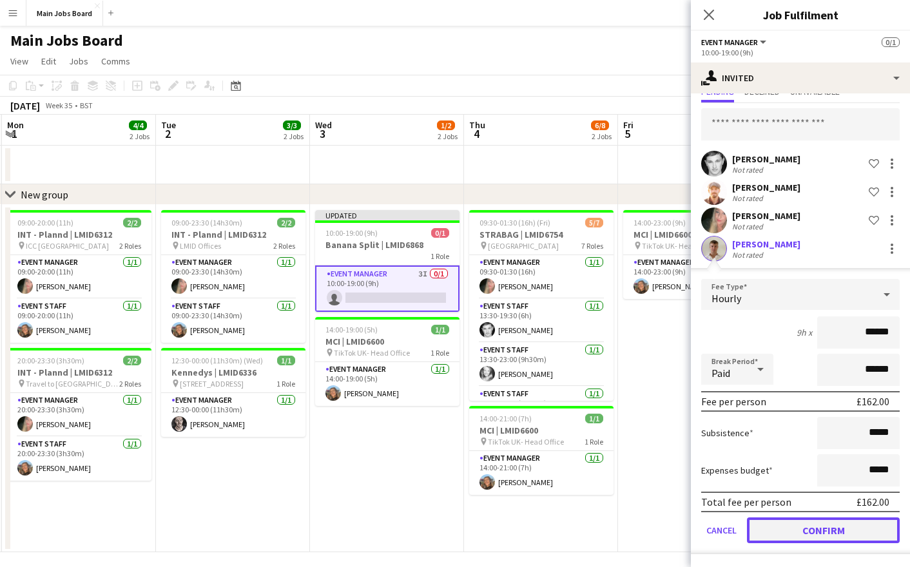
click at [770, 520] on button "Confirm" at bounding box center [823, 530] width 153 height 26
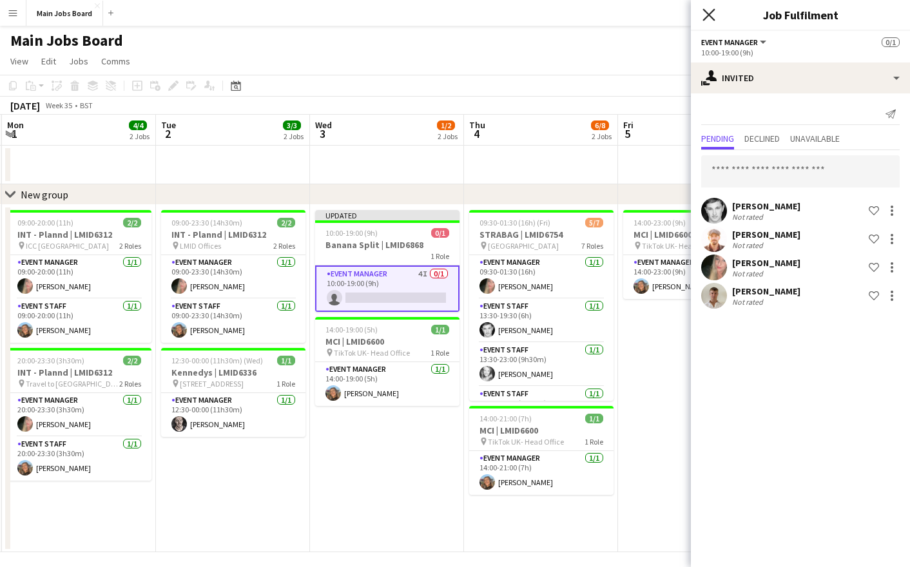
click at [710, 13] on icon at bounding box center [708, 14] width 12 height 12
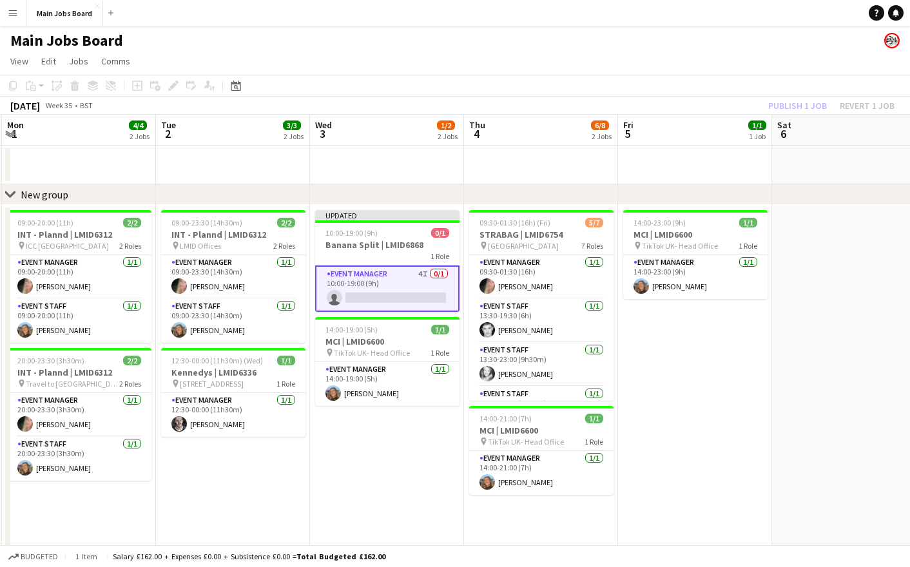
click at [811, 102] on div "Publish 1 job Revert 1 job" at bounding box center [830, 105] width 157 height 17
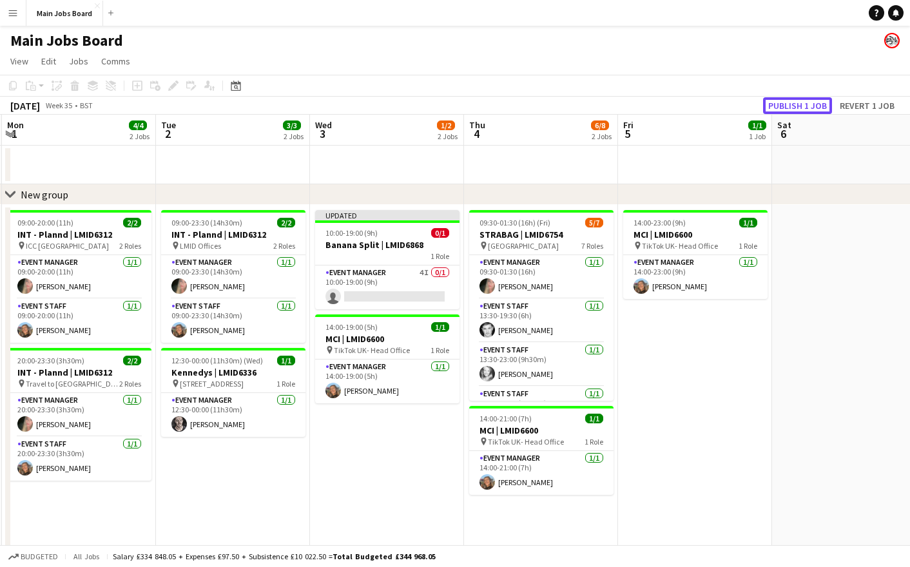
click at [811, 102] on button "Publish 1 job" at bounding box center [797, 105] width 69 height 17
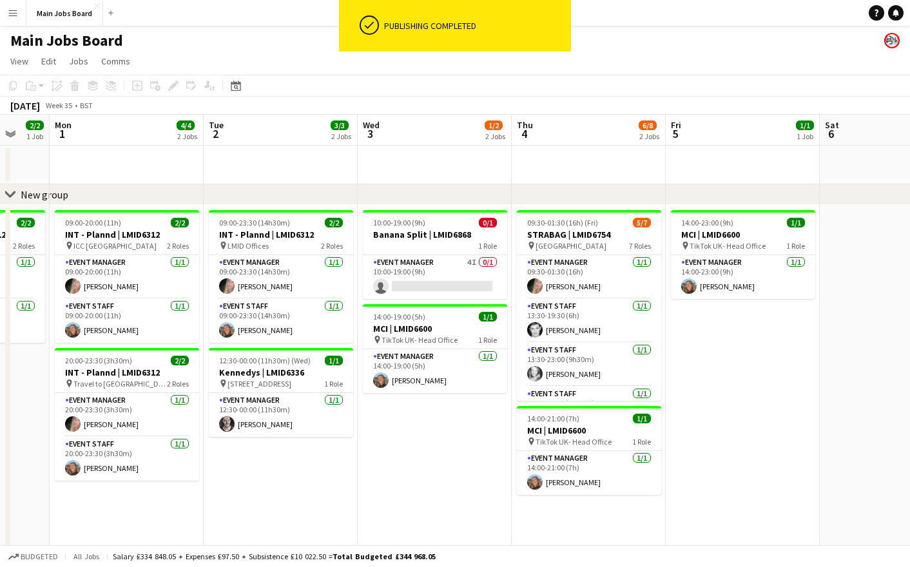
drag, startPoint x: 299, startPoint y: 453, endPoint x: 347, endPoint y: 453, distance: 47.7
click at [347, 453] on app-calendar-viewport "Fri 29 1/1 1 Job Sat 30 2/2 1 Job Sun 31 2/2 1 Job Mon 1 4/4 2 Jobs Tue 2 3/3 2…" at bounding box center [455, 333] width 910 height 437
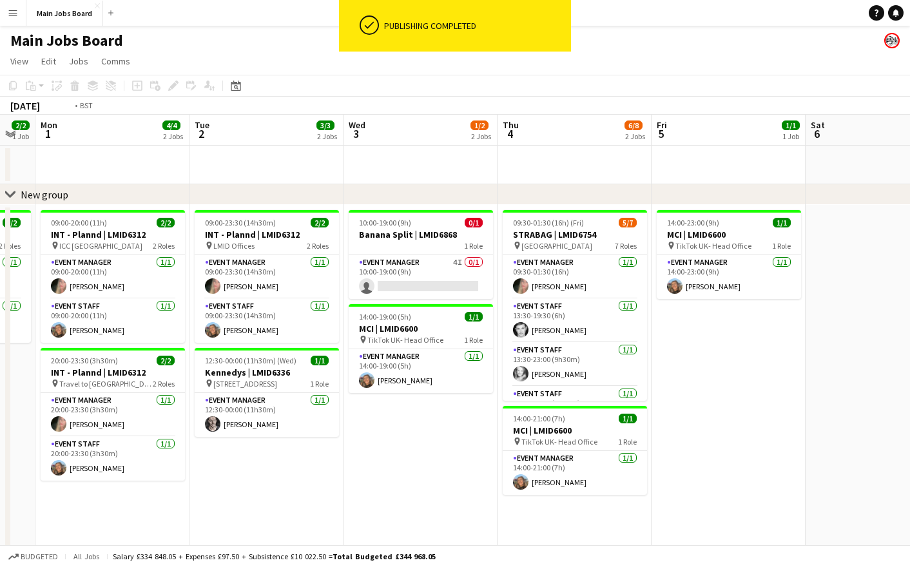
drag, startPoint x: 261, startPoint y: 446, endPoint x: 126, endPoint y: 424, distance: 137.1
click at [138, 429] on app-calendar-viewport "Fri 29 1/1 1 Job Sat 30 2/2 1 Job Sun 31 2/2 1 Job Mon 1 4/4 2 Jobs Tue 2 3/3 2…" at bounding box center [455, 333] width 910 height 437
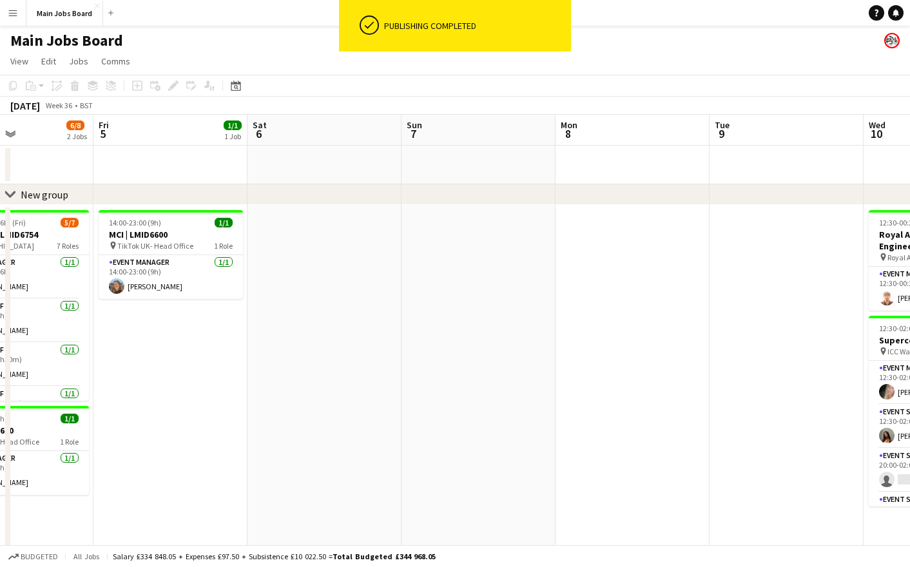
drag, startPoint x: 686, startPoint y: 398, endPoint x: 235, endPoint y: 397, distance: 450.9
click at [235, 398] on app-calendar-viewport "Mon 1 4/4 2 Jobs Tue 2 3/3 2 Jobs Wed 3 1/2 2 Jobs Thu 4 6/8 2 Jobs Fri 5 1/1 1…" at bounding box center [455, 333] width 910 height 437
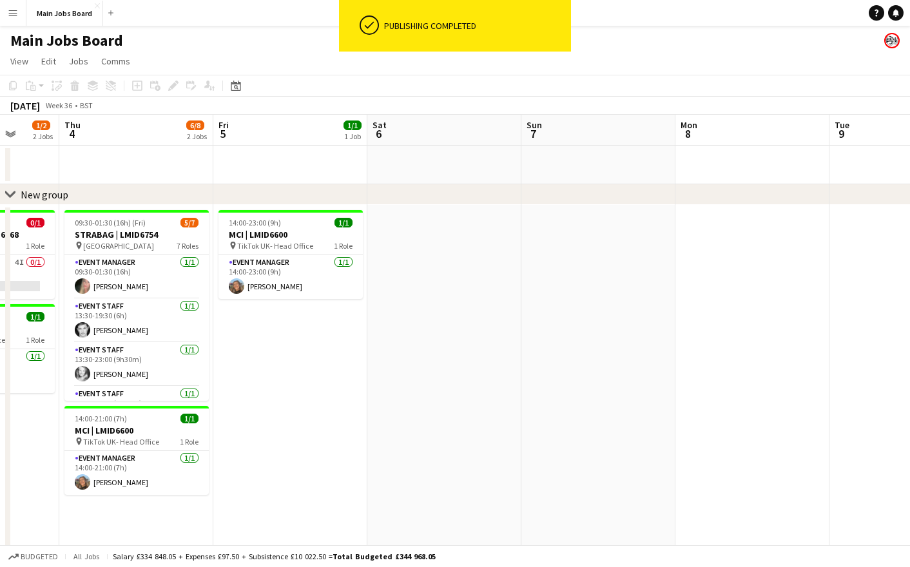
drag, startPoint x: 723, startPoint y: 392, endPoint x: 222, endPoint y: 392, distance: 500.5
click at [222, 392] on app-calendar-viewport "Mon 1 4/4 2 Jobs Tue 2 3/3 2 Jobs Wed 3 1/2 2 Jobs Thu 4 6/8 2 Jobs Fri 5 1/1 1…" at bounding box center [455, 333] width 910 height 437
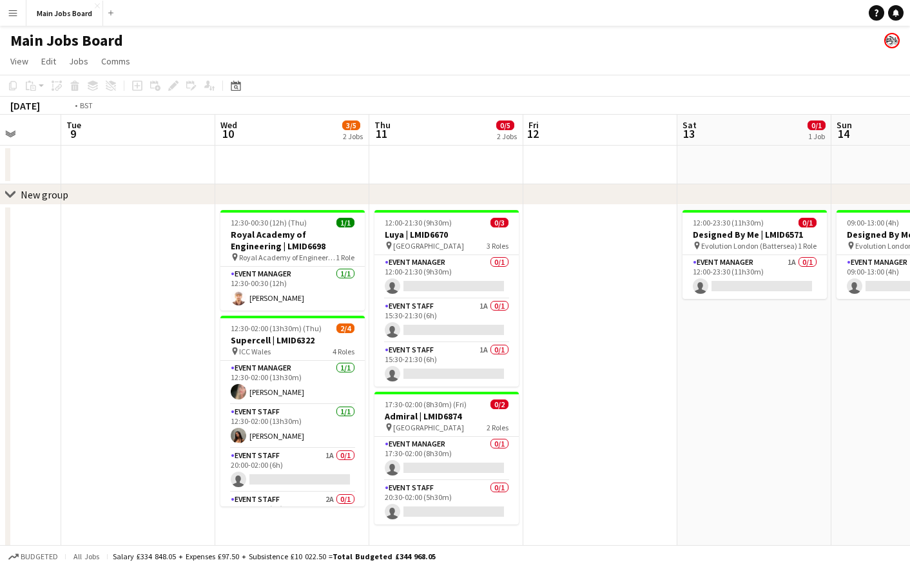
scroll to position [0, 515]
drag, startPoint x: 770, startPoint y: 374, endPoint x: 356, endPoint y: 416, distance: 416.4
click at [356, 416] on app-calendar-viewport "Fri 5 1/1 1 Job Sat 6 Sun 7 Mon 8 Tue 9 Wed 10 3/5 2 Jobs Thu 11 0/5 2 Jobs Fri…" at bounding box center [455, 333] width 910 height 437
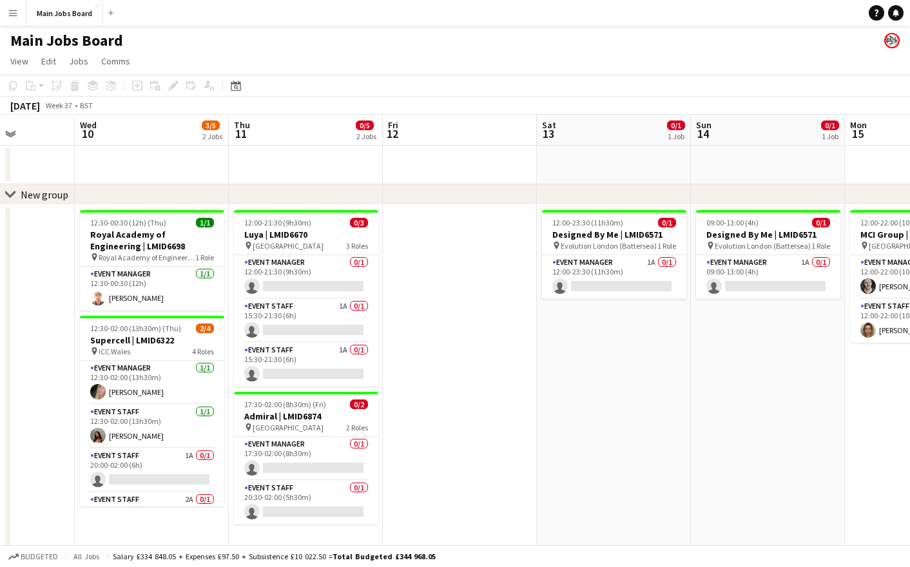
scroll to position [0, 348]
drag, startPoint x: 301, startPoint y: 398, endPoint x: 468, endPoint y: 398, distance: 166.8
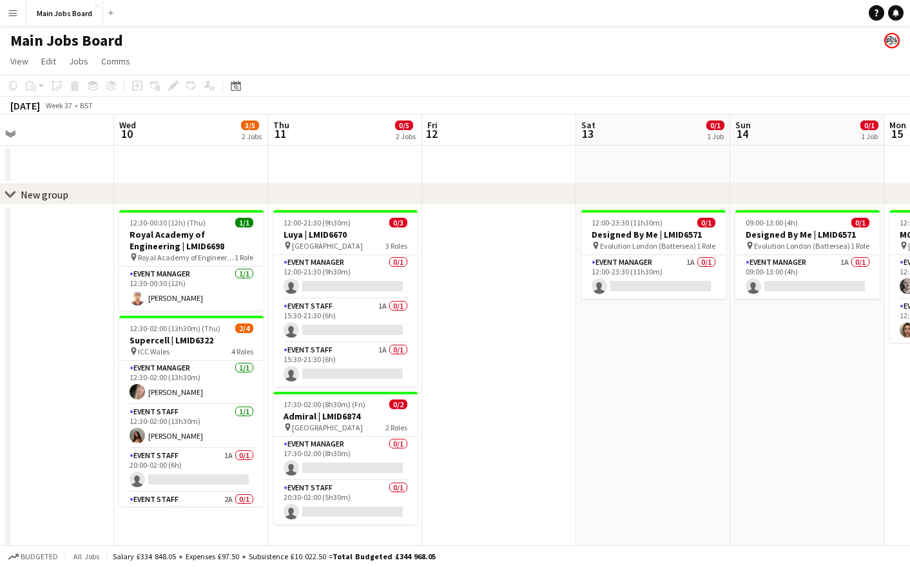
click at [469, 398] on app-calendar-viewport "Sun 7 Mon 8 Tue 9 Wed 10 3/5 2 Jobs Thu 11 0/5 2 Jobs Fri 12 Sat 13 0/1 1 Job S…" at bounding box center [455, 333] width 910 height 437
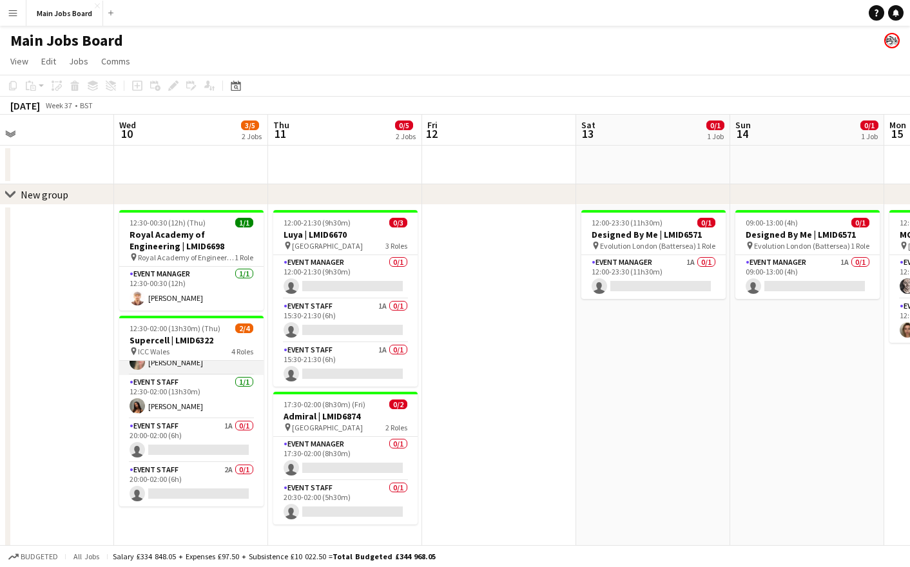
scroll to position [0, 0]
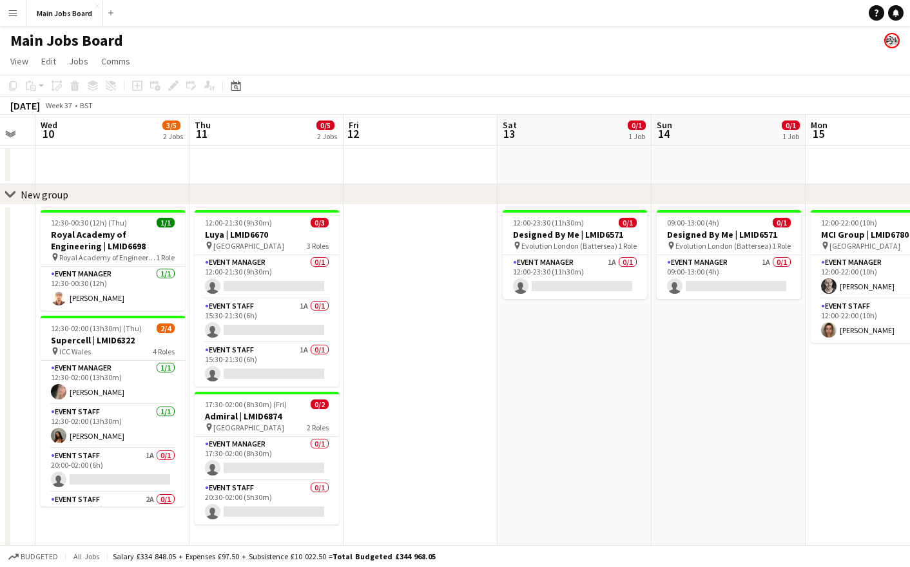
drag, startPoint x: 734, startPoint y: 387, endPoint x: 464, endPoint y: 387, distance: 270.6
click at [464, 387] on app-calendar-viewport "Sun 7 Mon 8 Tue 9 Wed 10 3/5 2 Jobs Thu 11 0/5 2 Jobs Fri 12 Sat 13 0/1 1 Job S…" at bounding box center [455, 333] width 910 height 437
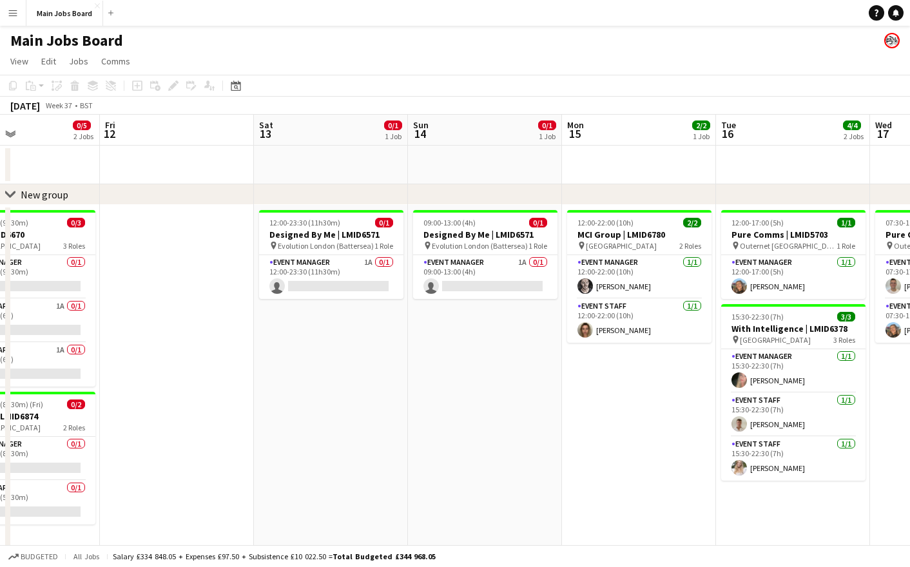
drag, startPoint x: 547, startPoint y: 400, endPoint x: 300, endPoint y: 400, distance: 247.4
click at [300, 400] on app-calendar-viewport "Mon 8 Tue 9 Wed 10 3/5 2 Jobs Thu 11 0/5 2 Jobs Fri 12 Sat 13 0/1 1 Job Sun 14 …" at bounding box center [455, 345] width 910 height 461
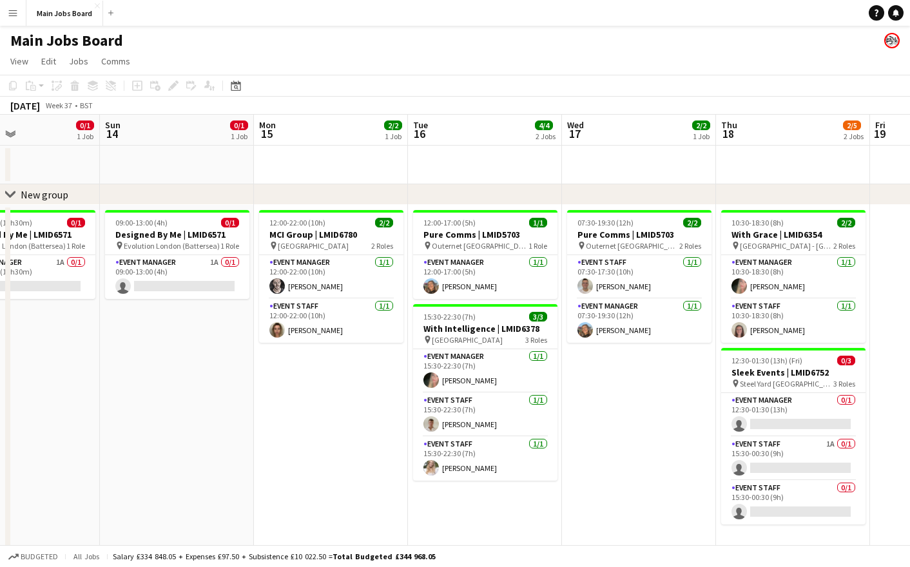
scroll to position [0, 404]
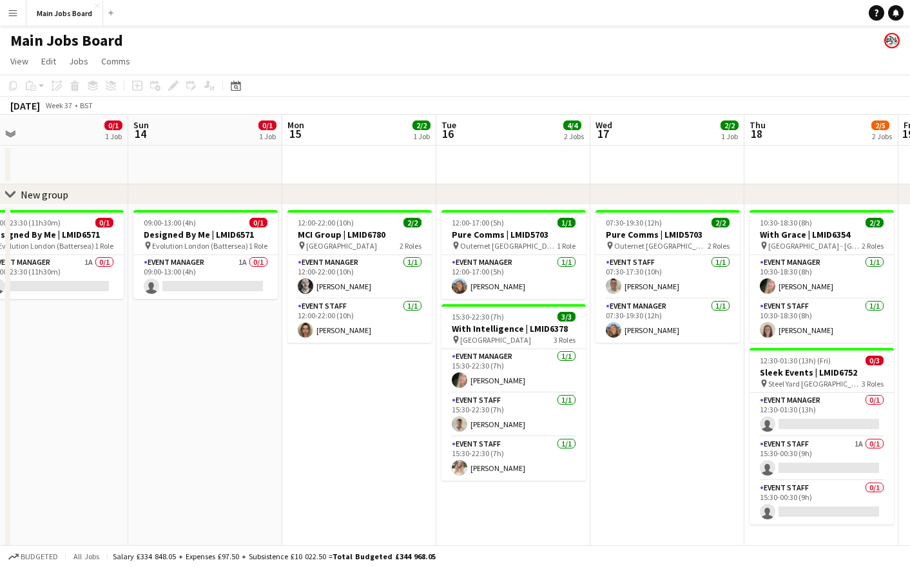
drag, startPoint x: 836, startPoint y: 390, endPoint x: 547, endPoint y: 390, distance: 289.2
click at [547, 390] on app-calendar-viewport "Wed 10 3/5 2 Jobs Thu 11 0/5 2 Jobs Fri 12 Sat 13 0/1 1 Job Sun 14 0/1 1 Job Mo…" at bounding box center [455, 345] width 910 height 461
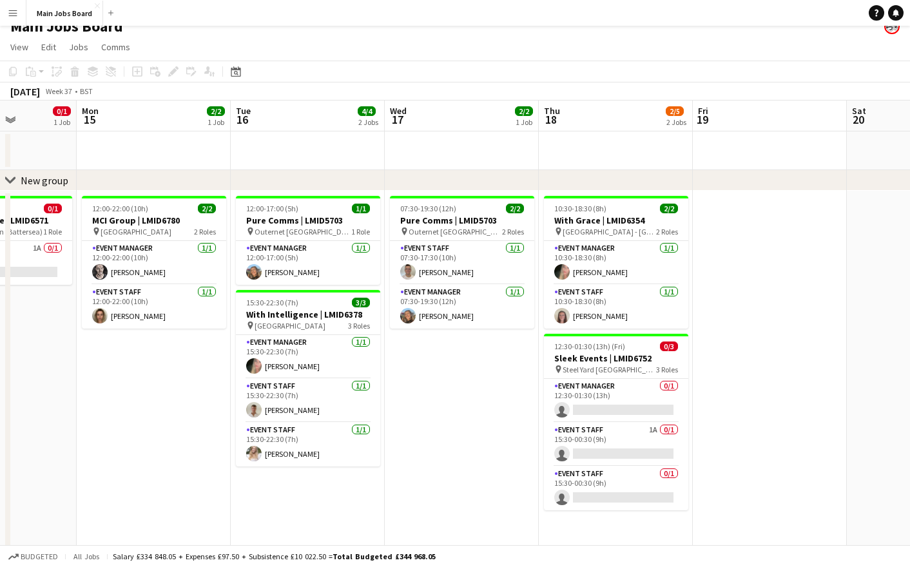
scroll to position [16, 0]
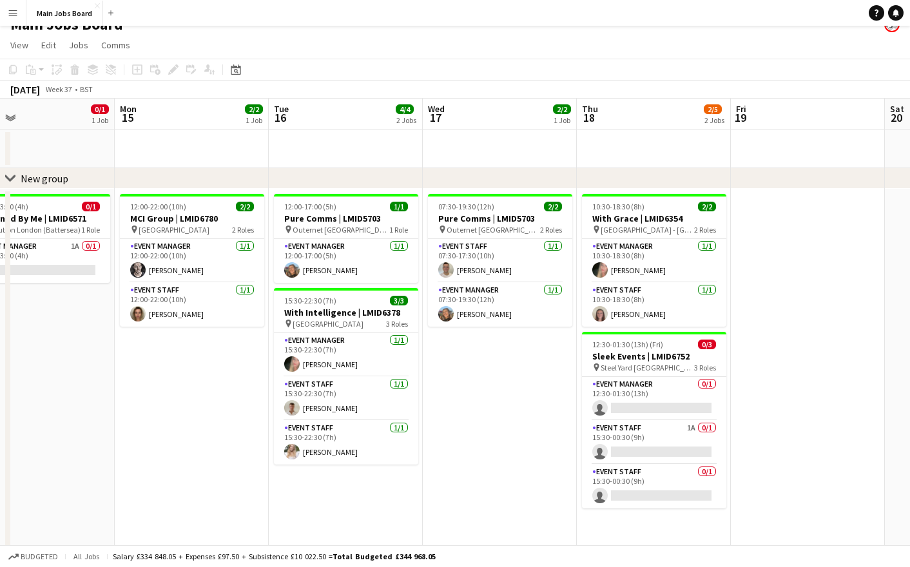
drag, startPoint x: 359, startPoint y: 392, endPoint x: 649, endPoint y: 391, distance: 289.2
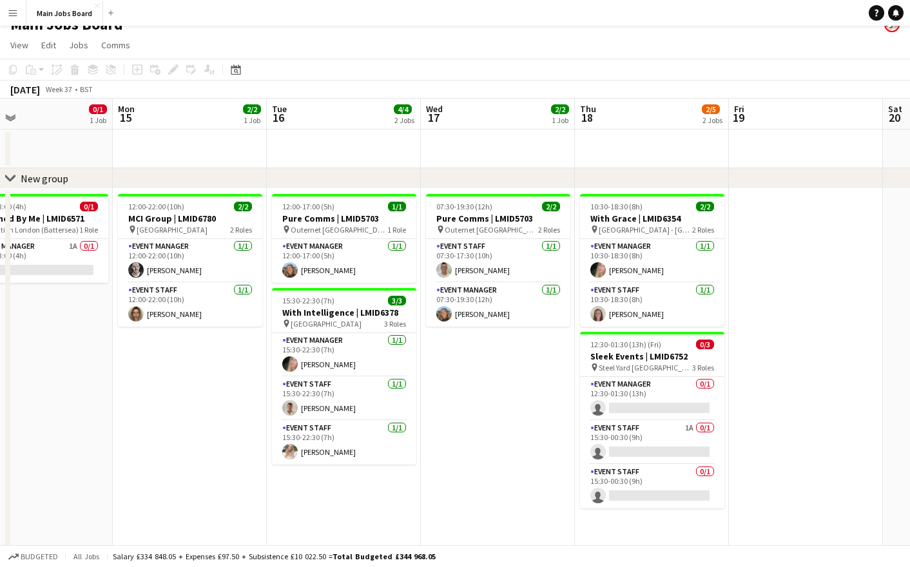
click at [648, 392] on app-calendar-viewport "Fri 12 Sat 13 0/1 1 Job Sun 14 0/1 1 Job Mon 15 2/2 1 Job Tue 16 4/4 2 Jobs Wed…" at bounding box center [455, 330] width 910 height 463
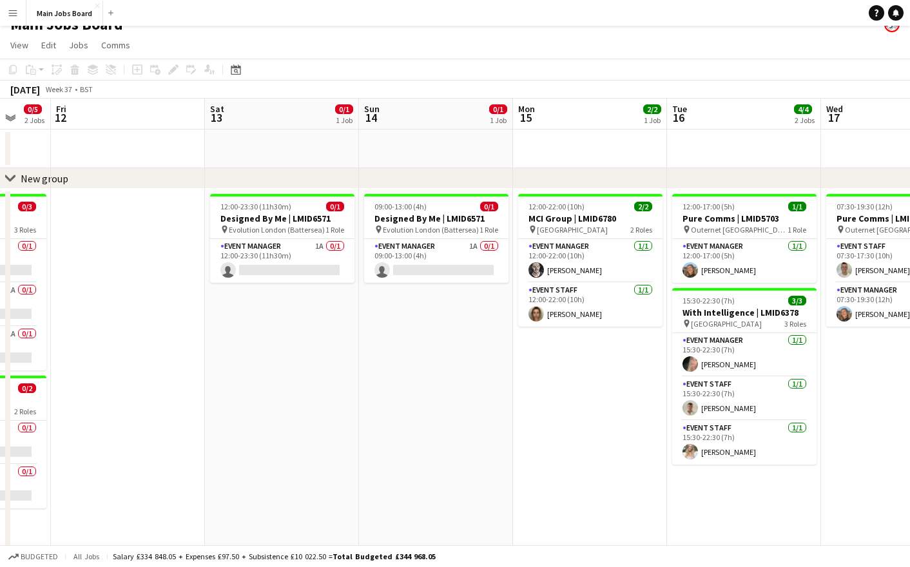
drag, startPoint x: 297, startPoint y: 390, endPoint x: 597, endPoint y: 363, distance: 300.7
click at [598, 363] on app-calendar-viewport "Tue 9 Wed 10 3/5 2 Jobs Thu 11 0/5 2 Jobs Fri 12 Sat 13 0/1 1 Job Sun 14 0/1 1 …" at bounding box center [455, 330] width 910 height 463
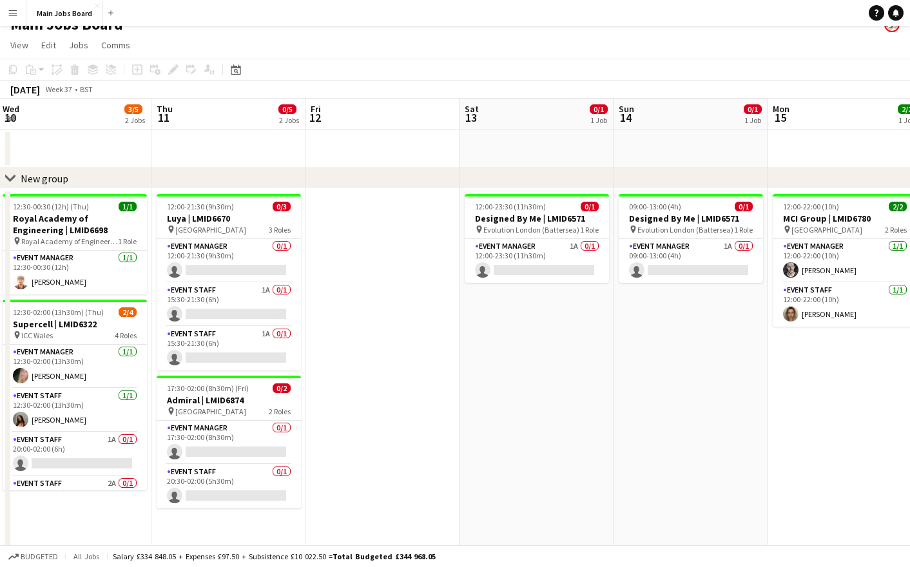
drag, startPoint x: 294, startPoint y: 378, endPoint x: 558, endPoint y: 368, distance: 263.7
click at [557, 368] on app-calendar-viewport "Mon 8 Tue 9 Wed 10 3/5 2 Jobs Thu 11 0/5 2 Jobs Fri 12 Sat 13 0/1 1 Job Sun 14 …" at bounding box center [455, 330] width 910 height 463
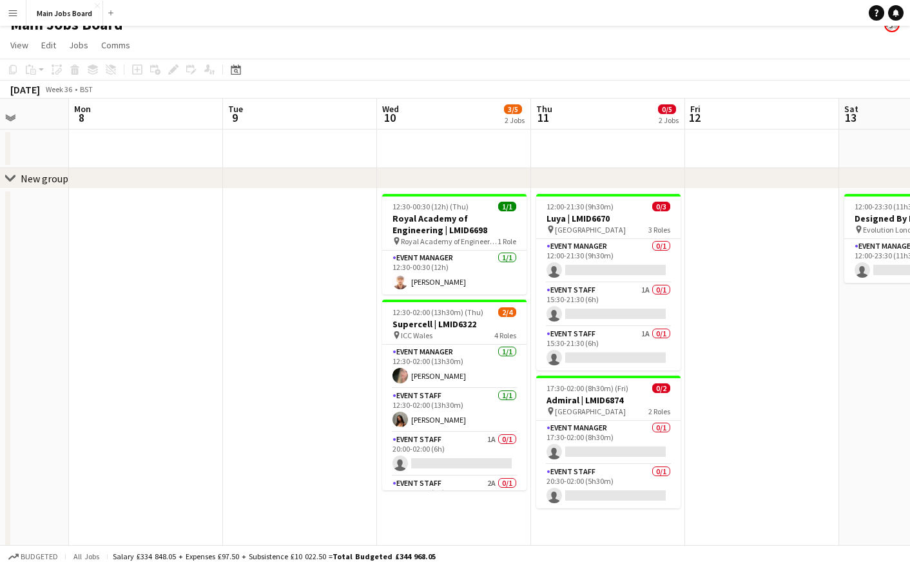
drag, startPoint x: 207, startPoint y: 397, endPoint x: 557, endPoint y: 390, distance: 349.2
click at [554, 391] on app-calendar-viewport "Fri 5 1/1 1 Job Sat 6 Sun 7 Mon 8 Tue 9 Wed 10 3/5 2 Jobs Thu 11 0/5 2 Jobs Fri…" at bounding box center [455, 330] width 910 height 463
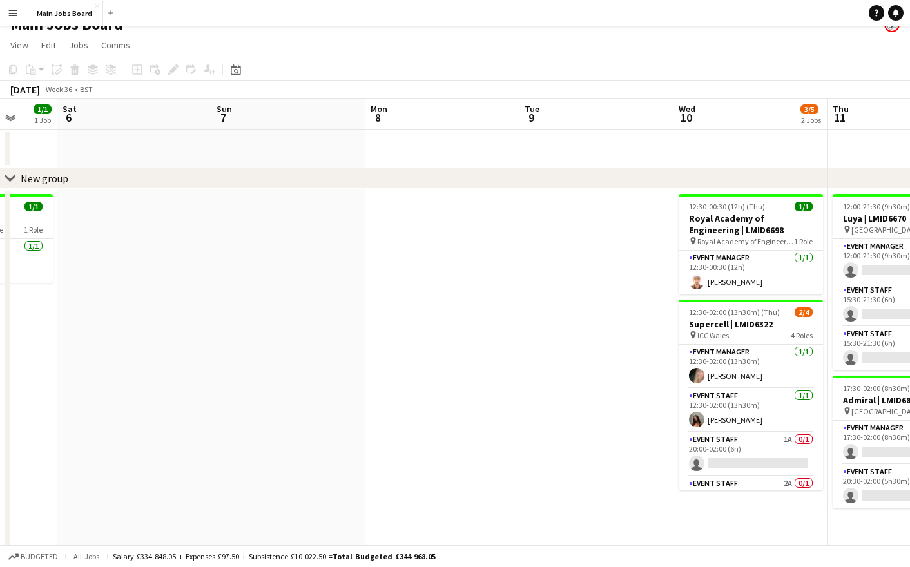
scroll to position [0, 394]
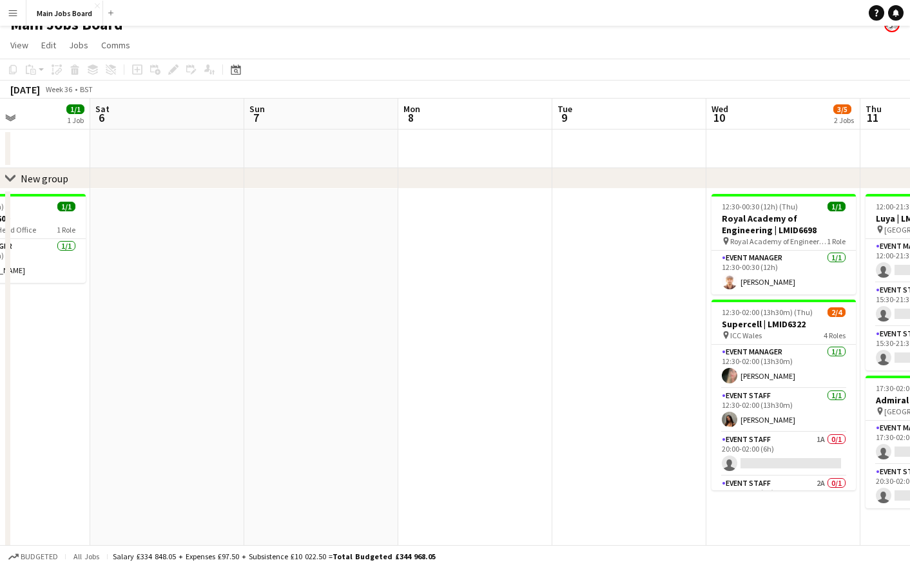
drag, startPoint x: 113, startPoint y: 391, endPoint x: 426, endPoint y: 372, distance: 313.7
click at [425, 372] on app-calendar-viewport "Wed 3 1/2 2 Jobs Thu 4 6/8 2 Jobs Fri 5 1/1 1 Job Sat 6 Sun 7 Mon 8 Tue 9 Wed 1…" at bounding box center [455, 330] width 910 height 463
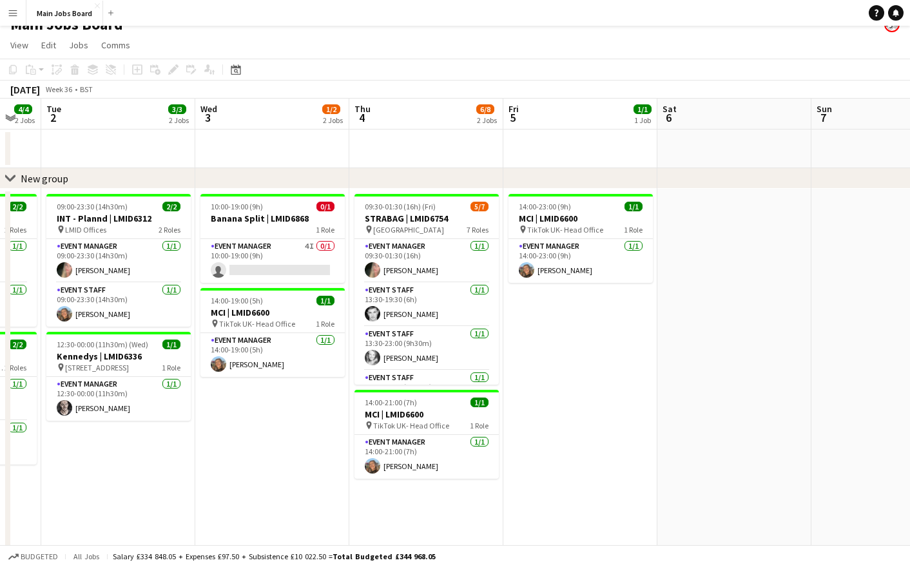
scroll to position [0, 356]
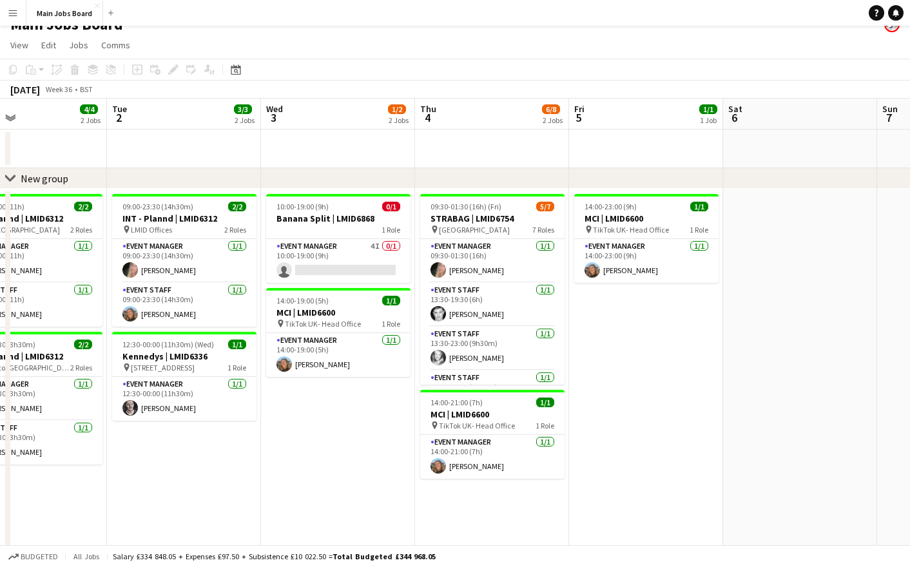
drag, startPoint x: 254, startPoint y: 408, endPoint x: 752, endPoint y: 339, distance: 502.0
click at [755, 339] on app-calendar-viewport "Sat 30 2/2 1 Job Sun 31 2/2 1 Job Mon 1 4/4 2 Jobs Tue 2 3/3 2 Jobs Wed 3 1/2 2…" at bounding box center [455, 330] width 910 height 463
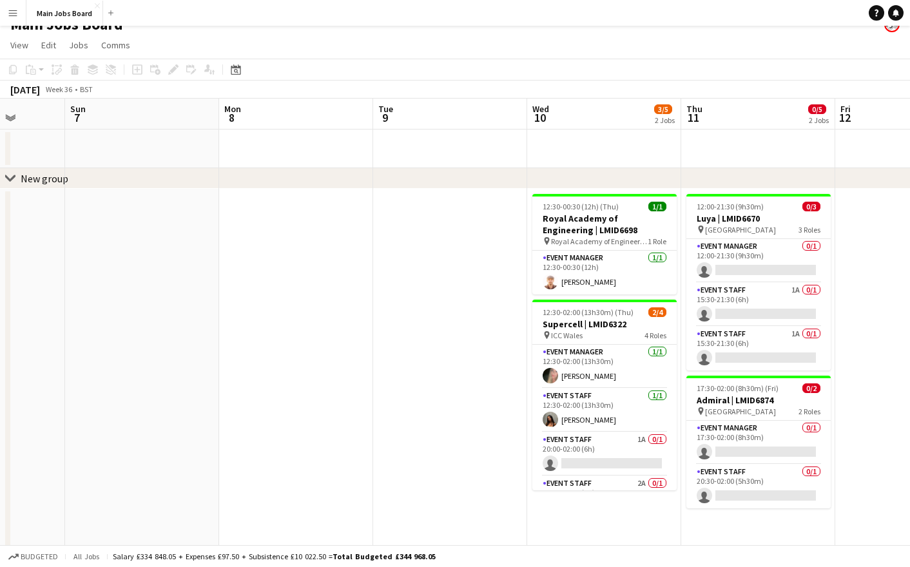
drag, startPoint x: 438, startPoint y: 372, endPoint x: -133, endPoint y: 372, distance: 571.4
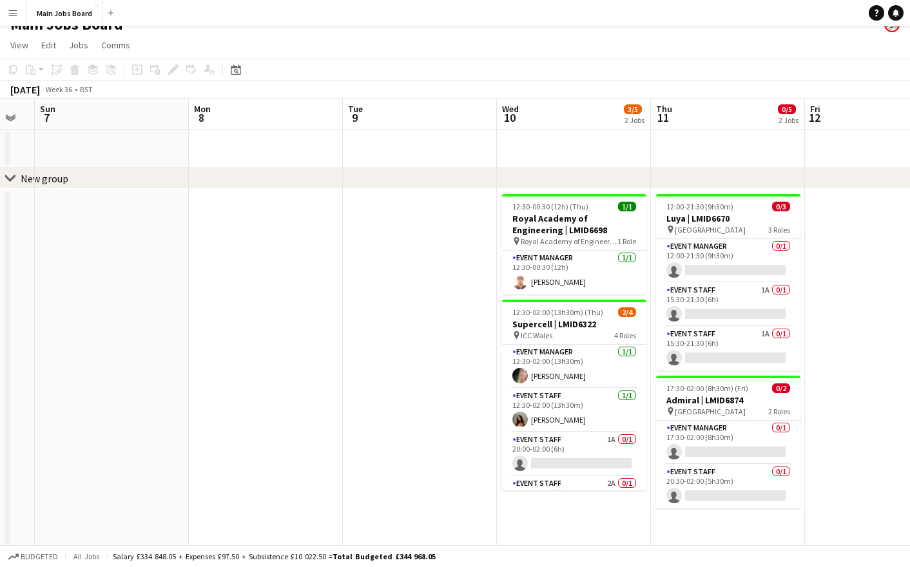
scroll to position [0, 427]
drag, startPoint x: 528, startPoint y: 344, endPoint x: -135, endPoint y: 345, distance: 663.5
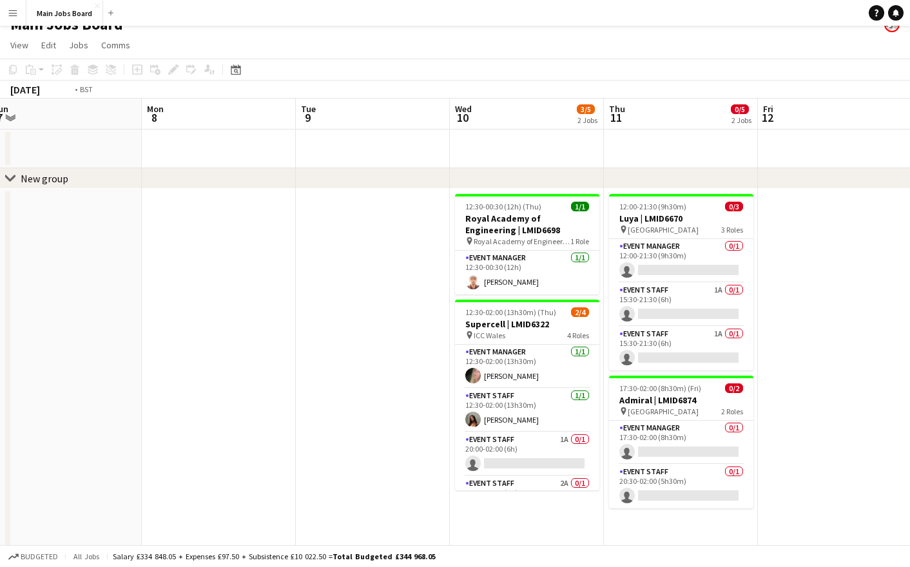
drag, startPoint x: 663, startPoint y: 278, endPoint x: 90, endPoint y: 279, distance: 572.7
click at [90, 279] on app-calendar-viewport "Thu 4 6/8 2 Jobs Fri 5 1/1 1 Job Sat 6 Sun 7 Mon 8 Tue 9 Wed 10 3/5 2 Jobs Thu …" at bounding box center [455, 330] width 910 height 463
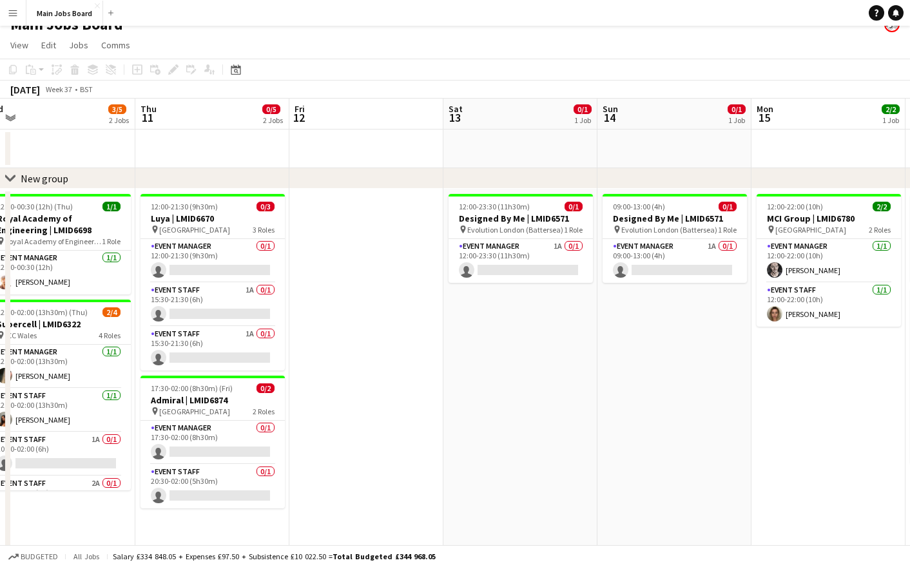
scroll to position [0, 380]
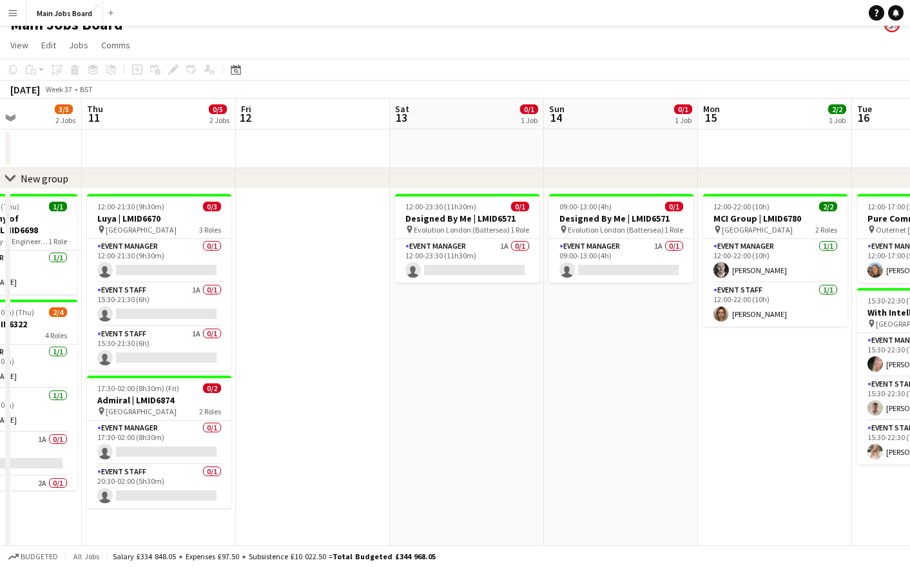
drag, startPoint x: 295, startPoint y: 291, endPoint x: 616, endPoint y: 291, distance: 320.8
click at [607, 291] on app-calendar-viewport "Mon 8 Tue 9 Wed 10 3/5 2 Jobs Thu 11 0/5 2 Jobs Fri 12 Sat 13 0/1 1 Job Sun 14 …" at bounding box center [455, 330] width 910 height 463
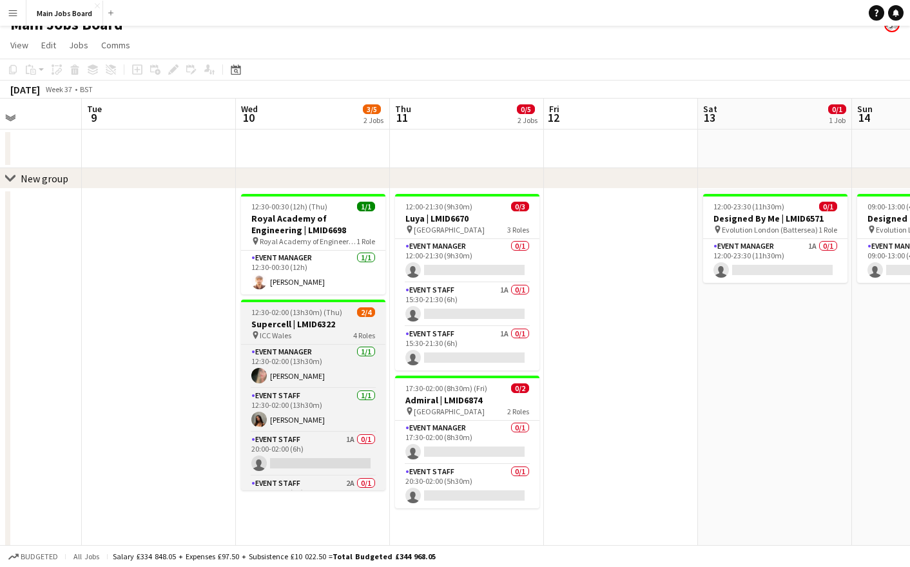
click at [279, 321] on h3 "Supercell | LMID6322" at bounding box center [313, 324] width 144 height 12
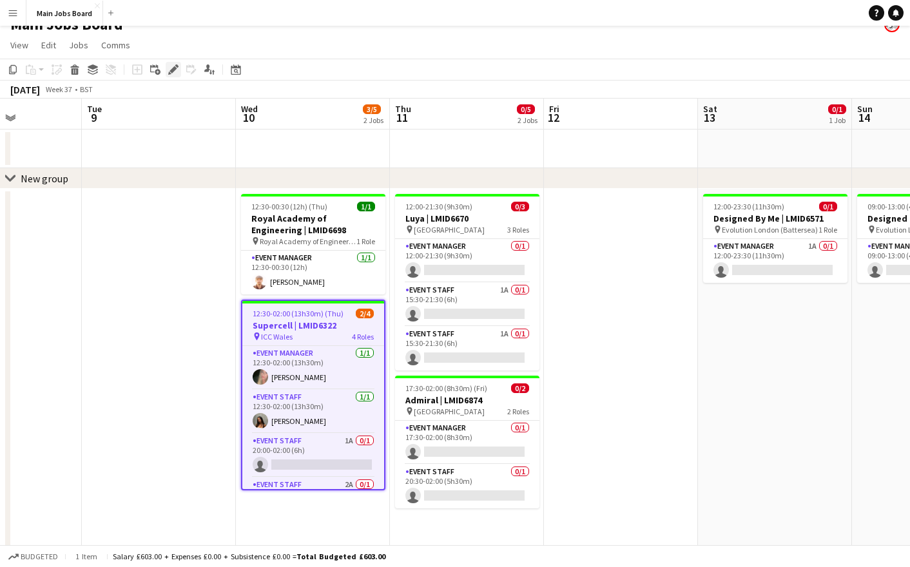
click at [169, 72] on icon at bounding box center [169, 73] width 3 height 3
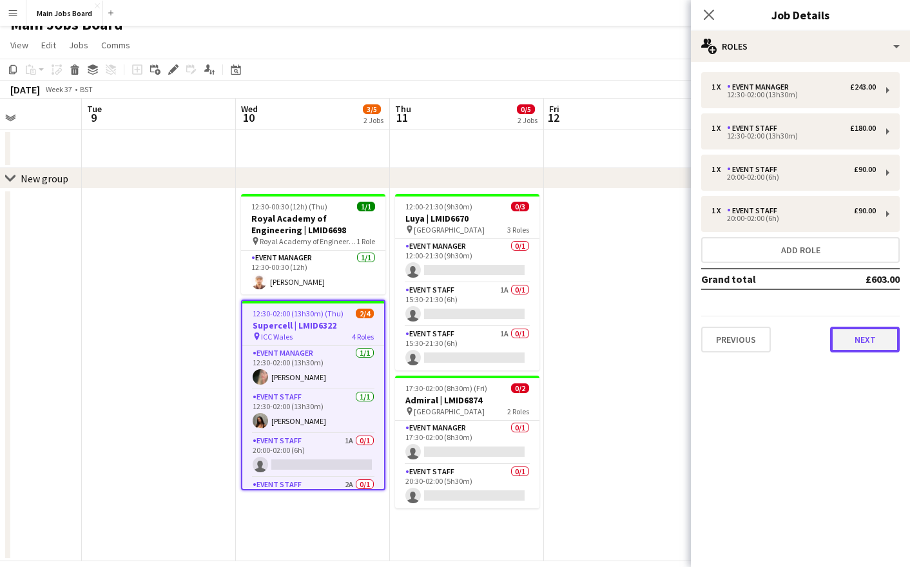
click at [849, 339] on button "Next" at bounding box center [865, 340] width 70 height 26
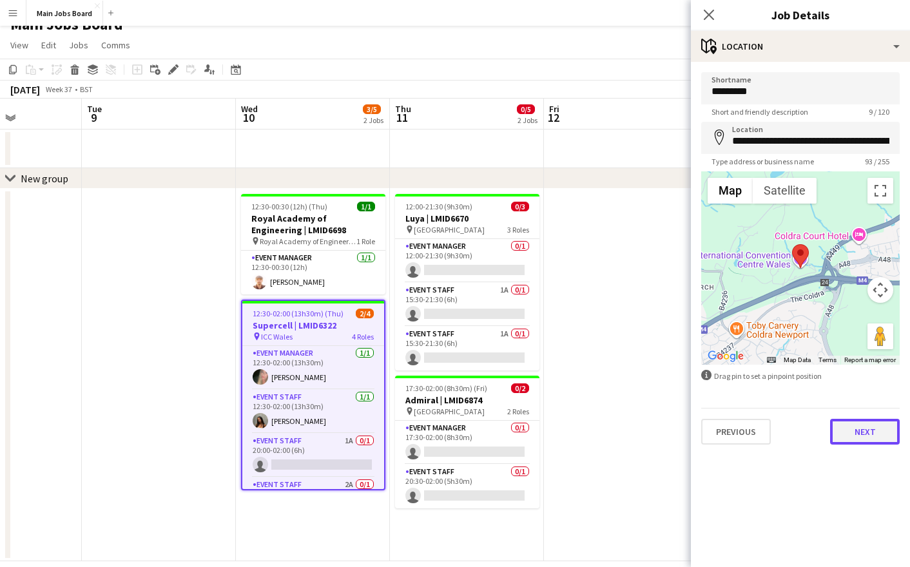
click at [858, 438] on button "Next" at bounding box center [865, 432] width 70 height 26
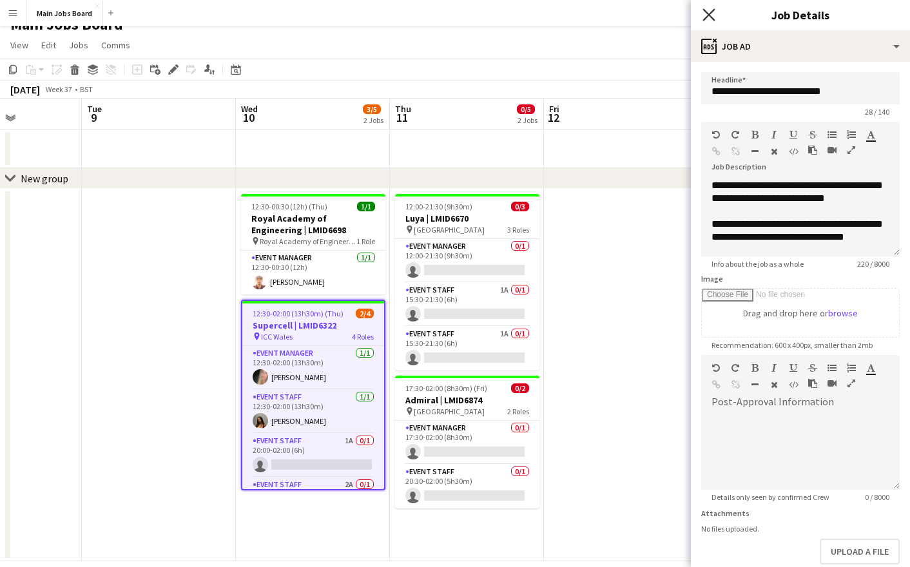
click at [711, 11] on icon "Close pop-in" at bounding box center [708, 14] width 12 height 12
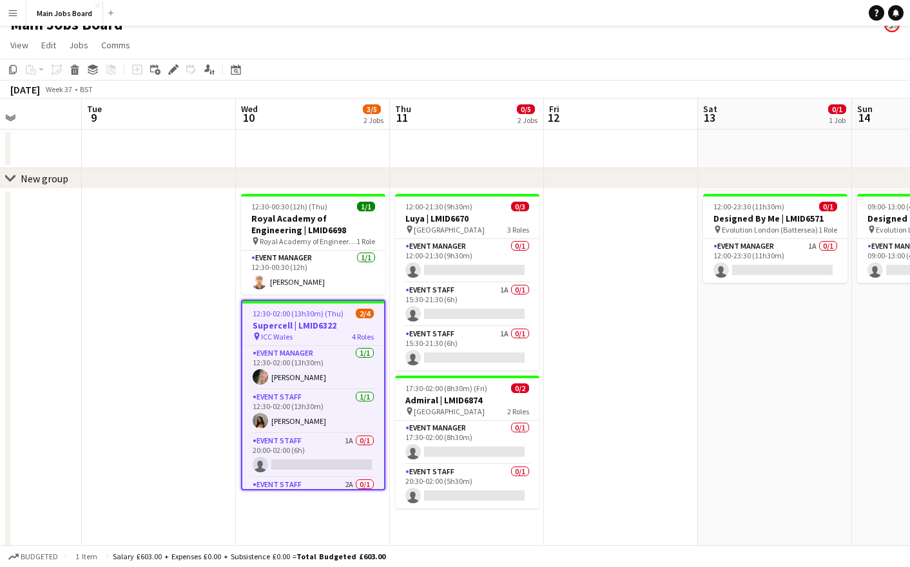
click at [292, 318] on span "12:30-02:00 (13h30m) (Thu)" at bounding box center [298, 314] width 91 height 10
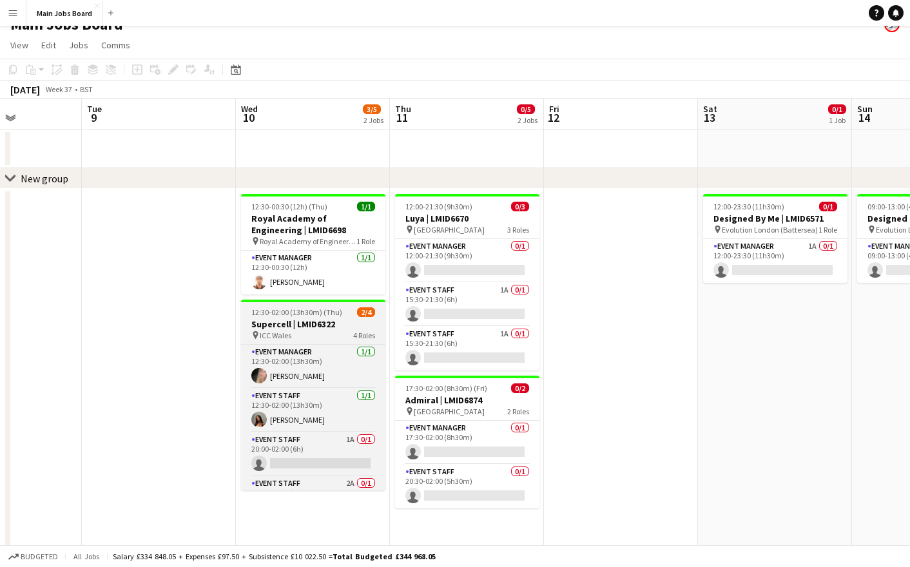
click at [292, 318] on app-job-card "12:30-02:00 (13h30m) (Thu) 2/4 Supercell | LMID6322 pin ICC Wales 4 Roles Event…" at bounding box center [313, 395] width 144 height 191
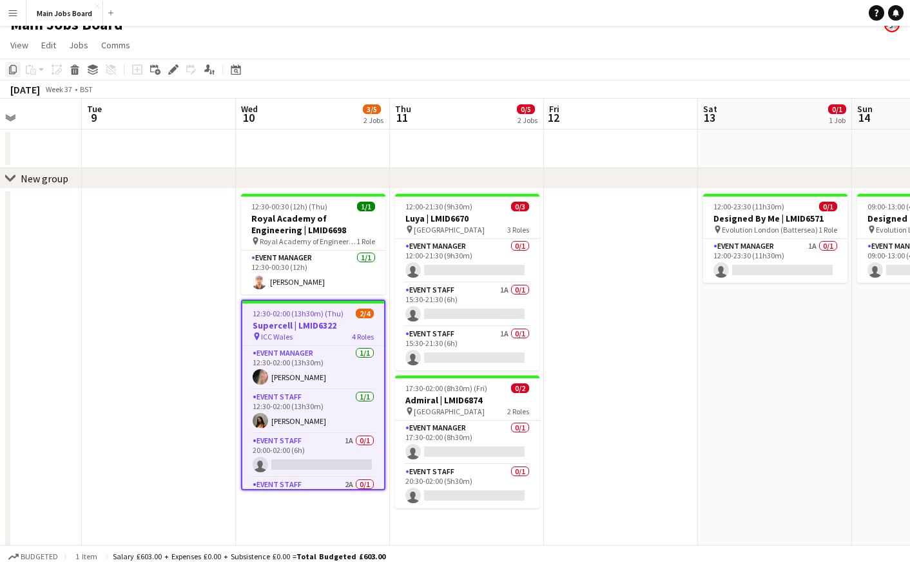
click at [13, 68] on icon "Copy" at bounding box center [13, 69] width 10 height 10
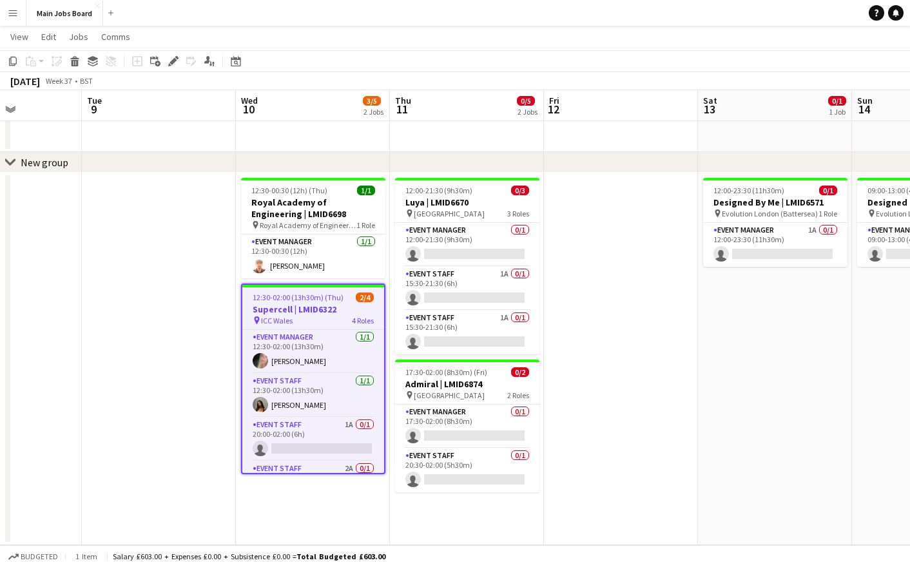
click at [461, 527] on app-date-cell "12:00-21:30 (9h30m) 0/3 Luya | LMID6670 pin [GEOGRAPHIC_DATA] 3 Roles Event Man…" at bounding box center [467, 359] width 154 height 372
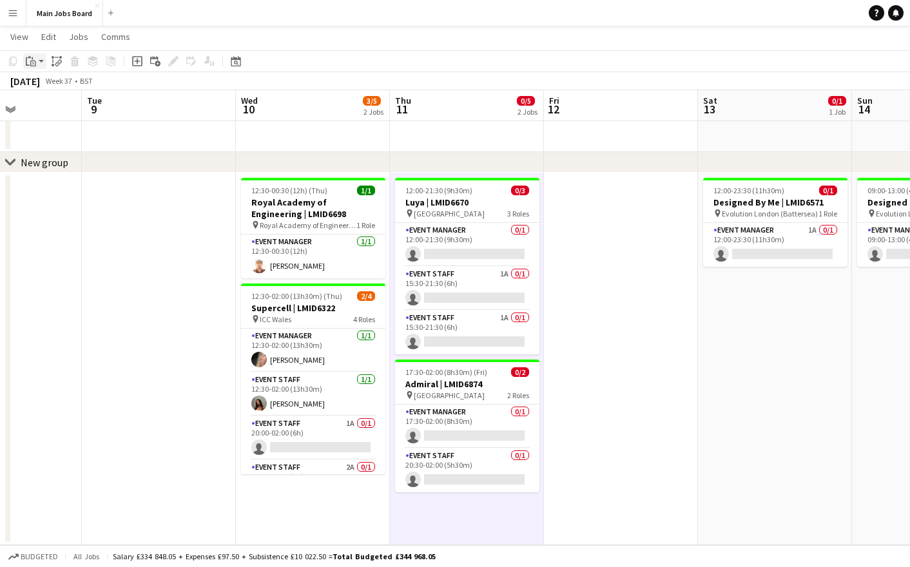
click at [32, 67] on div "Paste" at bounding box center [30, 60] width 15 height 15
click at [50, 82] on link "Paste Command V" at bounding box center [85, 86] width 102 height 12
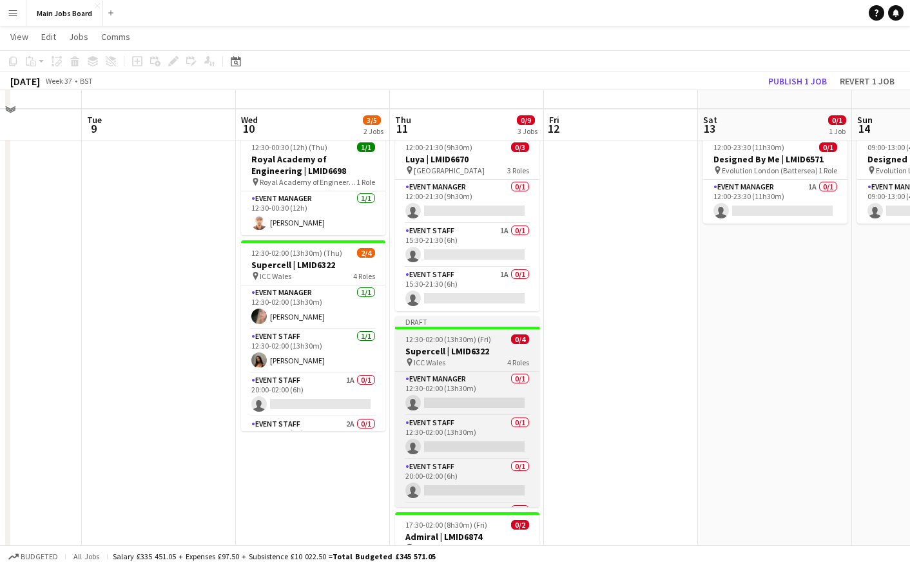
scroll to position [93, 0]
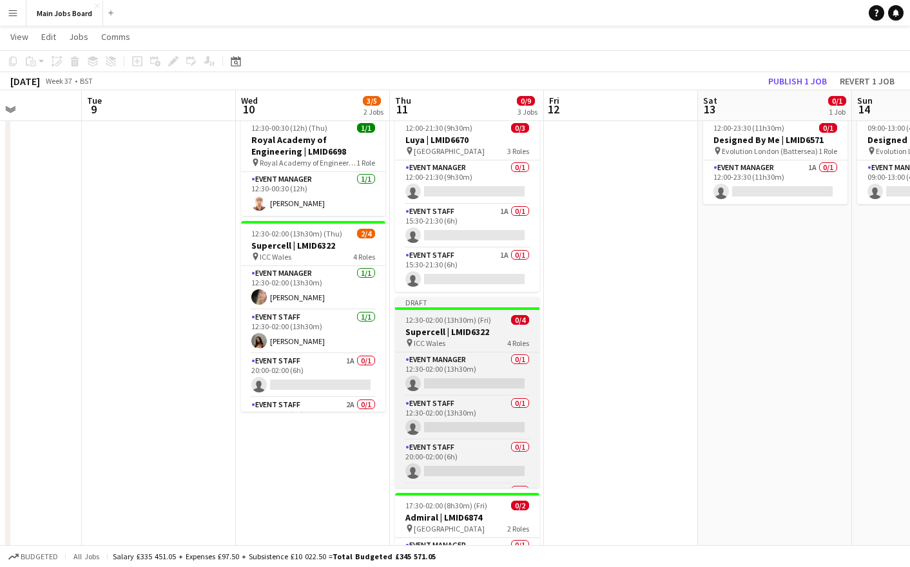
click at [430, 347] on span "ICC Wales" at bounding box center [430, 343] width 32 height 10
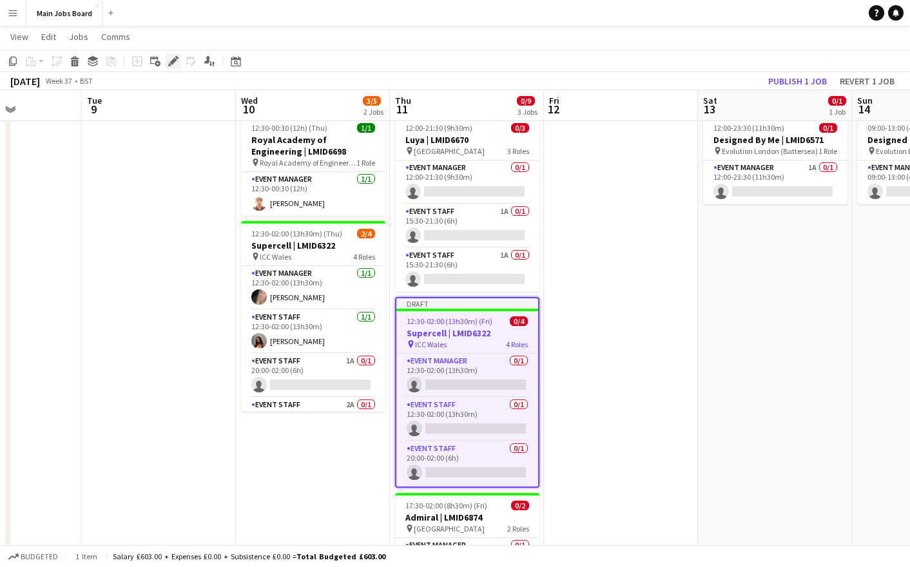
click at [168, 62] on icon "Edit" at bounding box center [173, 61] width 10 height 10
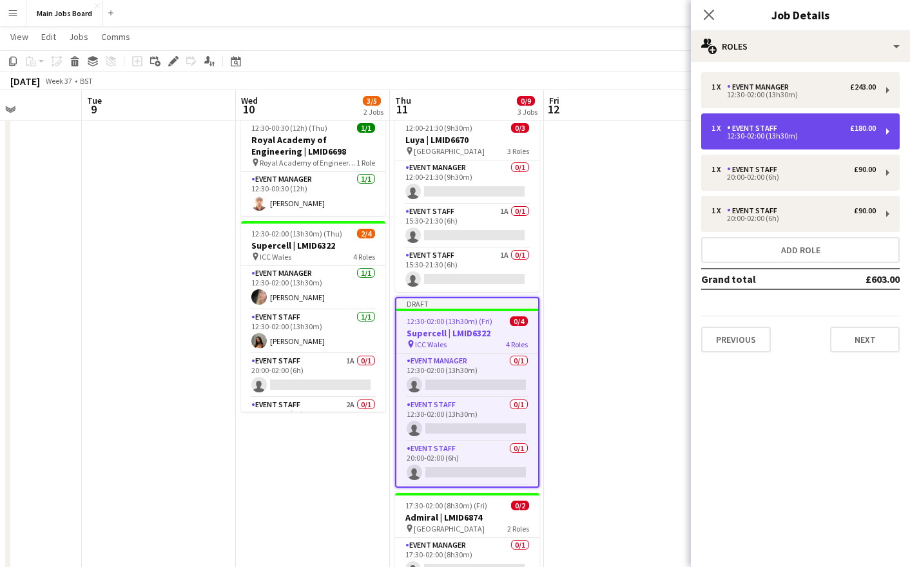
click at [799, 127] on div "1 x Event Staff £180.00" at bounding box center [793, 128] width 164 height 9
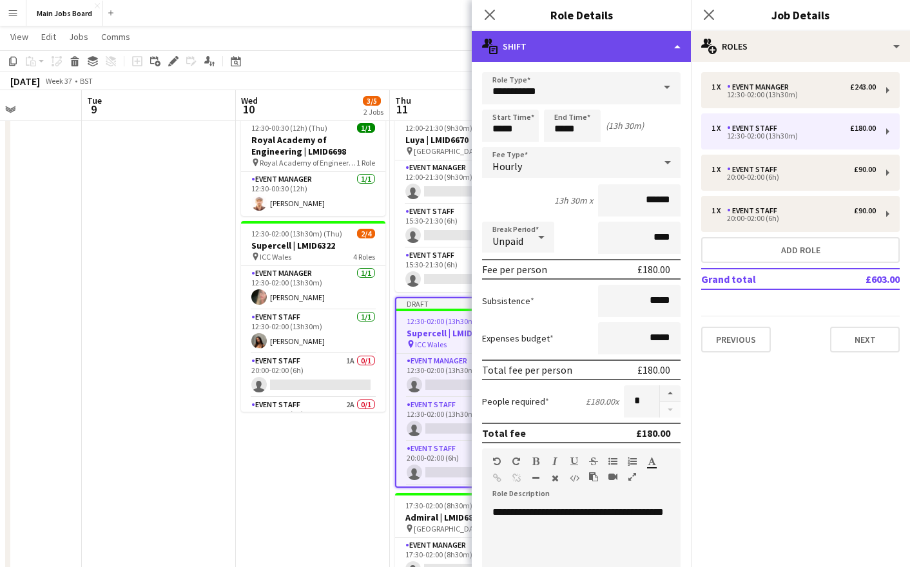
click at [677, 39] on div "multiple-actions-text Shift" at bounding box center [581, 46] width 219 height 31
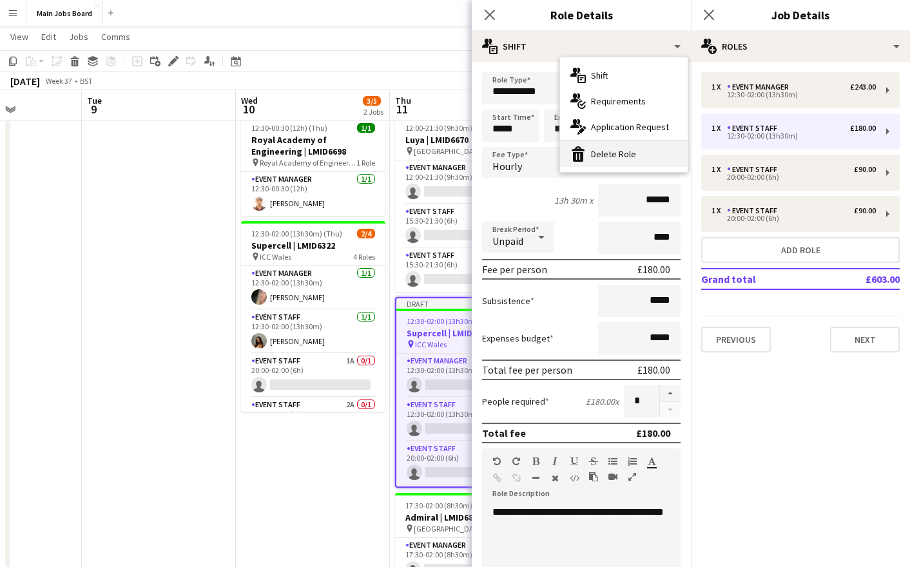
click at [623, 151] on div "bin-2 Delete Role" at bounding box center [624, 154] width 128 height 26
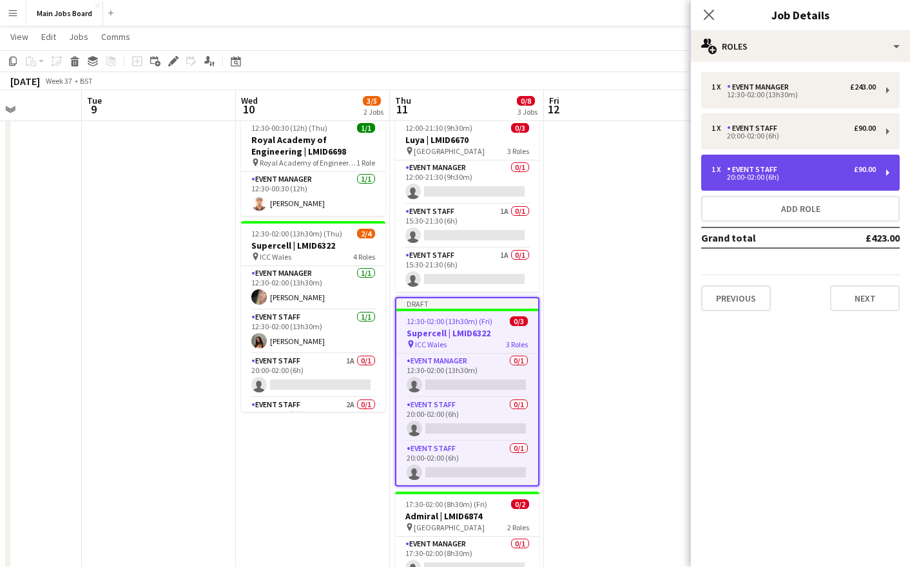
click at [788, 173] on div "1 x Event Staff £90.00" at bounding box center [793, 169] width 164 height 9
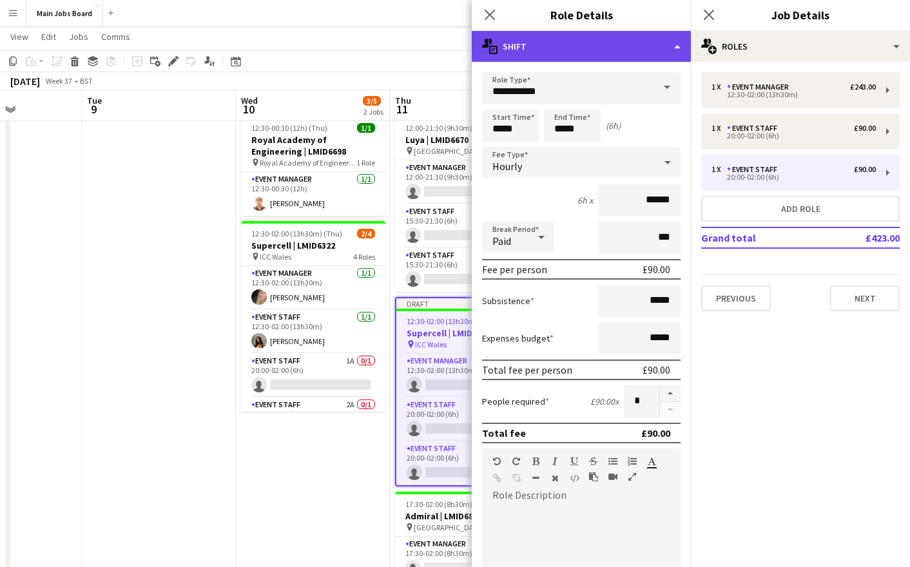
click at [618, 57] on div "multiple-actions-text Shift" at bounding box center [581, 46] width 219 height 31
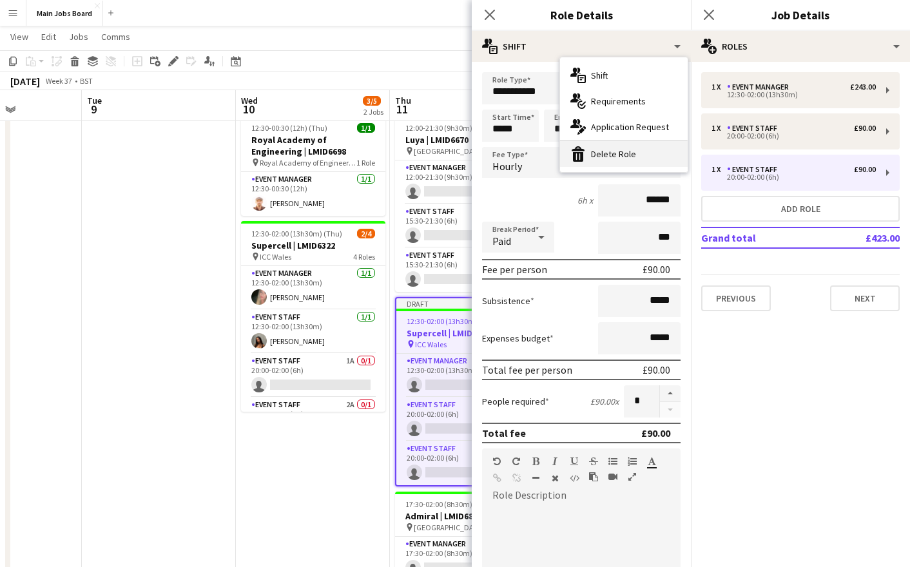
click at [638, 147] on div "bin-2 Delete Role" at bounding box center [624, 154] width 128 height 26
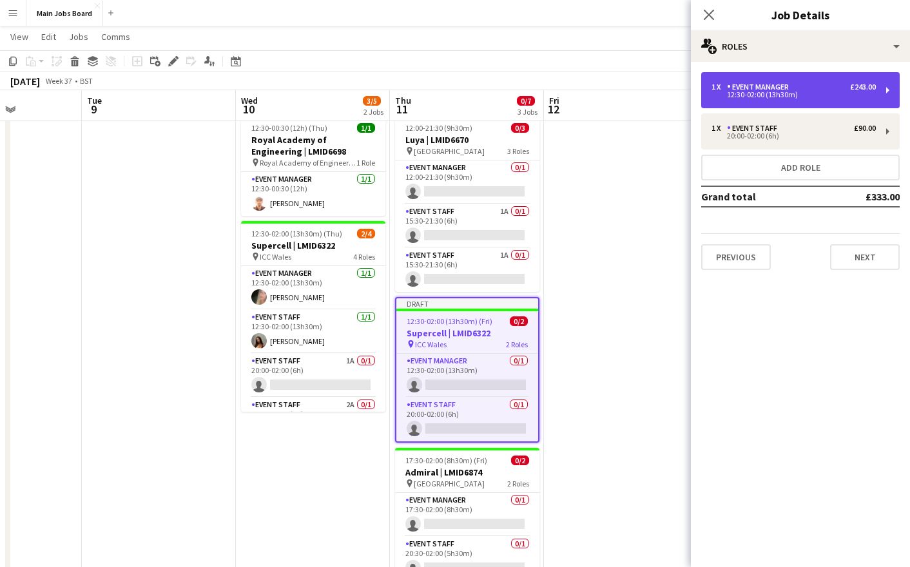
click at [823, 84] on div "1 x Event Manager £243.00" at bounding box center [793, 86] width 164 height 9
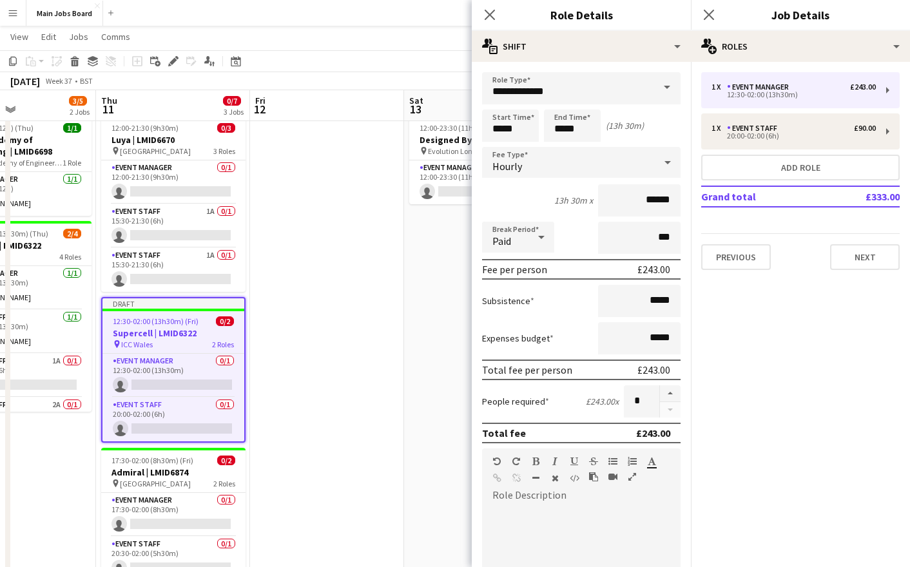
scroll to position [0, 399]
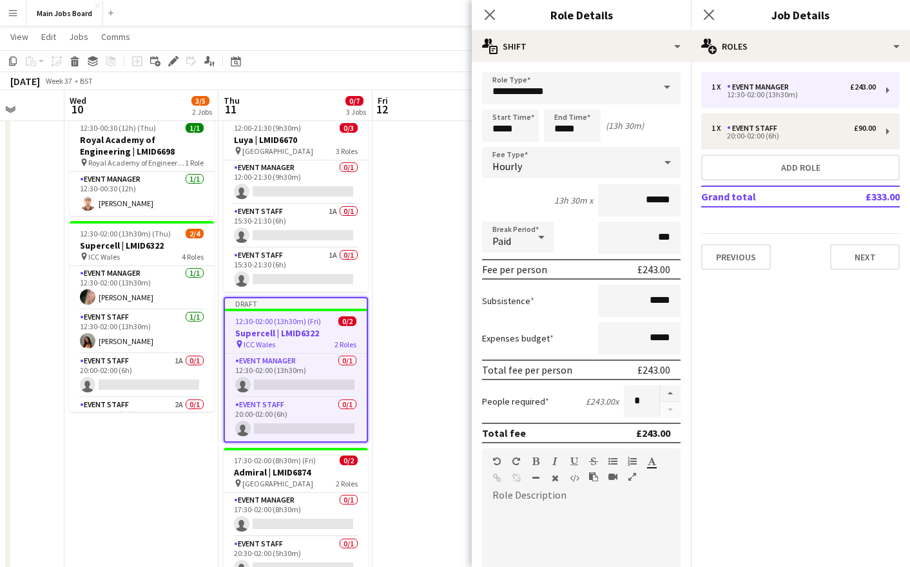
drag, startPoint x: 249, startPoint y: 466, endPoint x: 76, endPoint y: 466, distance: 173.3
click at [76, 466] on app-calendar-viewport "Sun 7 Mon 8 Tue 9 Wed 10 3/5 2 Jobs Thu 11 0/7 3 Jobs Fri 12 Sat 13 0/1 1 Job S…" at bounding box center [455, 305] width 910 height 696
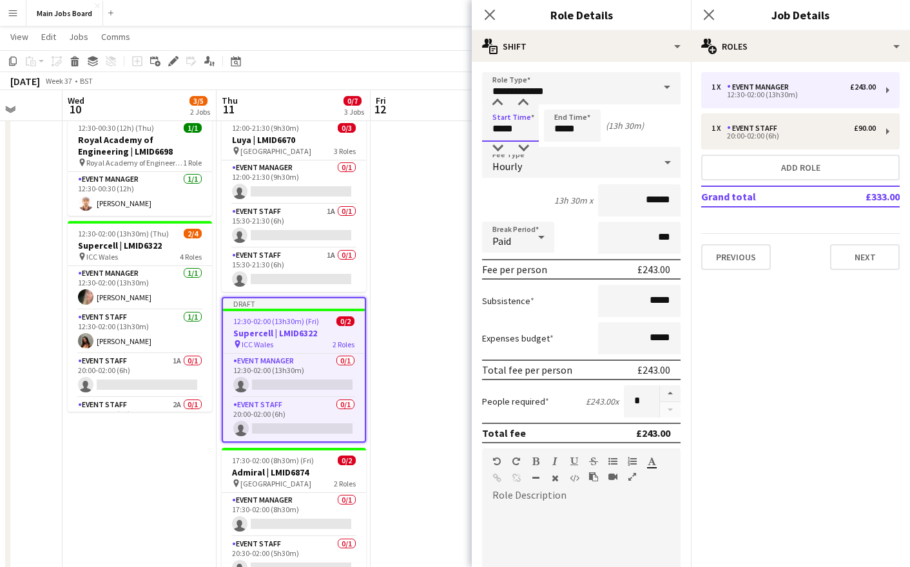
click at [519, 127] on input "*****" at bounding box center [510, 126] width 57 height 32
type input "*****"
click at [582, 129] on input "*****" at bounding box center [572, 126] width 57 height 32
click at [501, 129] on input "*****" at bounding box center [510, 126] width 57 height 32
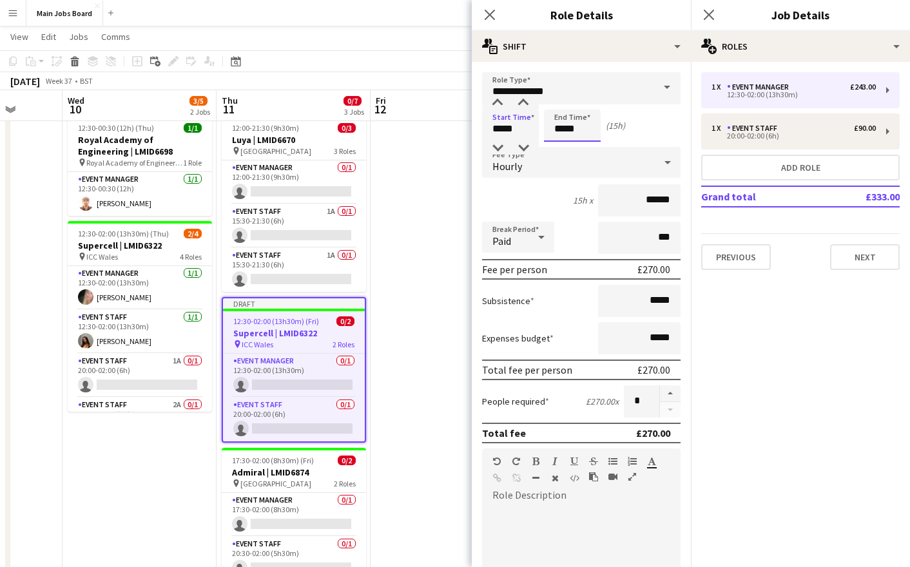
click at [591, 133] on input "*****" at bounding box center [572, 126] width 57 height 32
type input "*****"
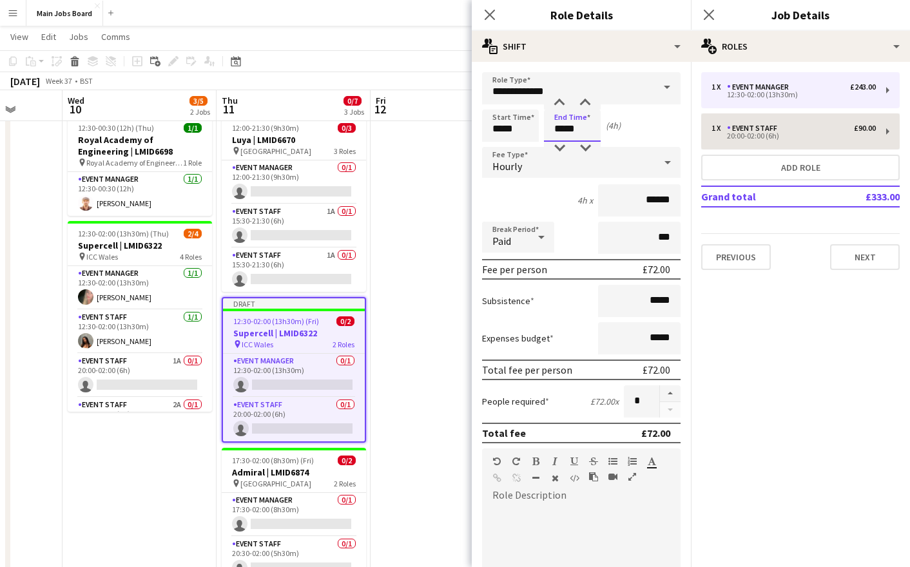
type input "*****"
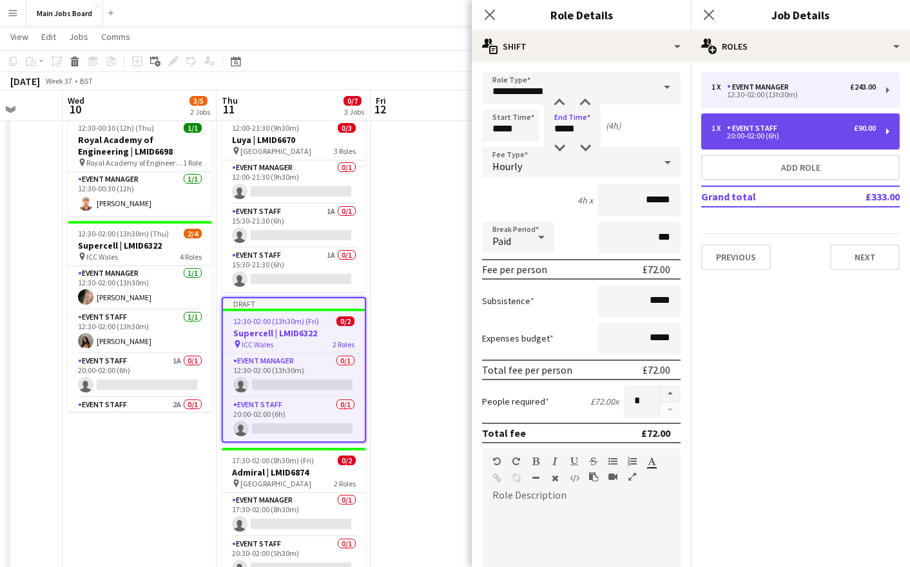
click at [748, 129] on div "Event Staff" at bounding box center [754, 128] width 55 height 9
type input "**********"
type input "*****"
type input "******"
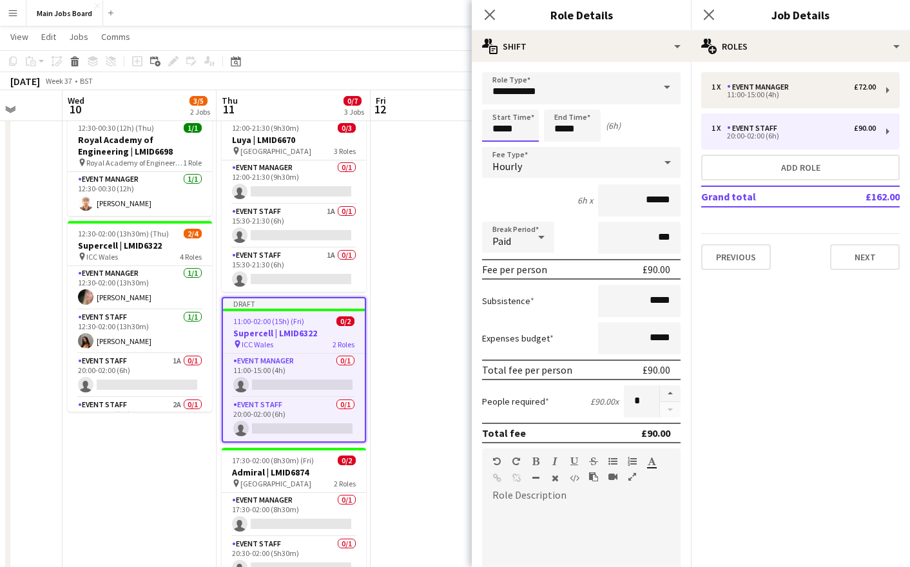
click at [517, 125] on input "*****" at bounding box center [510, 126] width 57 height 32
type input "*****"
click at [577, 133] on input "*****" at bounding box center [572, 126] width 57 height 32
type input "*****"
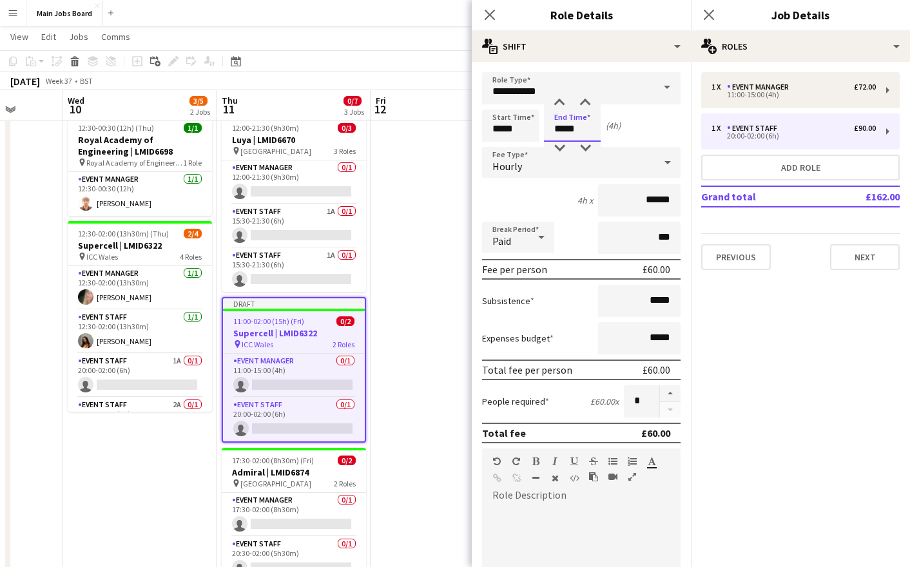
type input "*****"
click at [717, 335] on mat-expansion-panel "pencil3 General details 1 x Event Manager £72.00 11:00-15:00 (4h) 1 x Event Sta…" at bounding box center [800, 314] width 219 height 505
click at [857, 263] on button "Next" at bounding box center [865, 257] width 70 height 26
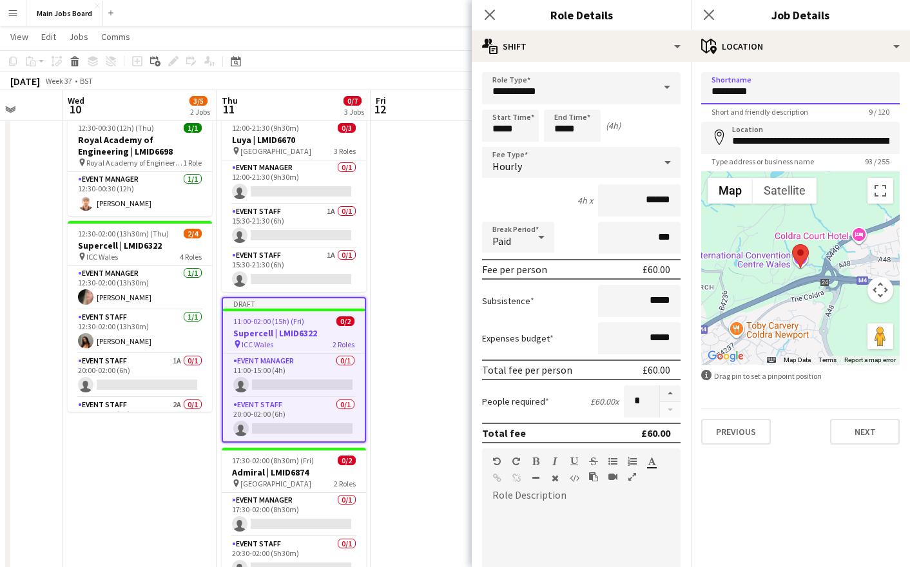
drag, startPoint x: 745, startPoint y: 98, endPoint x: 627, endPoint y: 98, distance: 117.9
click at [701, 98] on input "*********" at bounding box center [800, 88] width 198 height 32
type input "**********"
click at [774, 141] on input "**********" at bounding box center [800, 138] width 198 height 32
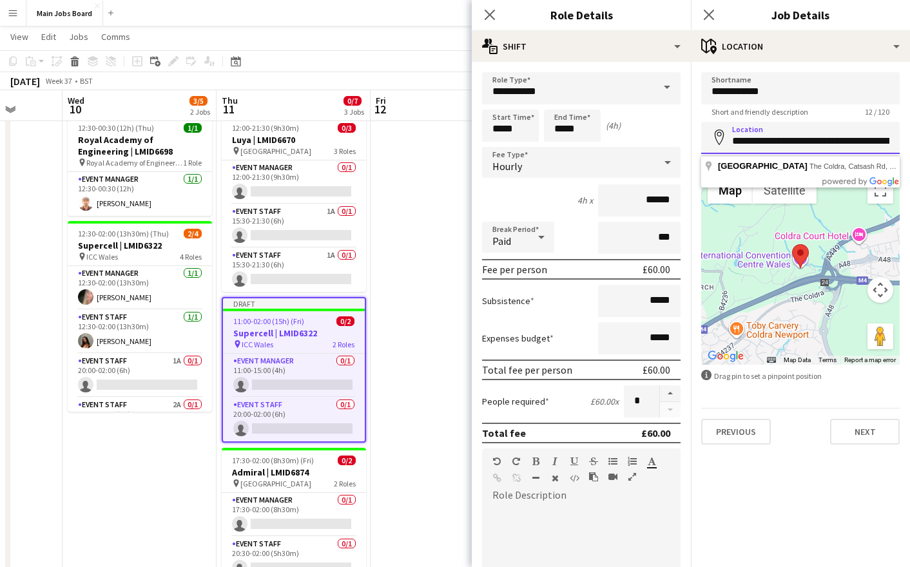
click at [774, 141] on input "**********" at bounding box center [800, 138] width 198 height 32
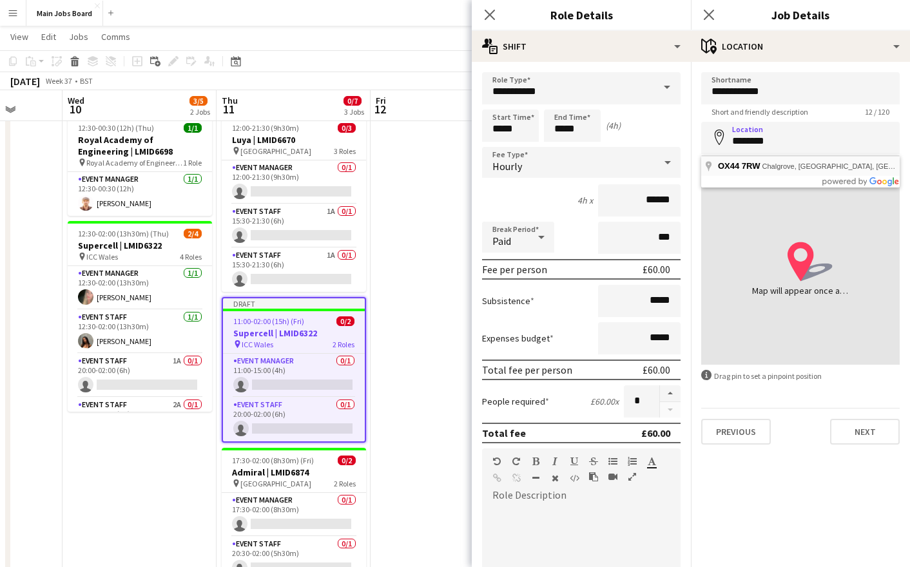
type input "**********"
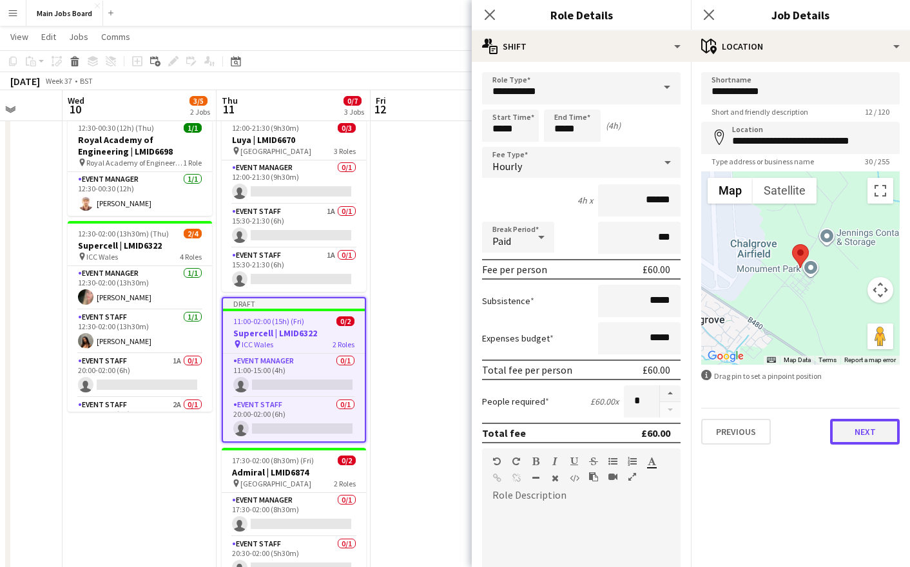
click at [870, 444] on button "Next" at bounding box center [865, 432] width 70 height 26
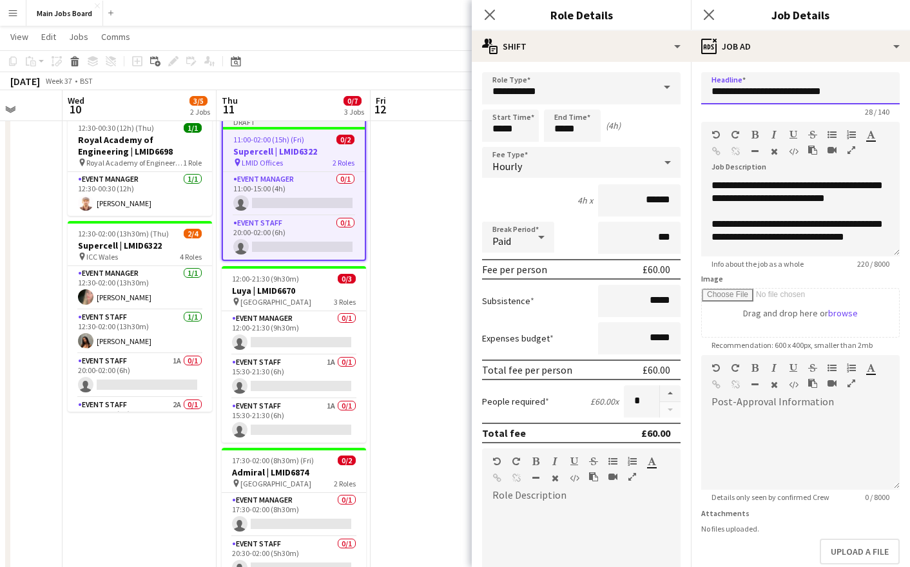
drag, startPoint x: 852, startPoint y: 91, endPoint x: 630, endPoint y: 91, distance: 222.2
click at [701, 91] on input "**********" at bounding box center [800, 88] width 198 height 32
type input "**********"
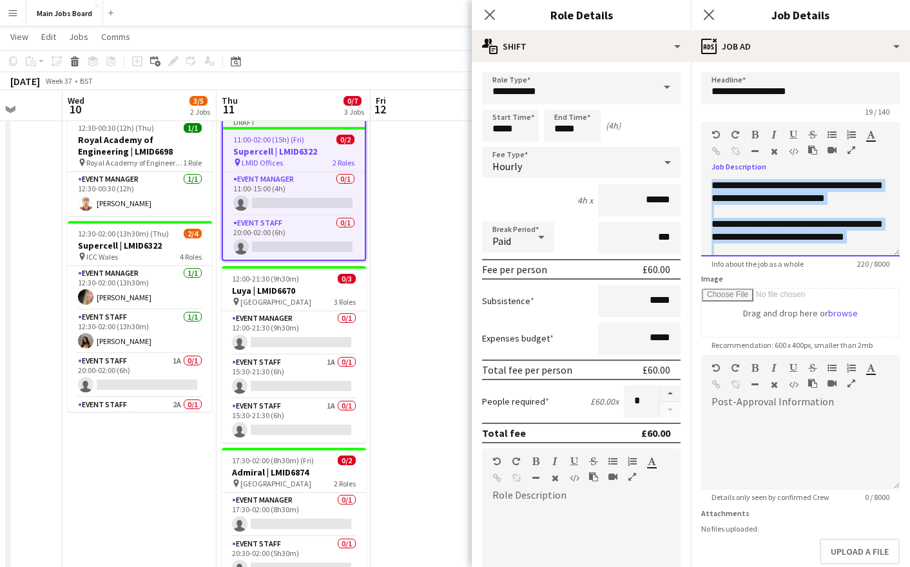
scroll to position [49, 0]
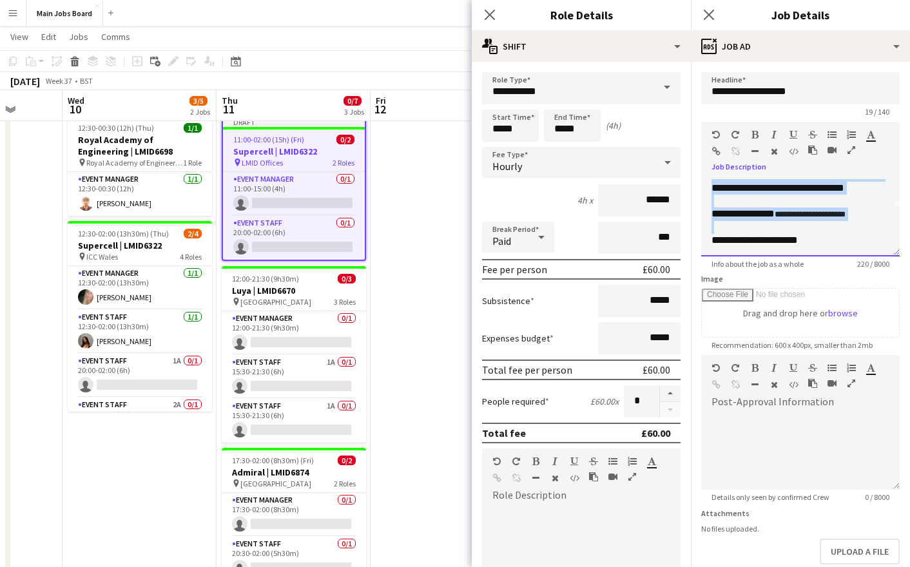
drag, startPoint x: 711, startPoint y: 184, endPoint x: 839, endPoint y: 270, distance: 153.7
click at [843, 256] on div "**********" at bounding box center [800, 217] width 198 height 77
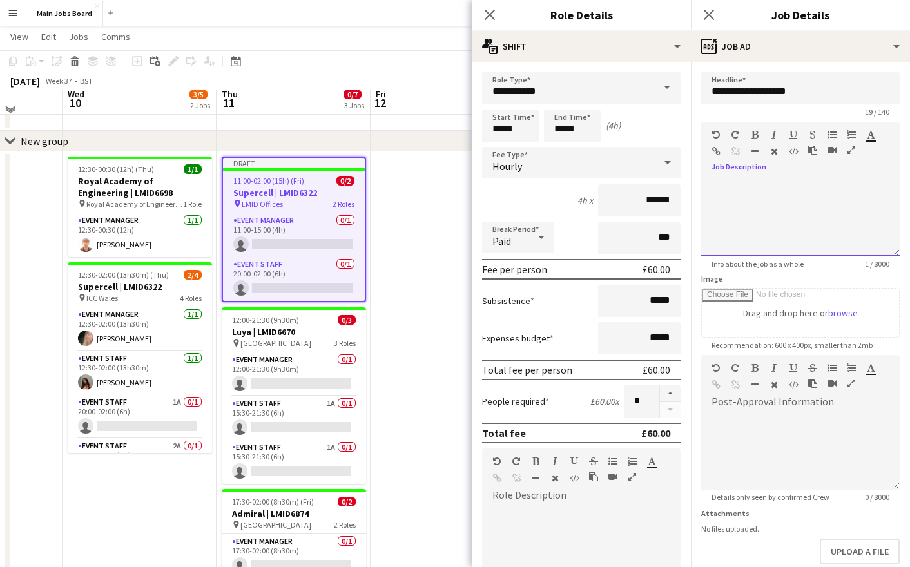
scroll to position [44, 0]
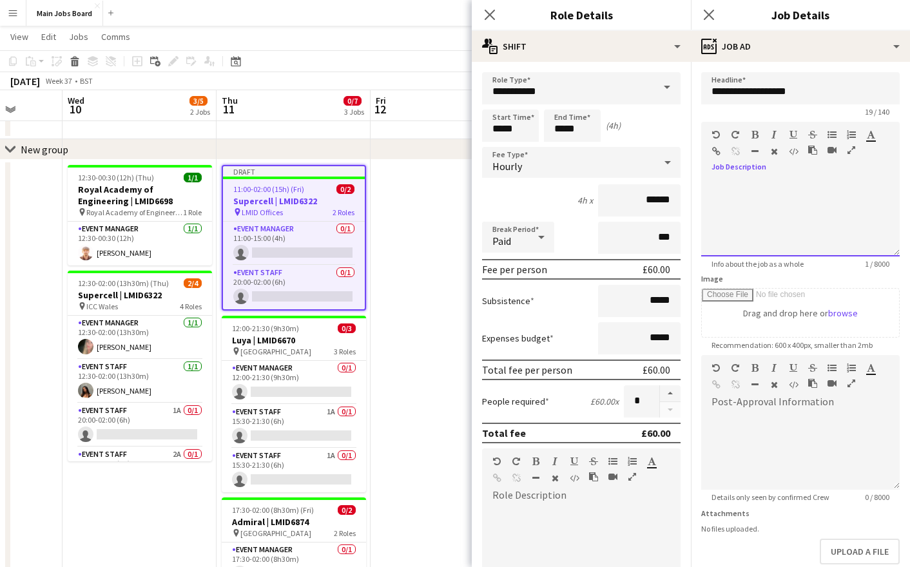
click at [754, 205] on div at bounding box center [800, 217] width 198 height 77
click at [715, 17] on app-icon "Close pop-in" at bounding box center [709, 15] width 19 height 19
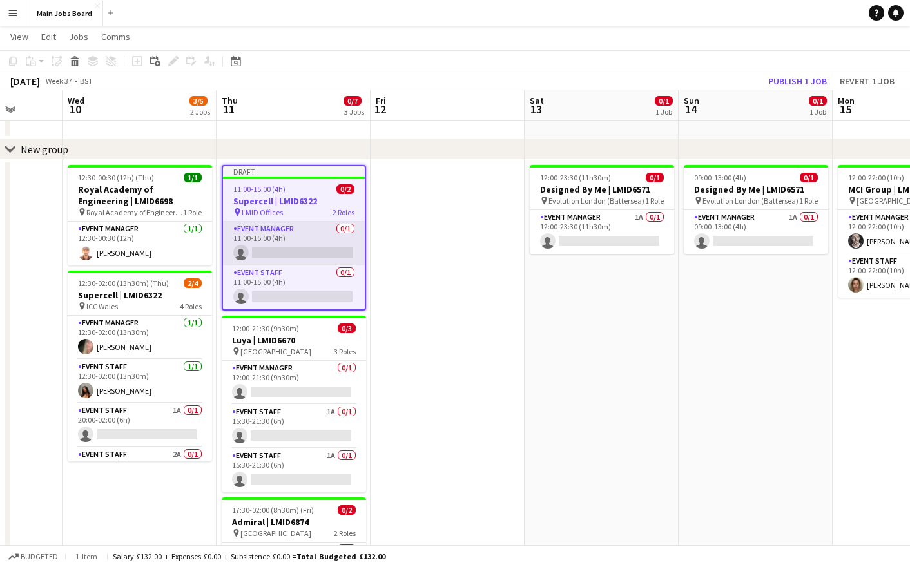
click at [316, 262] on app-card-role "Event Manager 0/1 11:00-15:00 (4h) single-neutral-actions" at bounding box center [294, 244] width 142 height 44
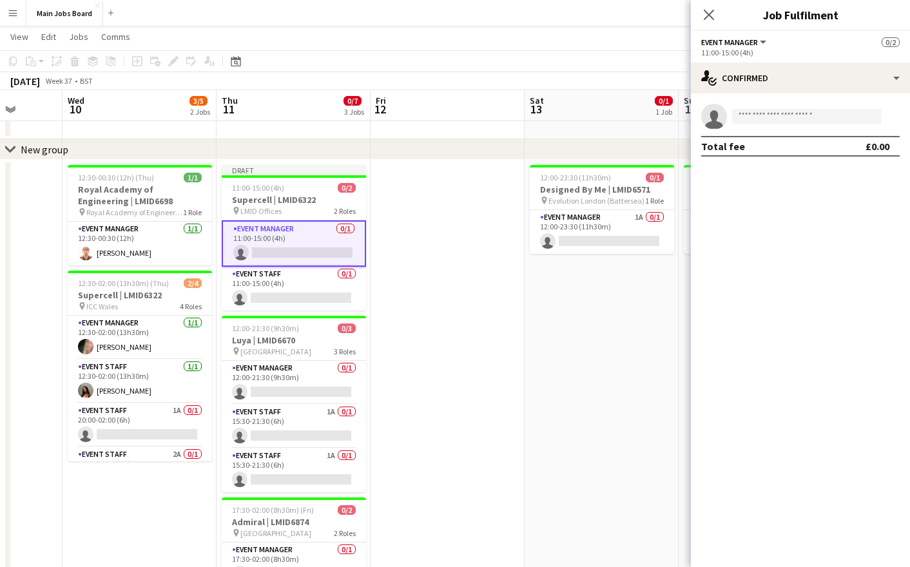
click at [774, 106] on app-invite-slot "single-neutral-actions" at bounding box center [800, 117] width 219 height 26
click at [771, 115] on input at bounding box center [806, 116] width 149 height 15
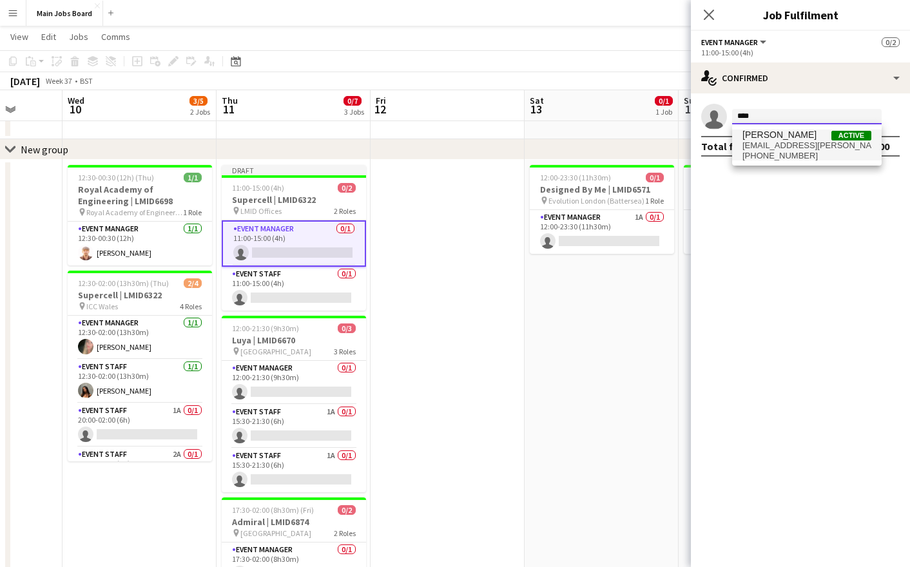
type input "****"
click at [786, 148] on span "[EMAIL_ADDRESS][PERSON_NAME][DOMAIN_NAME]" at bounding box center [806, 145] width 129 height 10
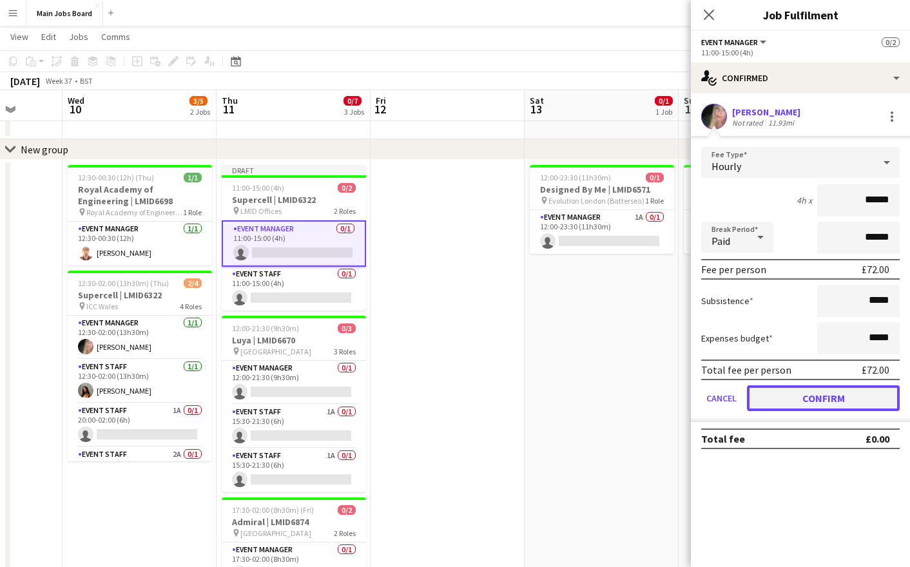
click at [804, 405] on button "Confirm" at bounding box center [823, 398] width 153 height 26
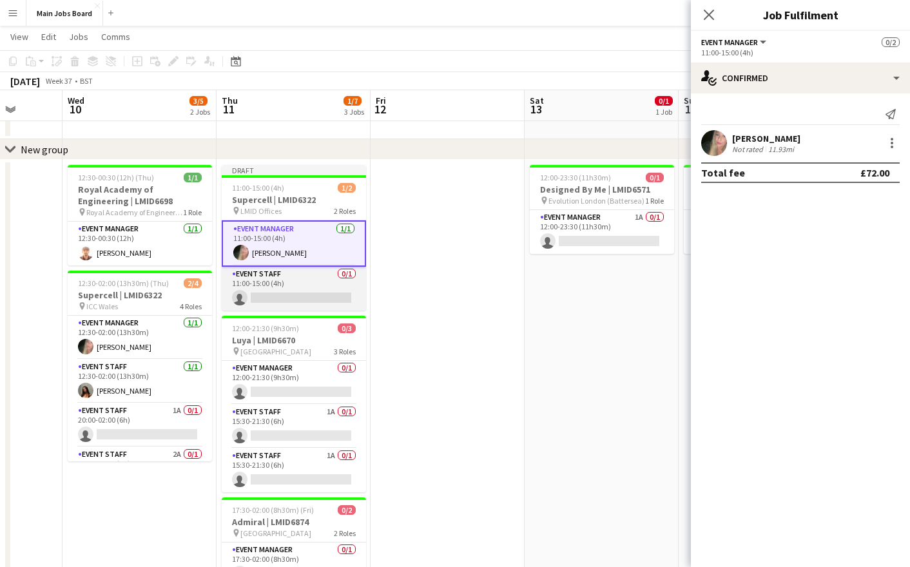
click at [302, 296] on app-card-role "Event Staff 0/1 11:00-15:00 (4h) single-neutral-actions" at bounding box center [294, 289] width 144 height 44
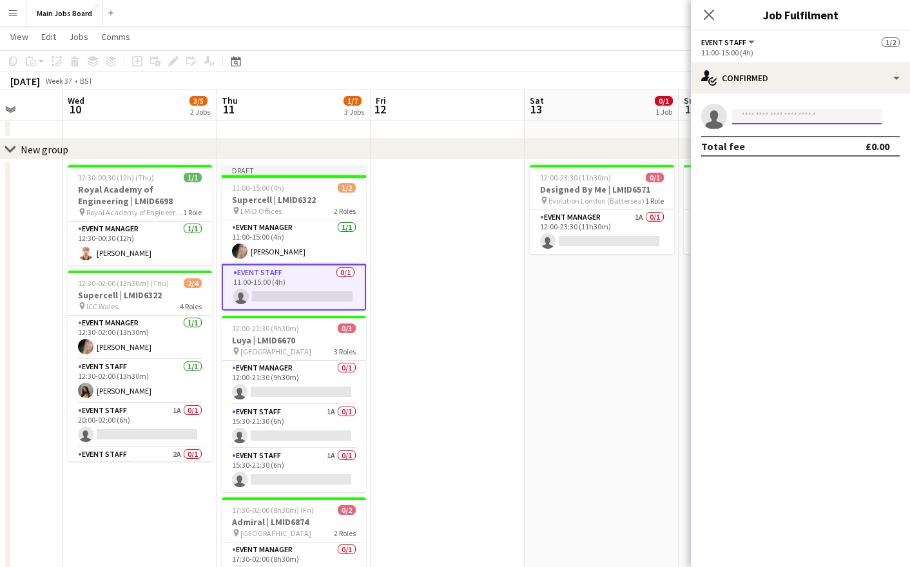
click at [763, 113] on input at bounding box center [806, 116] width 149 height 15
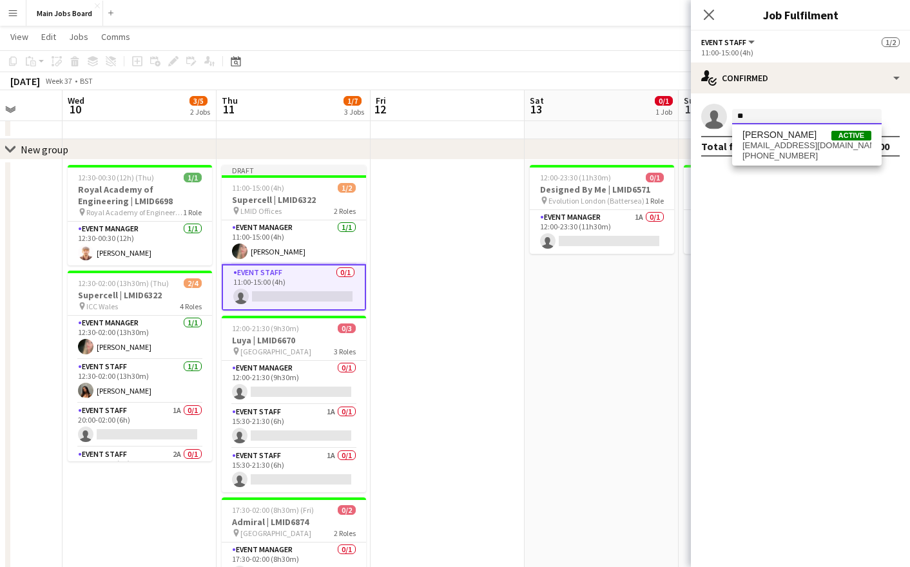
type input "*"
type input "***"
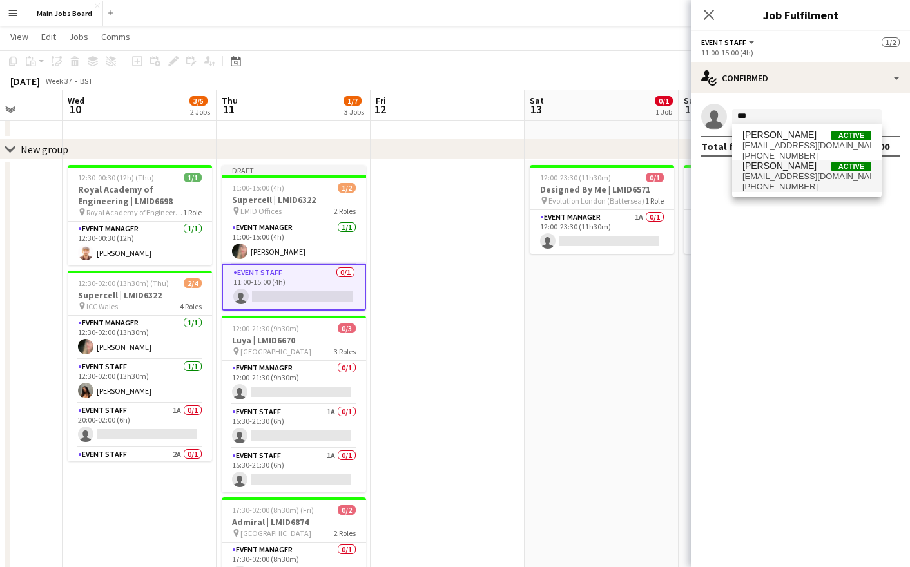
click at [803, 172] on span "[EMAIL_ADDRESS][DOMAIN_NAME]" at bounding box center [806, 176] width 129 height 10
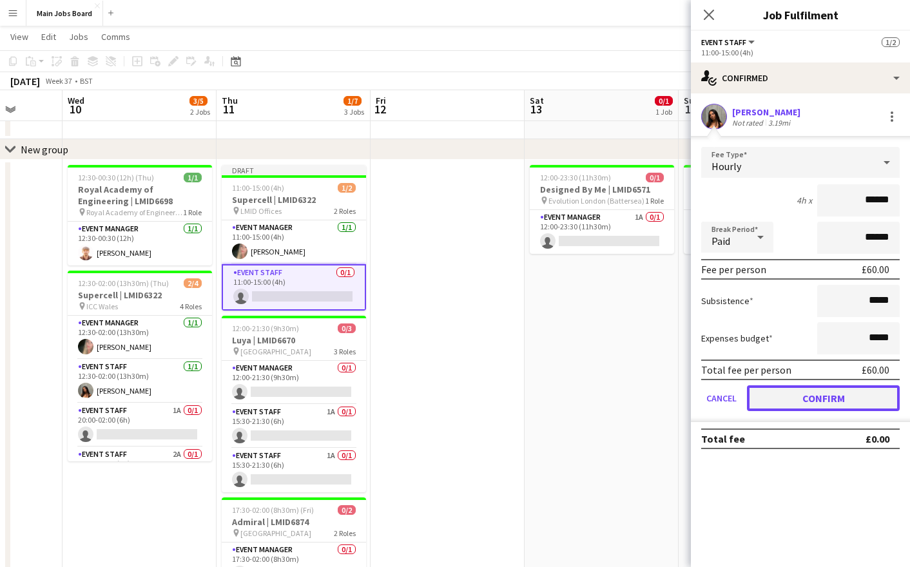
click at [772, 395] on button "Confirm" at bounding box center [823, 398] width 153 height 26
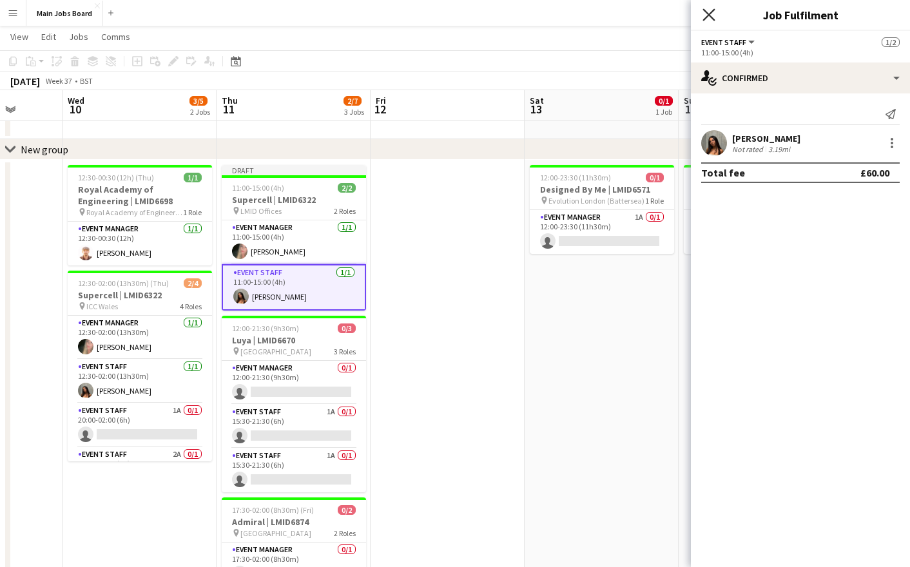
click at [710, 14] on icon at bounding box center [708, 14] width 12 height 12
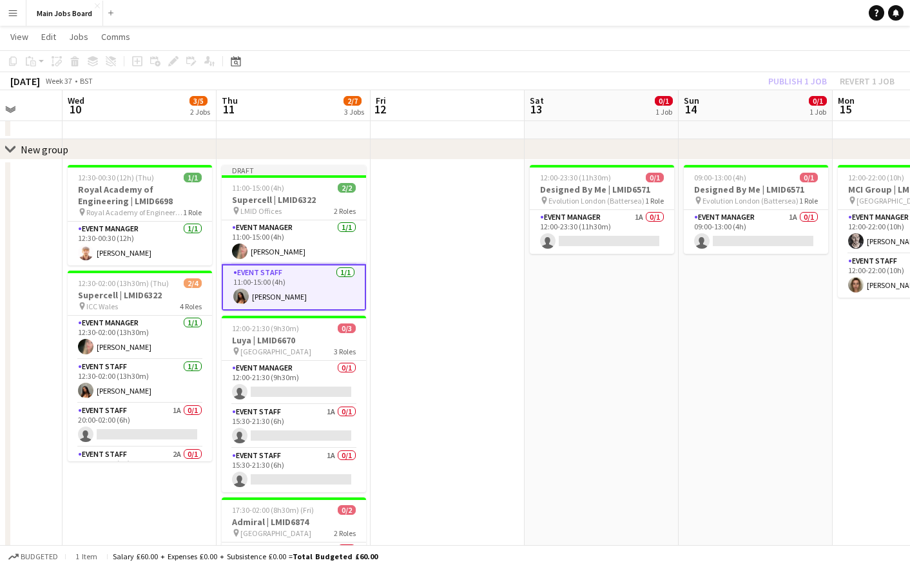
click at [807, 78] on div "Publish 1 job Revert 1 job" at bounding box center [830, 81] width 157 height 17
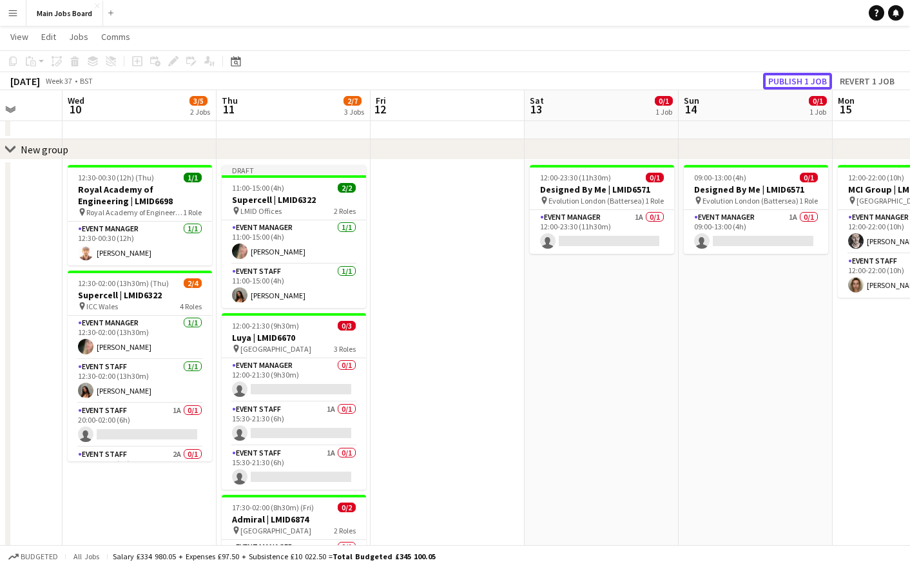
click at [807, 78] on button "Publish 1 job" at bounding box center [797, 81] width 69 height 17
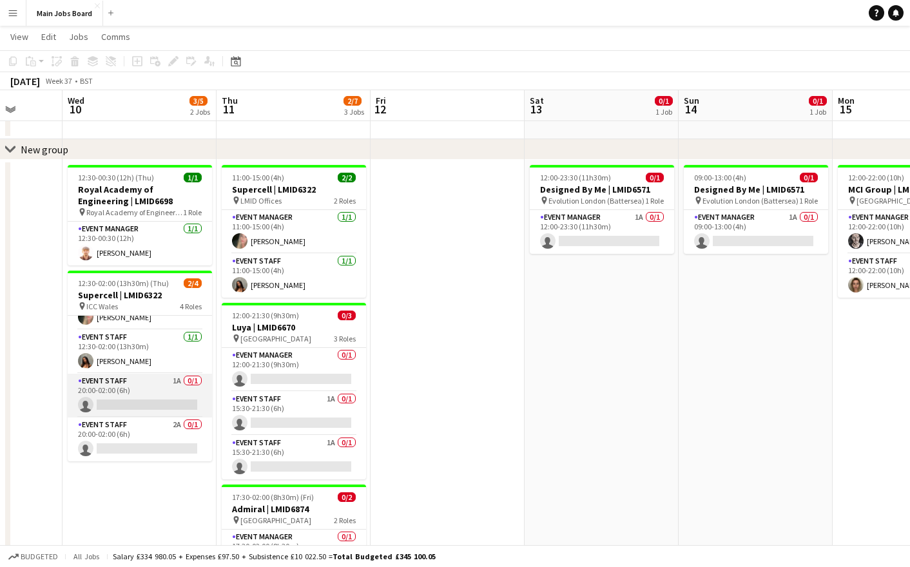
scroll to position [0, 0]
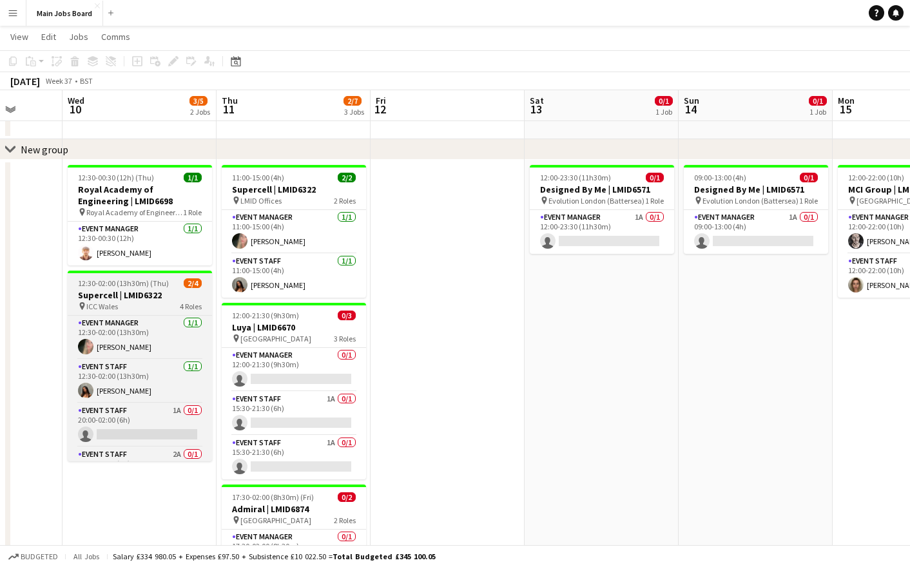
click at [137, 295] on h3 "Supercell | LMID6322" at bounding box center [140, 295] width 144 height 12
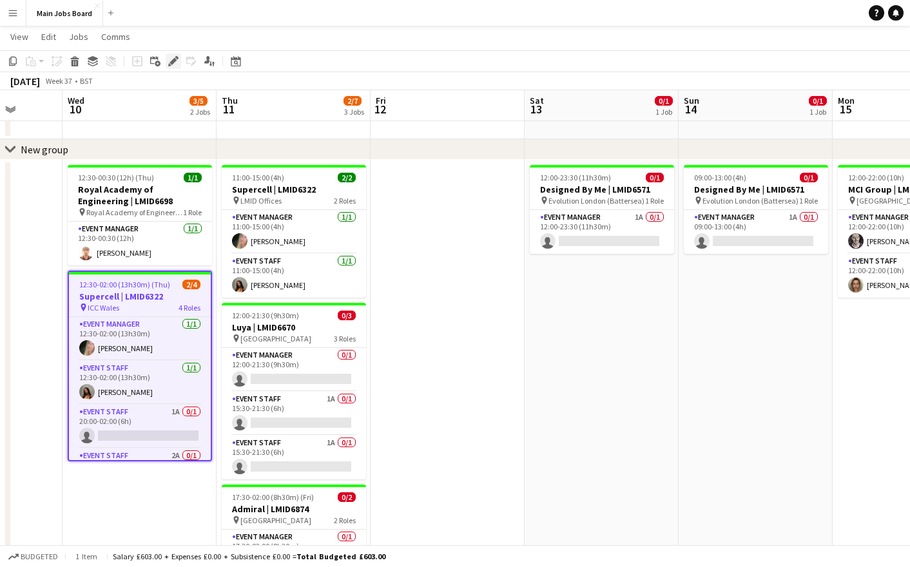
click at [169, 64] on icon at bounding box center [169, 64] width 3 height 3
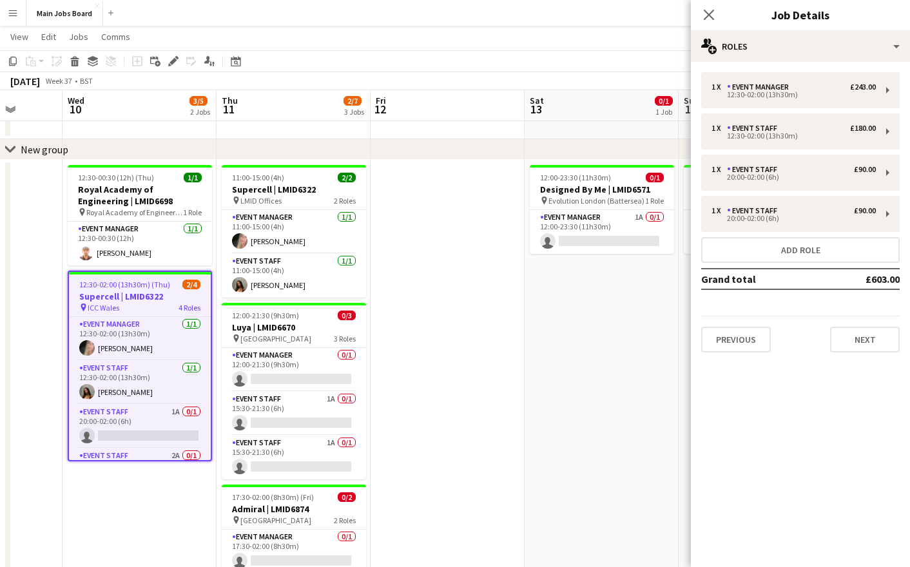
click at [461, 295] on app-date-cell at bounding box center [447, 408] width 154 height 497
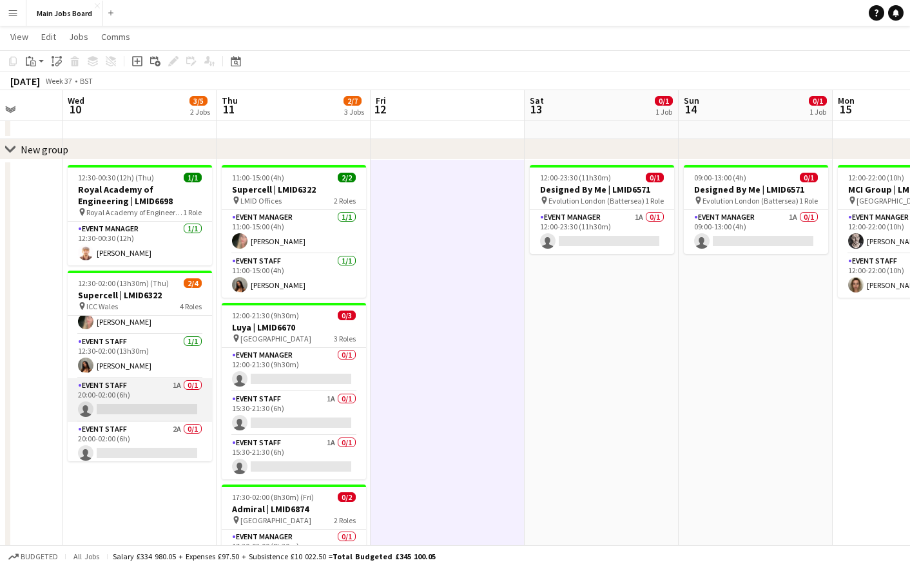
scroll to position [30, 0]
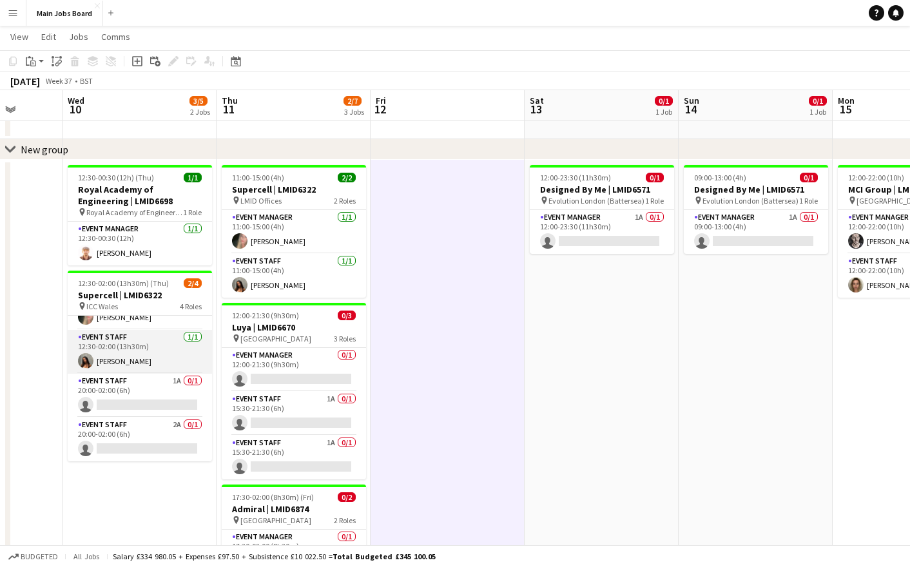
click at [116, 357] on app-card-role "Event Staff [DATE] 12:30-02:00 (13h30m) [PERSON_NAME]" at bounding box center [140, 352] width 144 height 44
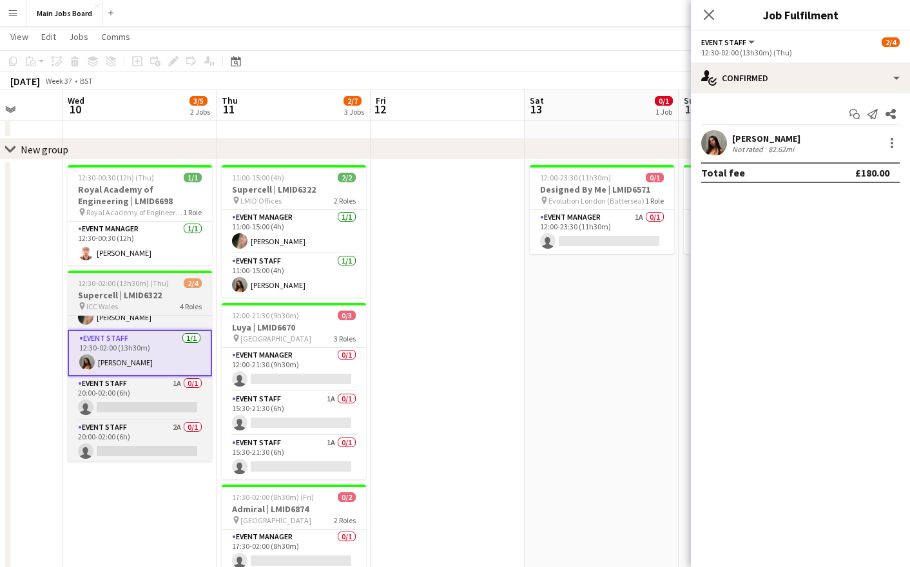
click at [100, 294] on h3 "Supercell | LMID6322" at bounding box center [140, 295] width 144 height 12
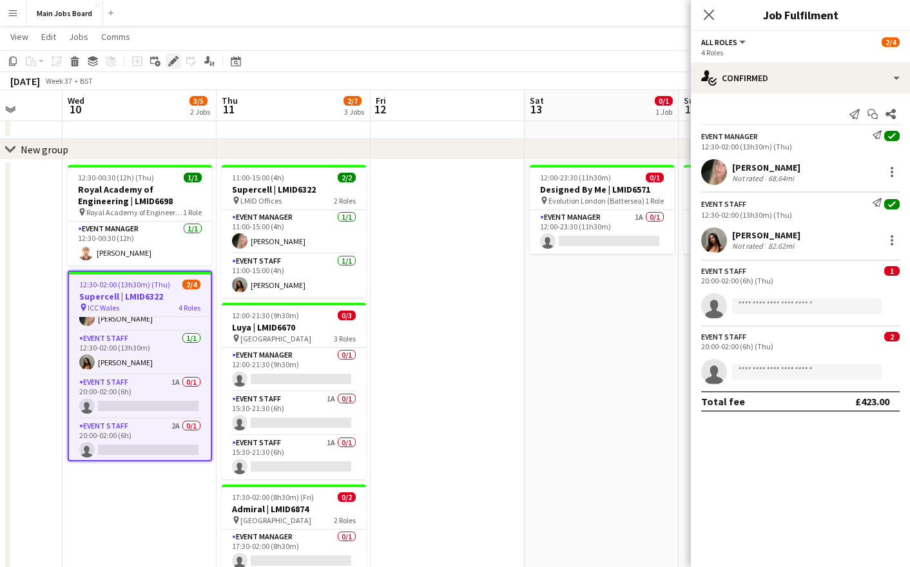
click at [171, 62] on icon at bounding box center [172, 61] width 7 height 7
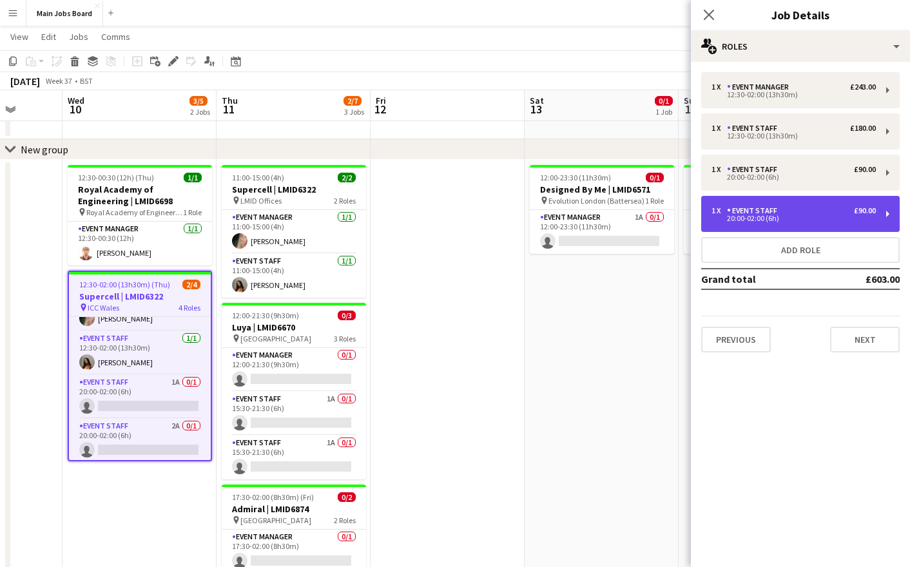
click at [760, 216] on div "20:00-02:00 (6h)" at bounding box center [793, 218] width 164 height 6
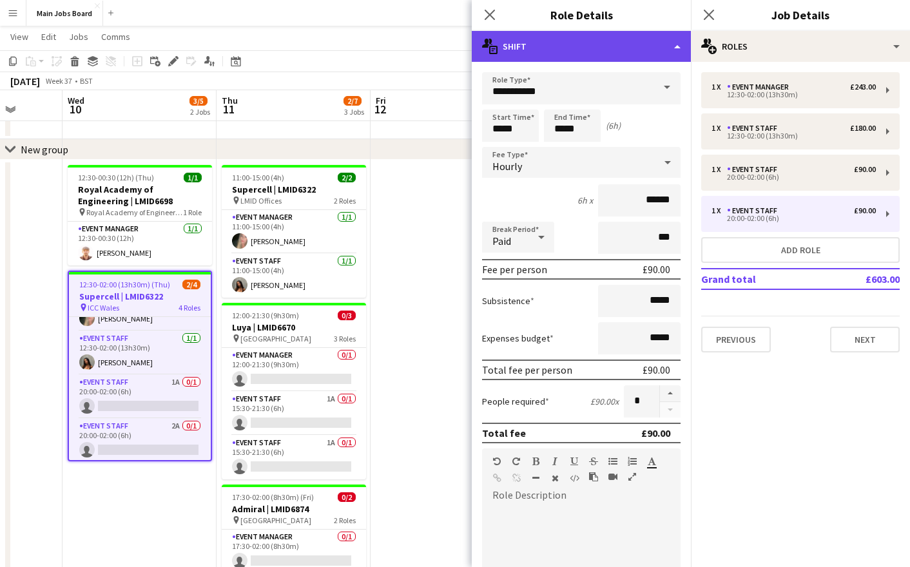
click at [616, 46] on div "multiple-actions-text Shift" at bounding box center [581, 46] width 219 height 31
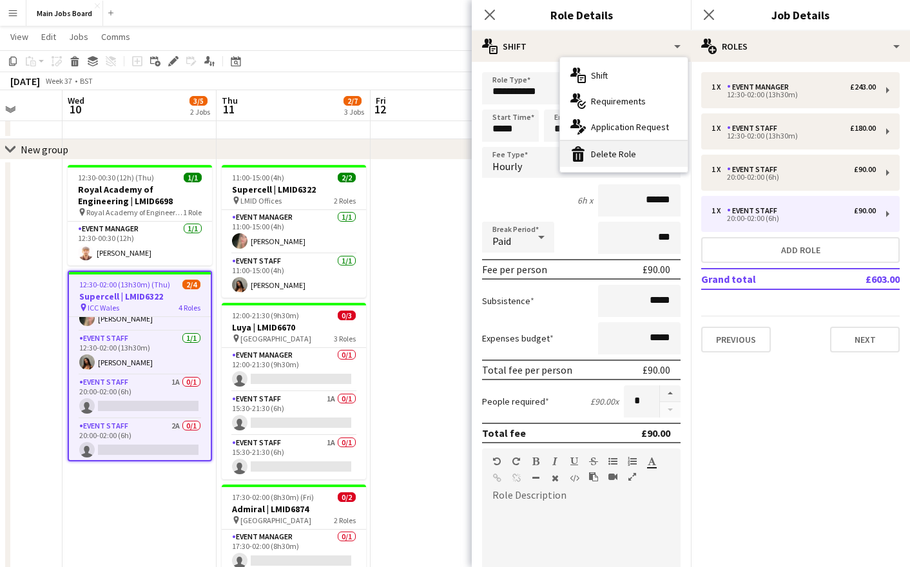
click at [627, 149] on div "bin-2 Delete Role" at bounding box center [624, 154] width 128 height 26
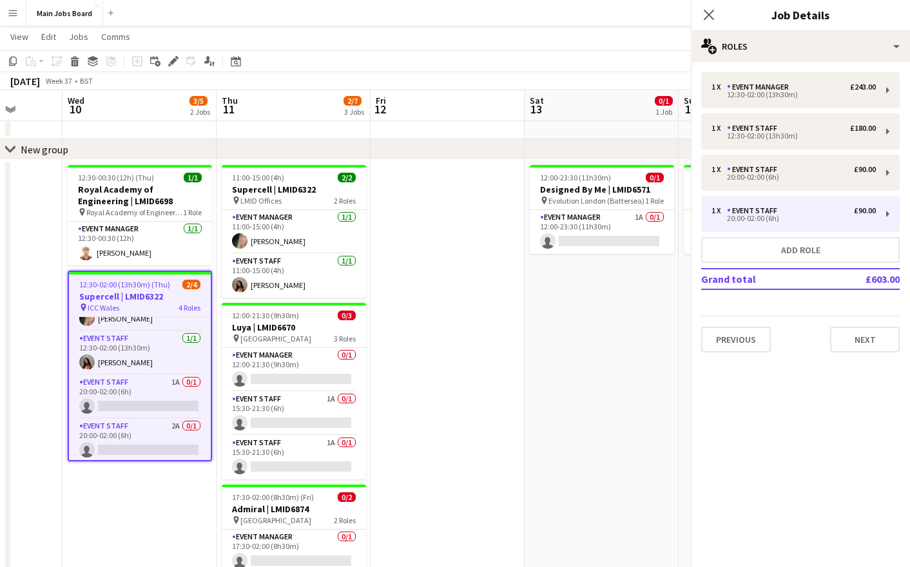
scroll to position [0, 0]
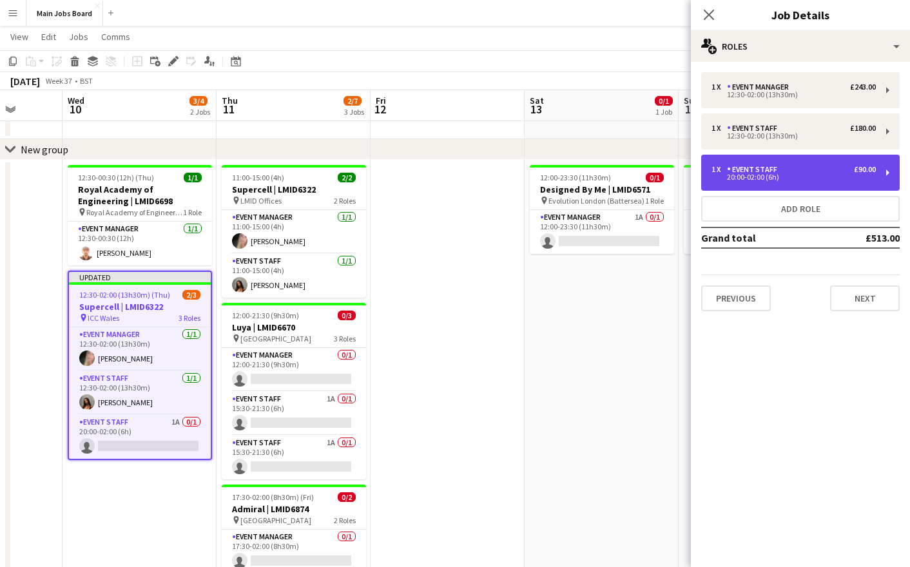
click at [778, 172] on div "Event Staff" at bounding box center [754, 169] width 55 height 9
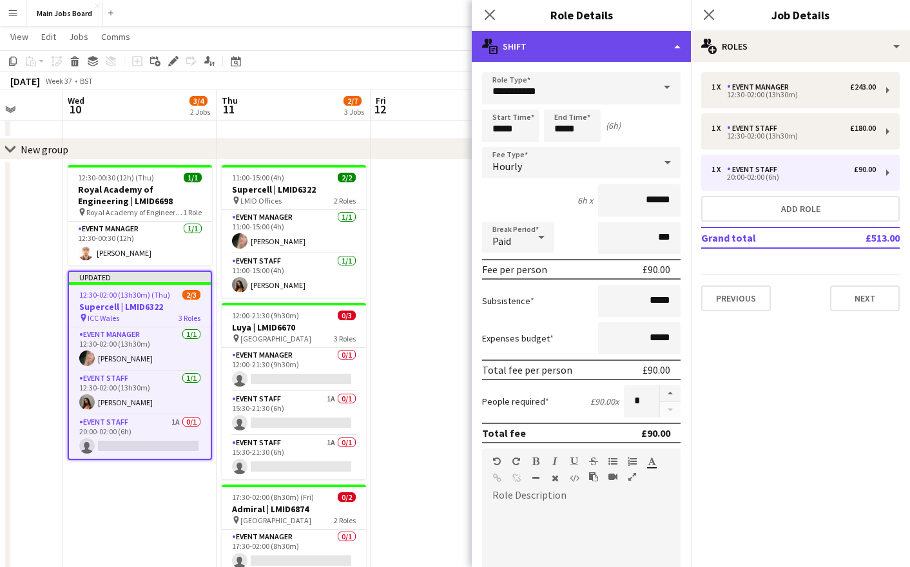
click at [620, 54] on div "multiple-actions-text Shift" at bounding box center [581, 46] width 219 height 31
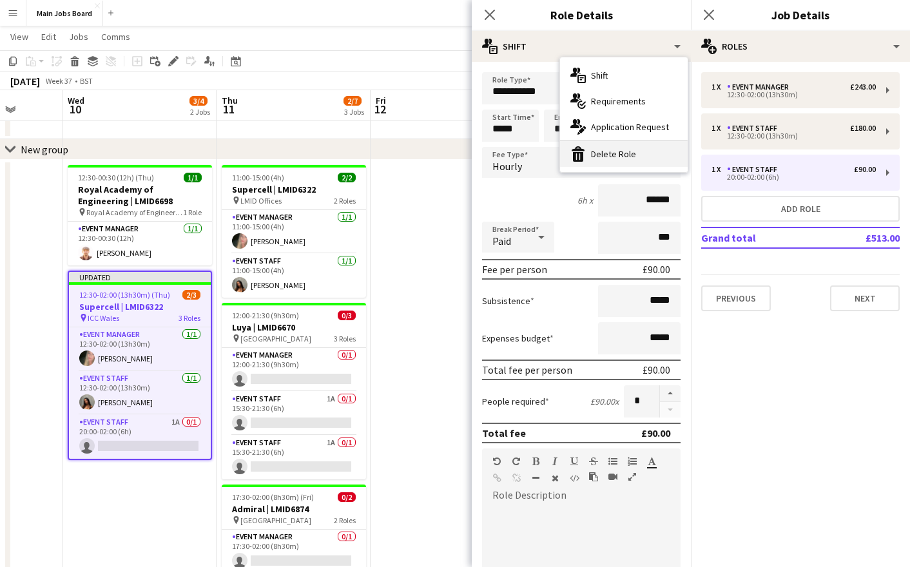
click at [606, 162] on div "bin-2 Delete Role" at bounding box center [624, 154] width 128 height 26
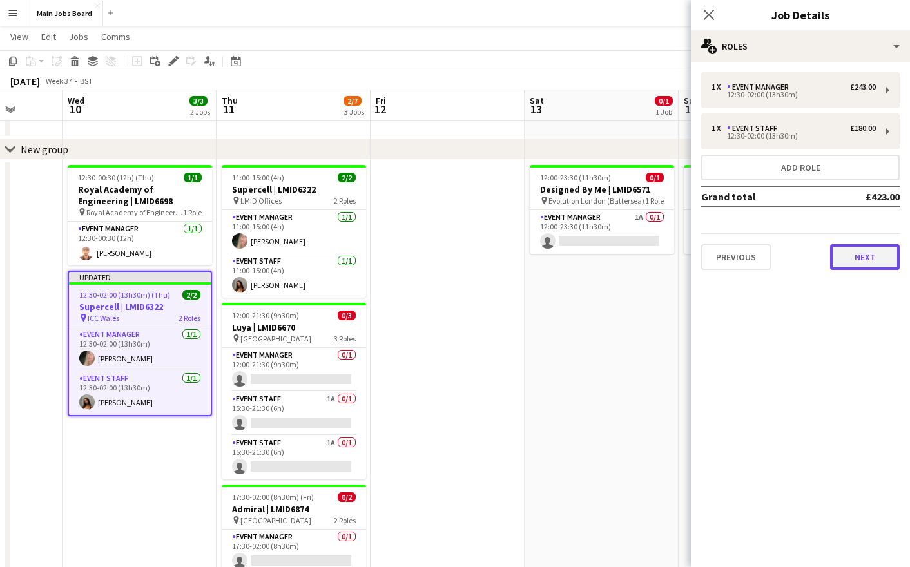
click at [846, 255] on button "Next" at bounding box center [865, 257] width 70 height 26
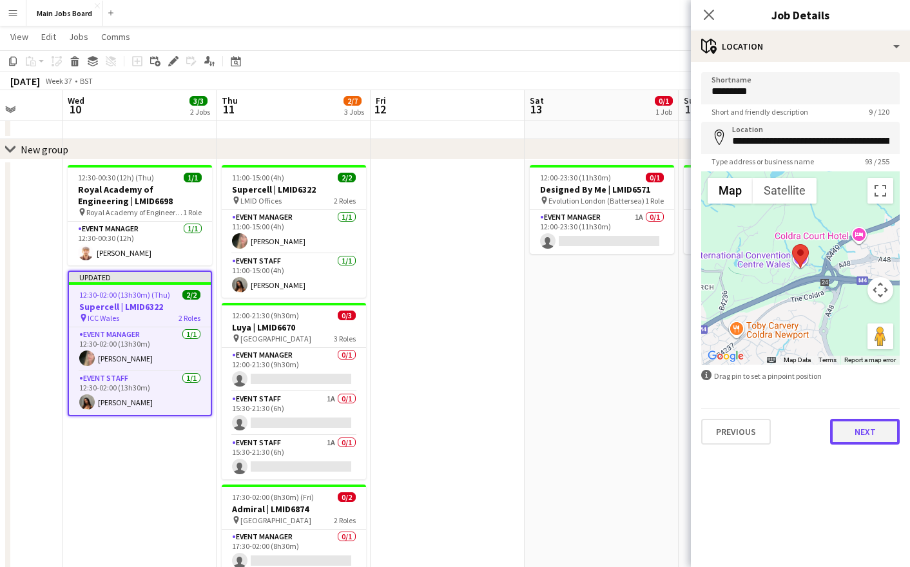
click at [850, 435] on button "Next" at bounding box center [865, 432] width 70 height 26
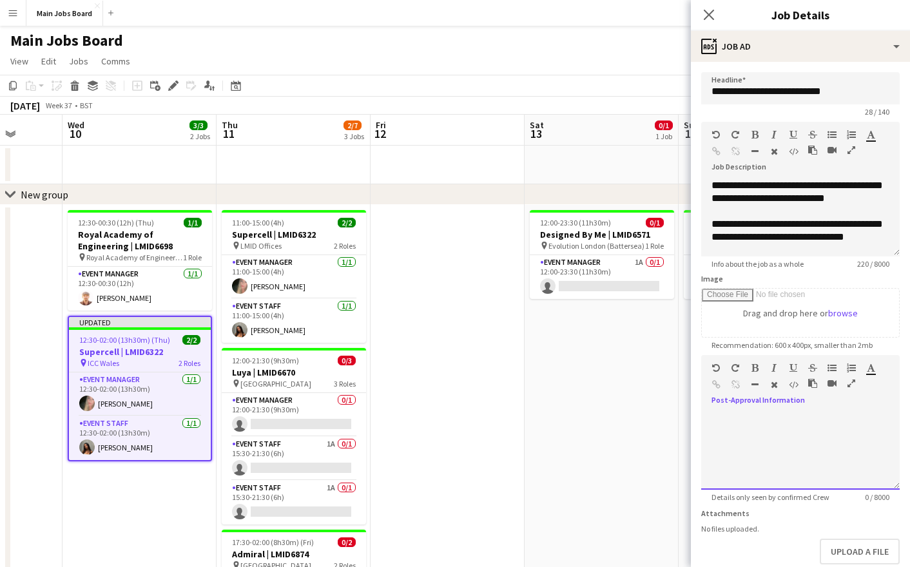
click at [722, 476] on div at bounding box center [800, 450] width 198 height 77
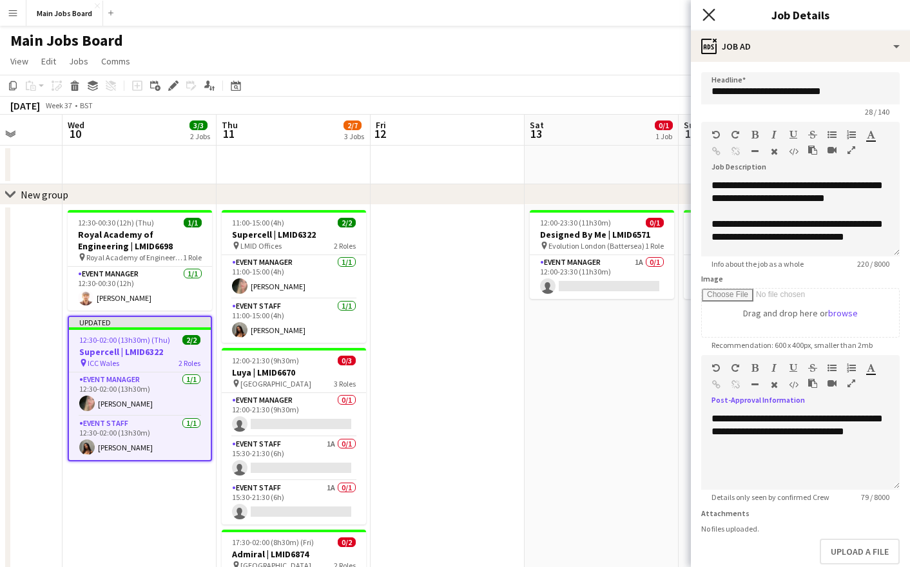
click at [707, 20] on icon "Close pop-in" at bounding box center [708, 14] width 12 height 12
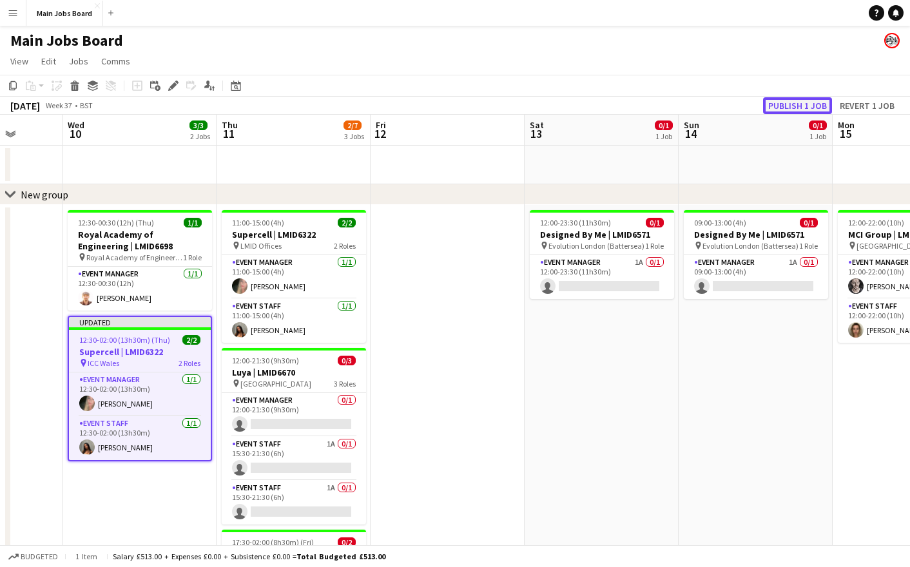
click at [798, 106] on button "Publish 1 job" at bounding box center [797, 105] width 69 height 17
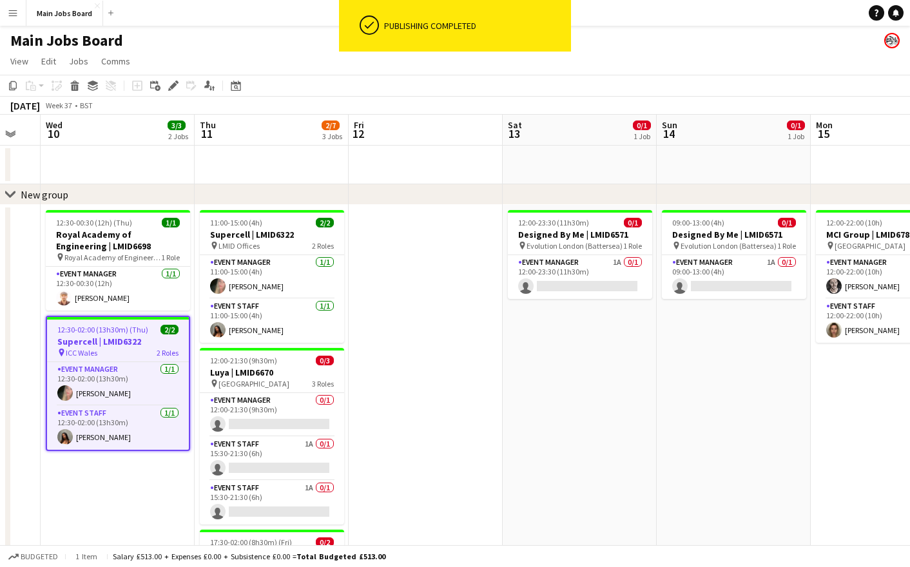
drag, startPoint x: 593, startPoint y: 408, endPoint x: 565, endPoint y: 408, distance: 27.7
click at [567, 408] on app-calendar-viewport "Sun 7 Mon 8 Tue 9 Wed 10 3/3 2 Jobs Thu 11 2/7 3 Jobs Fri 12 Sat 13 0/1 1 Job S…" at bounding box center [455, 408] width 910 height 587
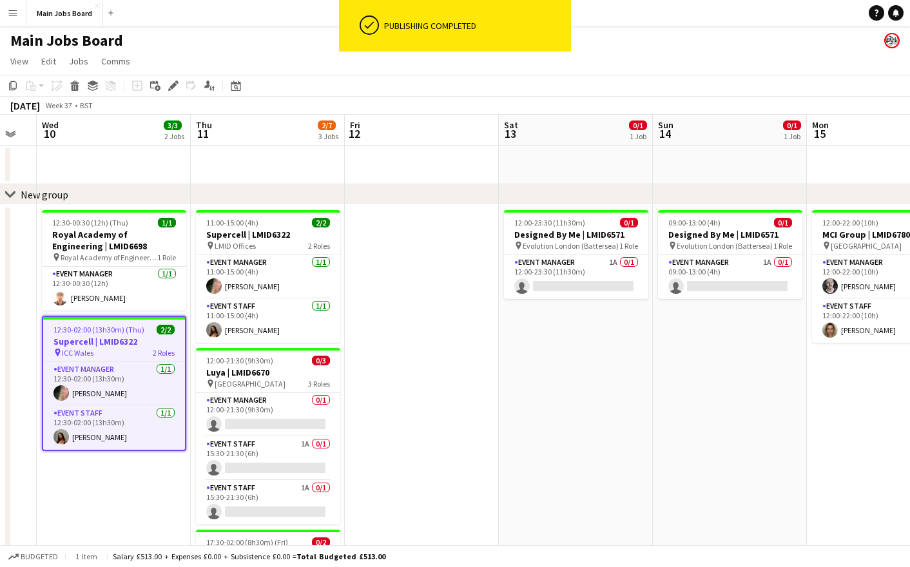
click at [122, 340] on h3 "Supercell | LMID6322" at bounding box center [114, 342] width 142 height 12
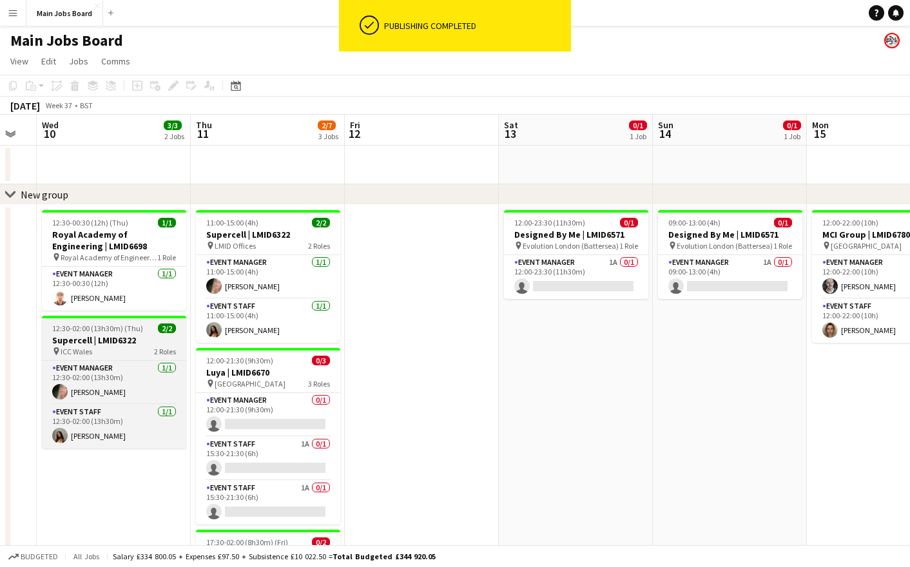
click at [122, 340] on h3 "Supercell | LMID6322" at bounding box center [114, 340] width 144 height 12
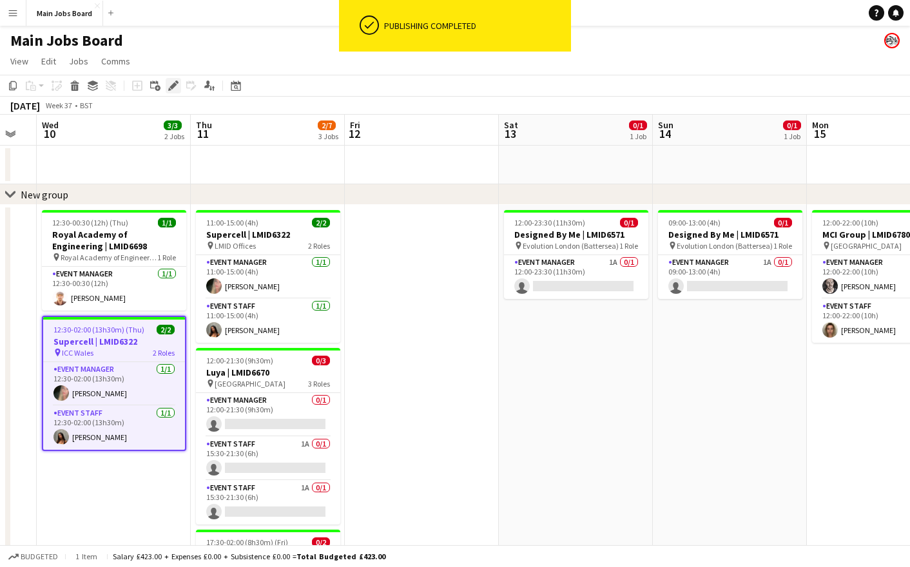
click at [175, 86] on icon at bounding box center [172, 85] width 7 height 7
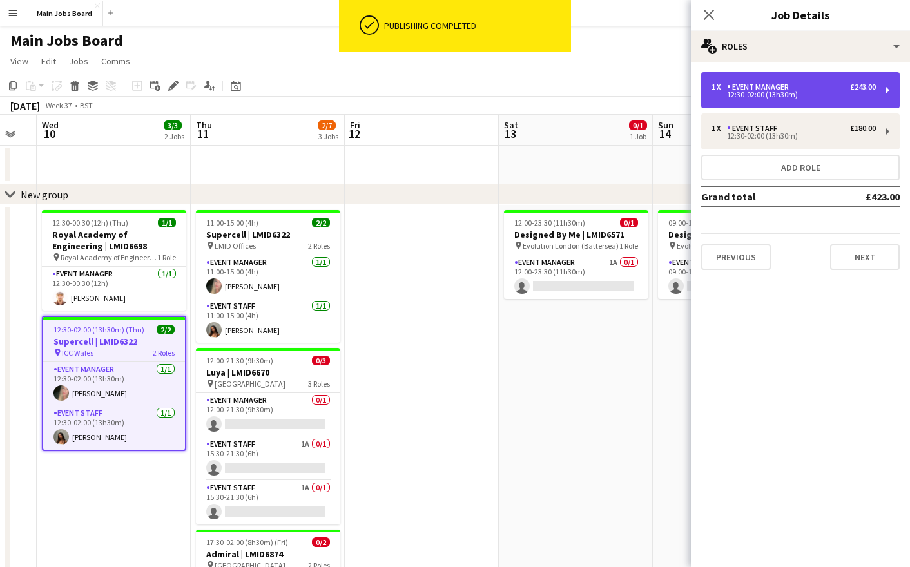
click at [735, 87] on div "Event Manager" at bounding box center [760, 86] width 67 height 9
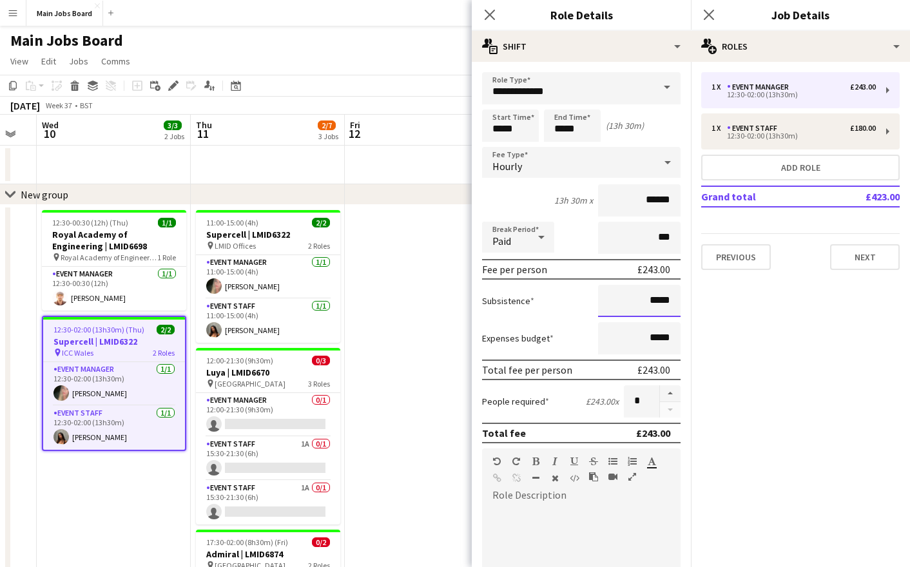
click at [674, 305] on input "*****" at bounding box center [639, 301] width 82 height 32
type input "**"
type input "******"
click at [105, 432] on app-card-role "Event Staff [DATE] 12:30-02:00 (13h30m) [PERSON_NAME]" at bounding box center [114, 428] width 142 height 44
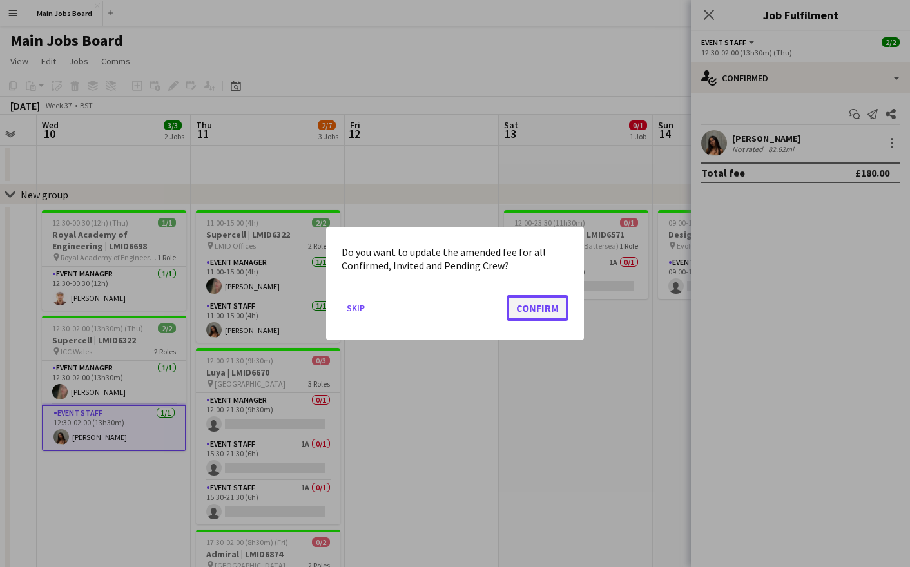
click at [544, 318] on button "Confirm" at bounding box center [537, 308] width 62 height 26
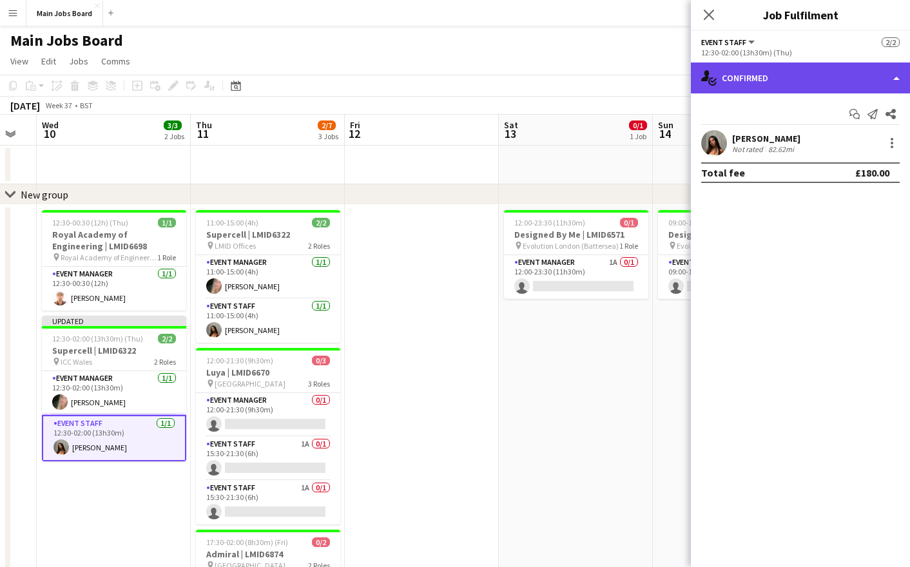
click at [729, 88] on div "single-neutral-actions-check-2 Confirmed" at bounding box center [800, 77] width 219 height 31
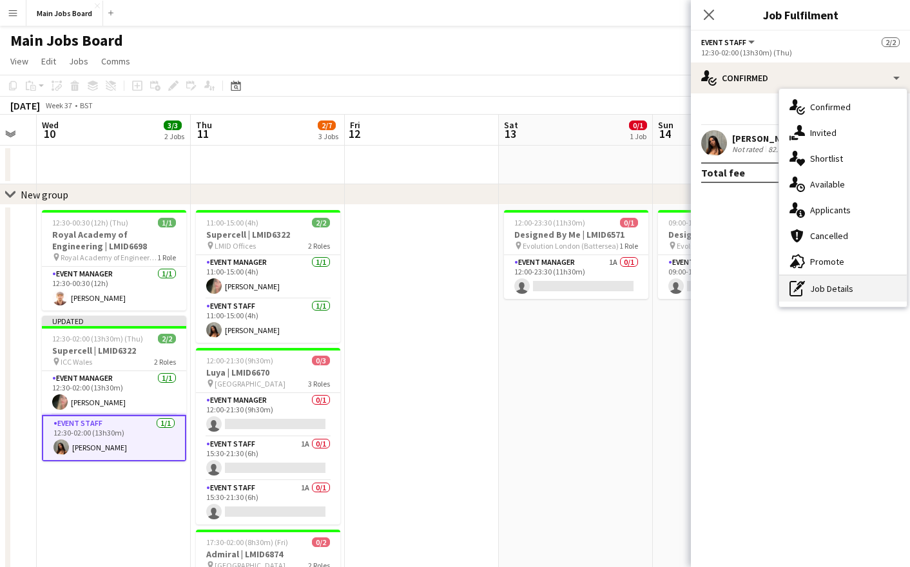
click at [815, 293] on div "pen-write Job Details" at bounding box center [843, 289] width 128 height 26
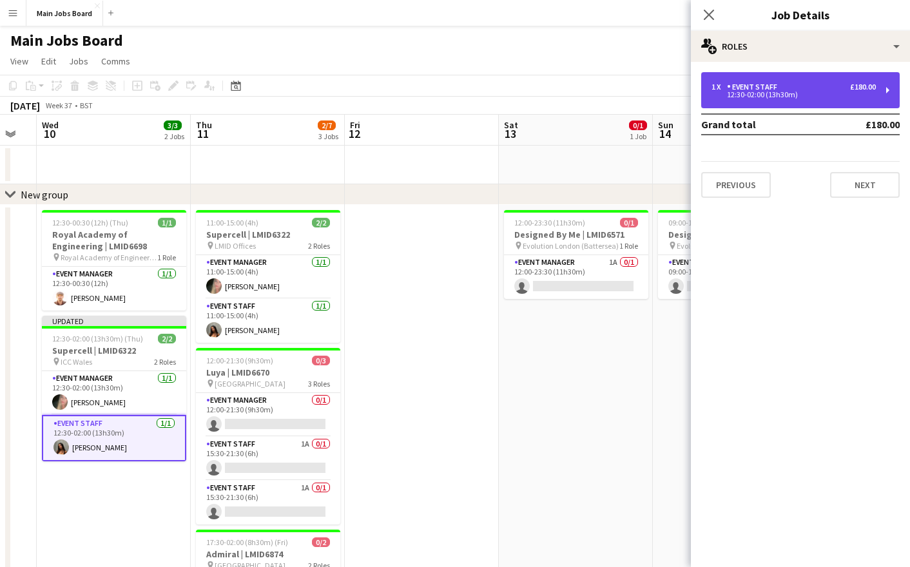
click at [796, 93] on div "12:30-02:00 (13h30m)" at bounding box center [793, 94] width 164 height 6
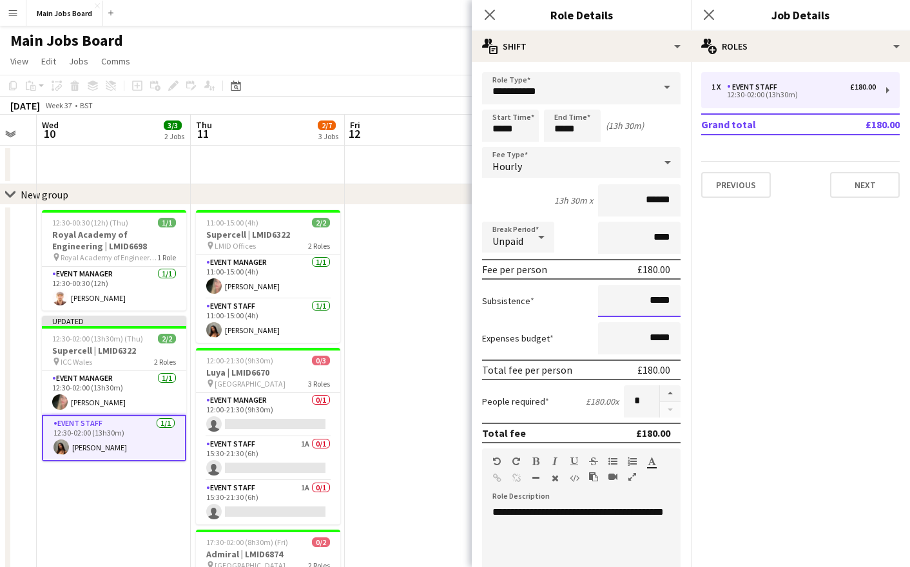
click at [679, 306] on input "*****" at bounding box center [639, 301] width 82 height 32
type input "**"
type input "******"
click at [709, 12] on icon "Close pop-in" at bounding box center [708, 14] width 12 height 12
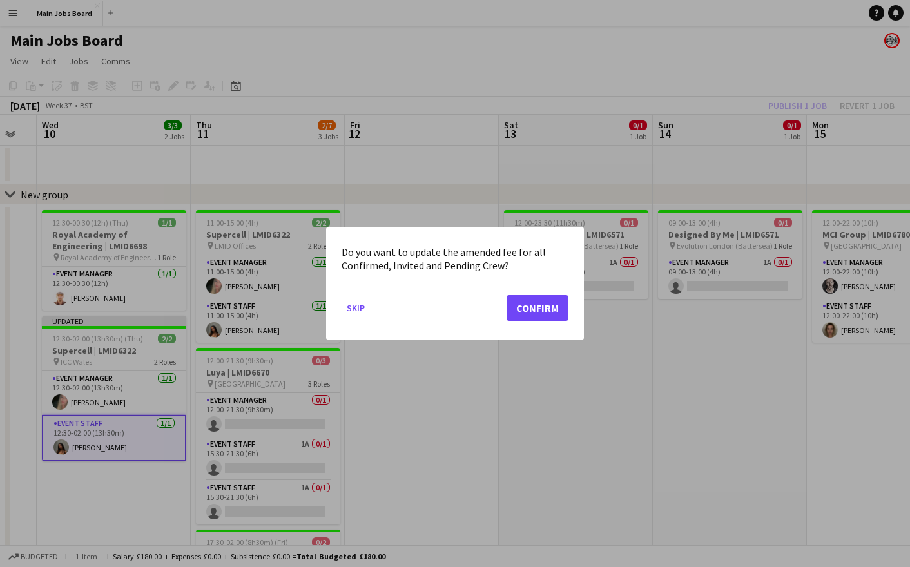
click at [560, 290] on mat-dialog-actions "Skip Confirm" at bounding box center [454, 312] width 227 height 55
click at [545, 311] on button "Confirm" at bounding box center [537, 308] width 62 height 26
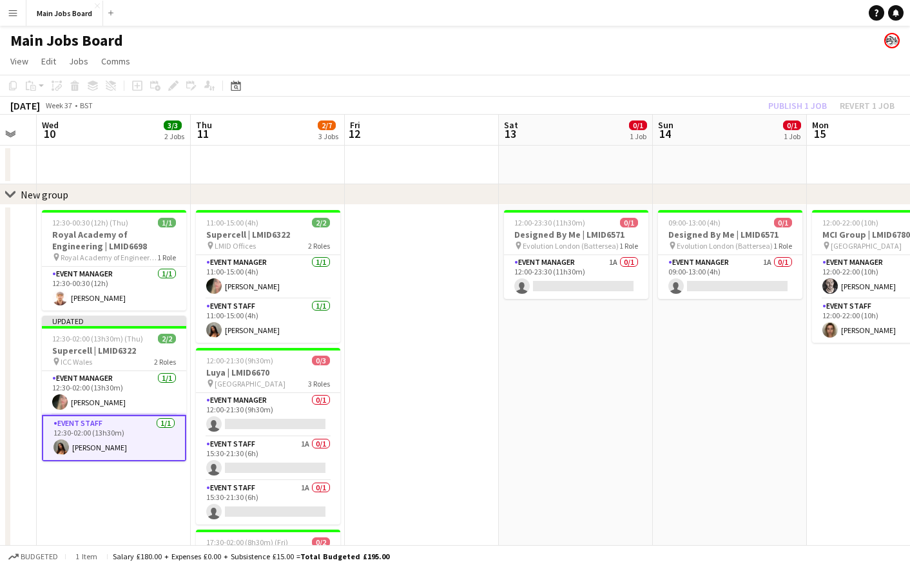
click at [790, 106] on div "Publish 1 job Revert 1 job" at bounding box center [830, 105] width 157 height 17
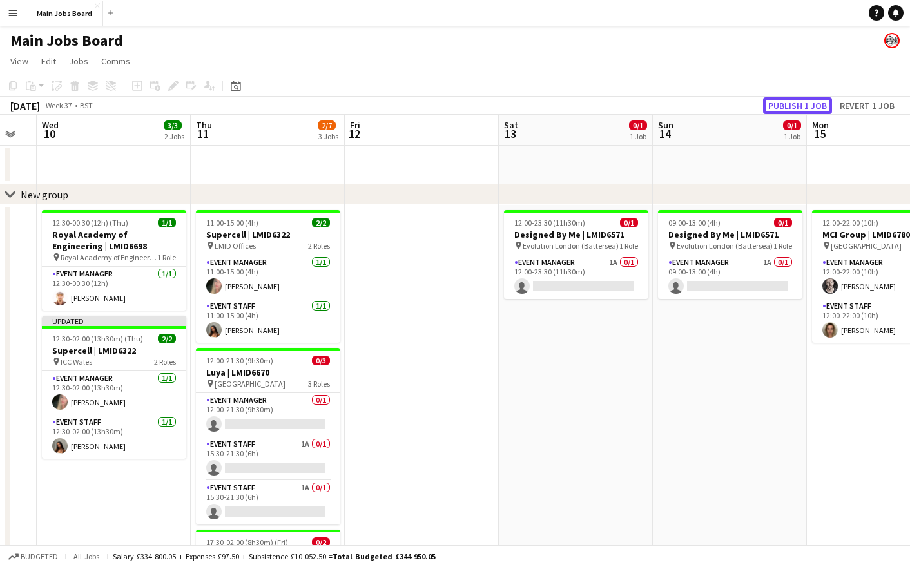
click at [790, 106] on button "Publish 1 job" at bounding box center [797, 105] width 69 height 17
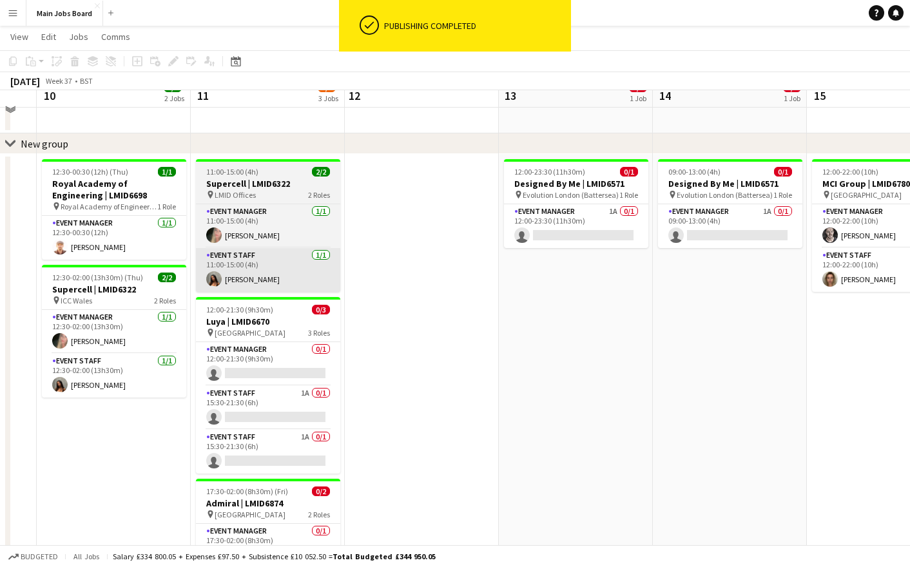
scroll to position [52, 0]
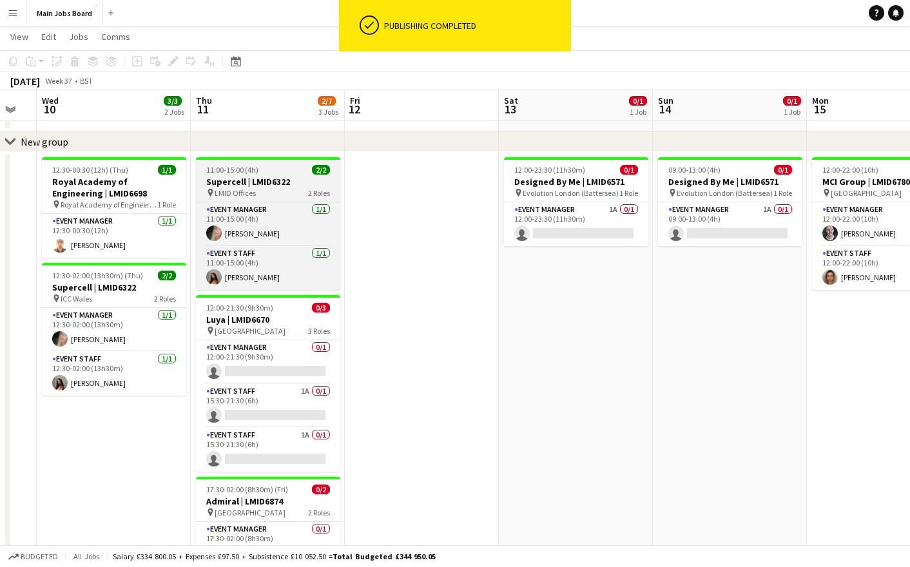
click at [242, 195] on span "LMID Offices" at bounding box center [235, 193] width 41 height 10
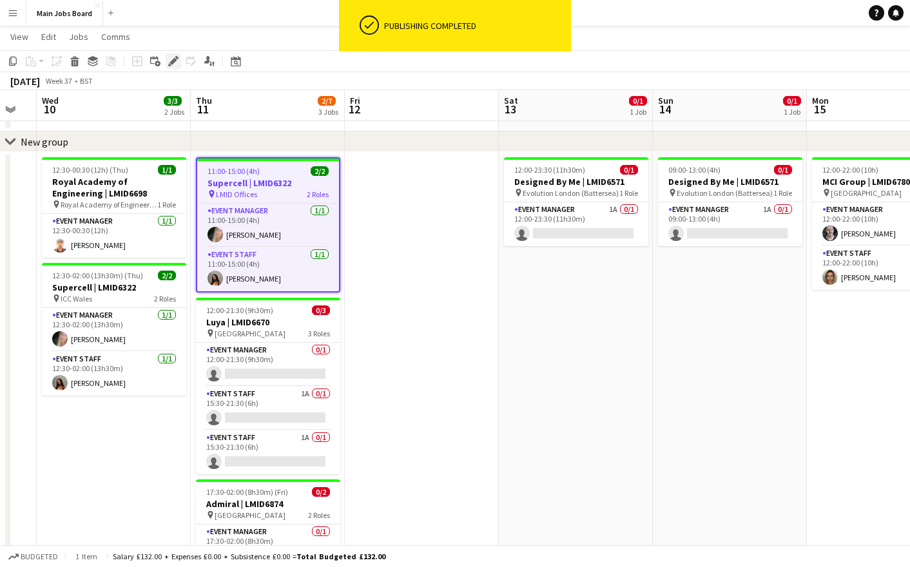
click at [173, 58] on icon "Edit" at bounding box center [173, 61] width 10 height 10
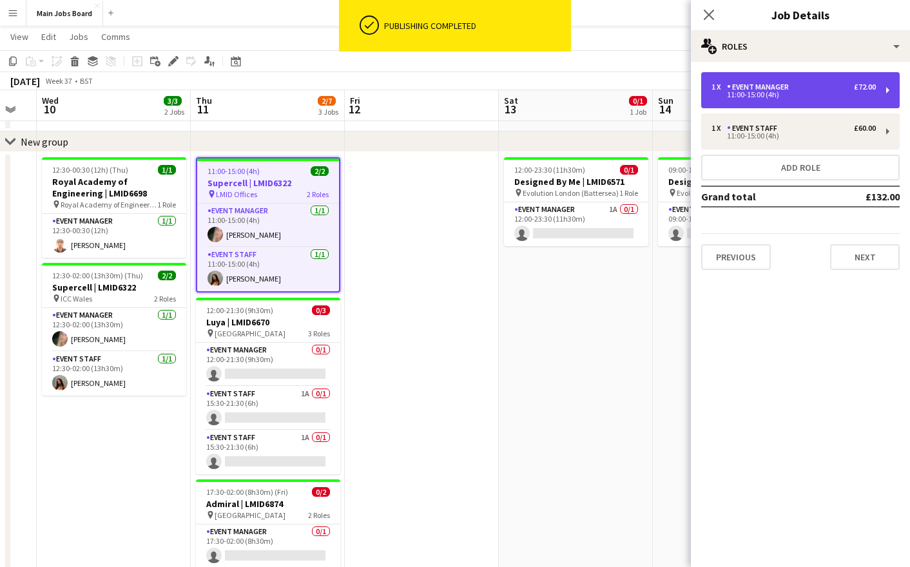
click at [725, 102] on div "1 x Event Manager £72.00 11:00-15:00 (4h)" at bounding box center [800, 90] width 198 height 36
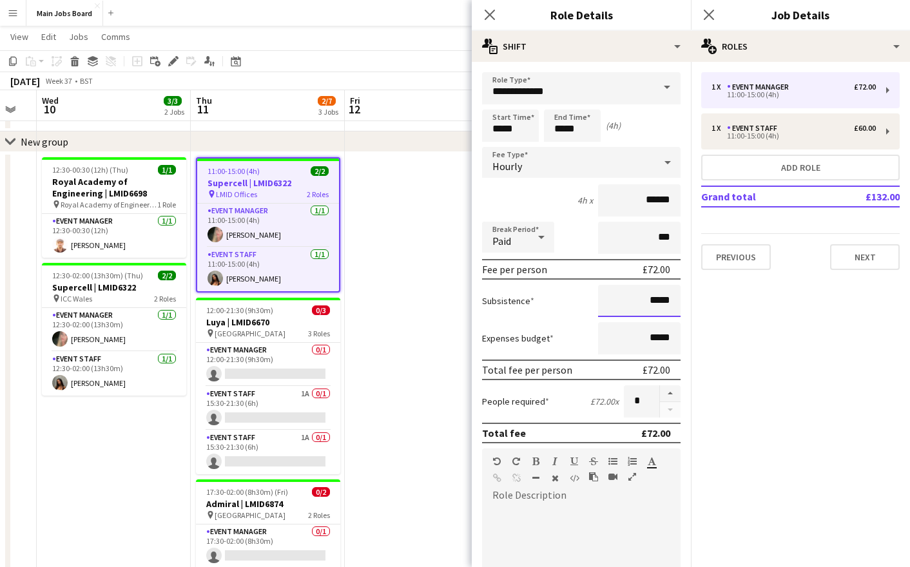
click at [668, 304] on input "*****" at bounding box center [639, 301] width 82 height 32
type input "**"
type input "*****"
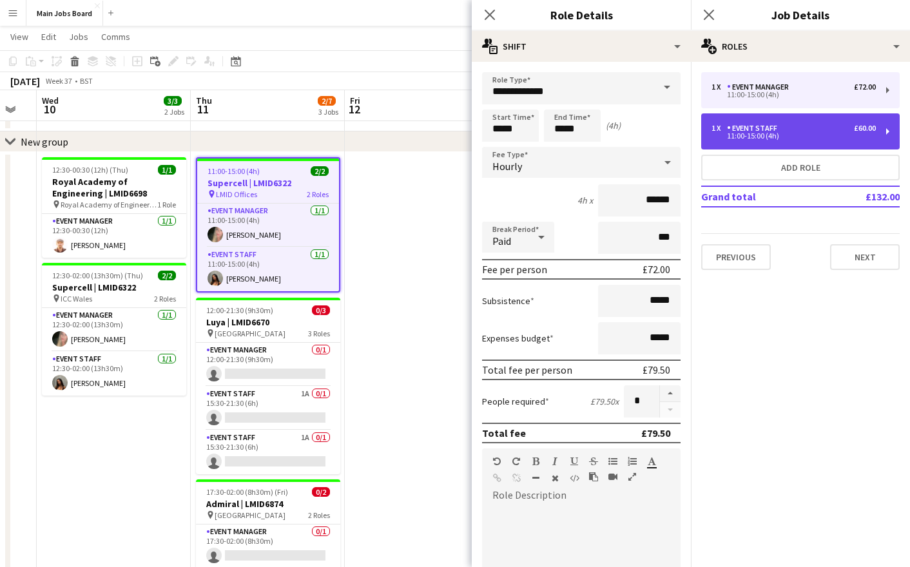
click at [757, 139] on div "11:00-15:00 (4h)" at bounding box center [793, 136] width 164 height 6
type input "**********"
type input "******"
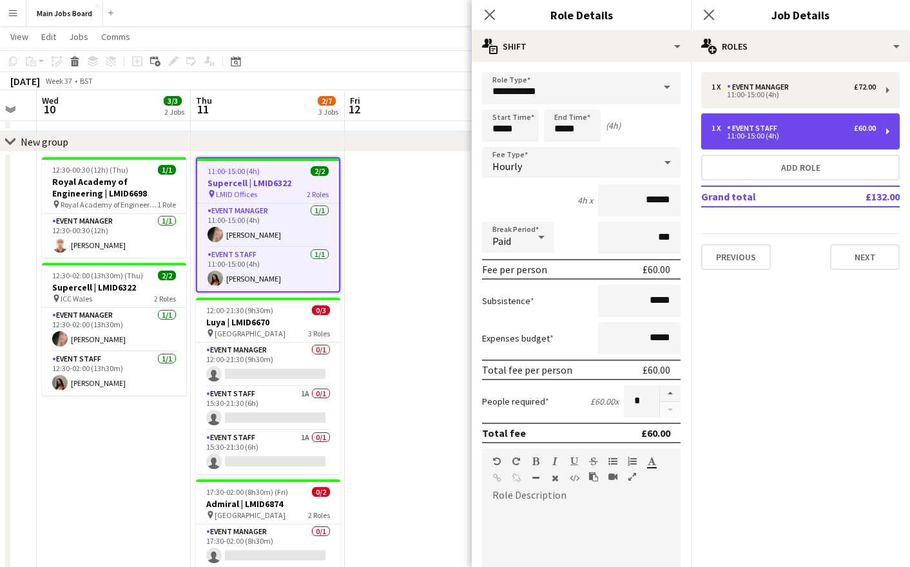
scroll to position [0, 425]
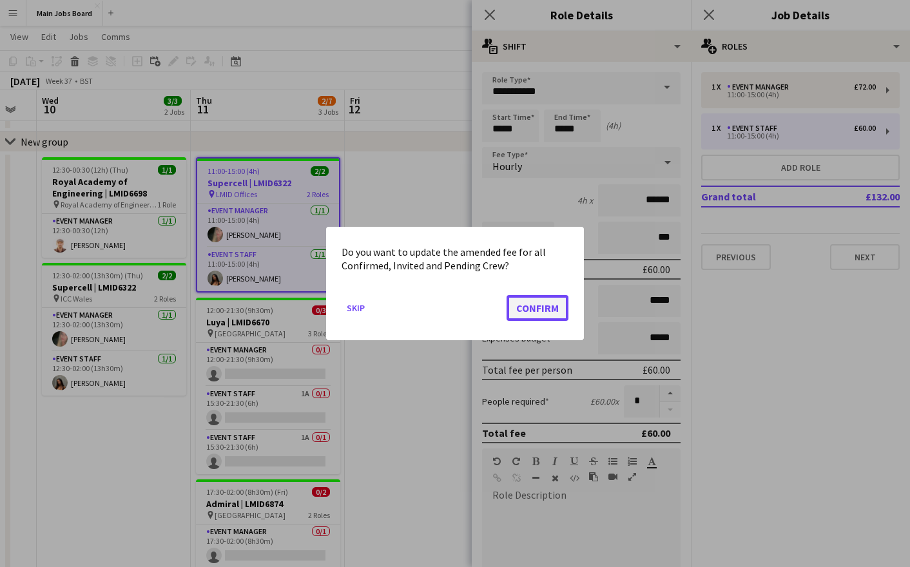
click at [545, 311] on button "Confirm" at bounding box center [537, 308] width 62 height 26
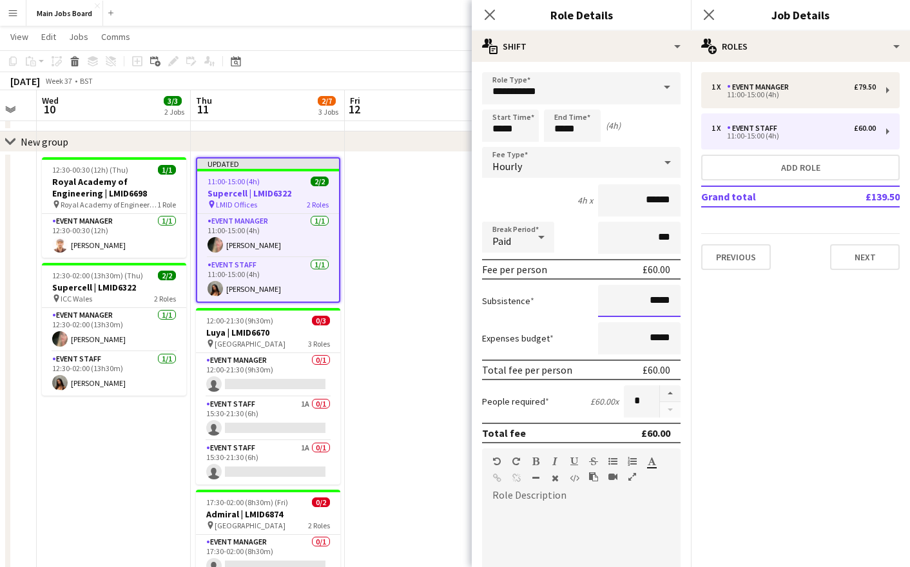
click at [669, 303] on input "*****" at bounding box center [639, 301] width 82 height 32
type input "**"
type input "*****"
click at [708, 12] on icon "Close pop-in" at bounding box center [708, 14] width 12 height 12
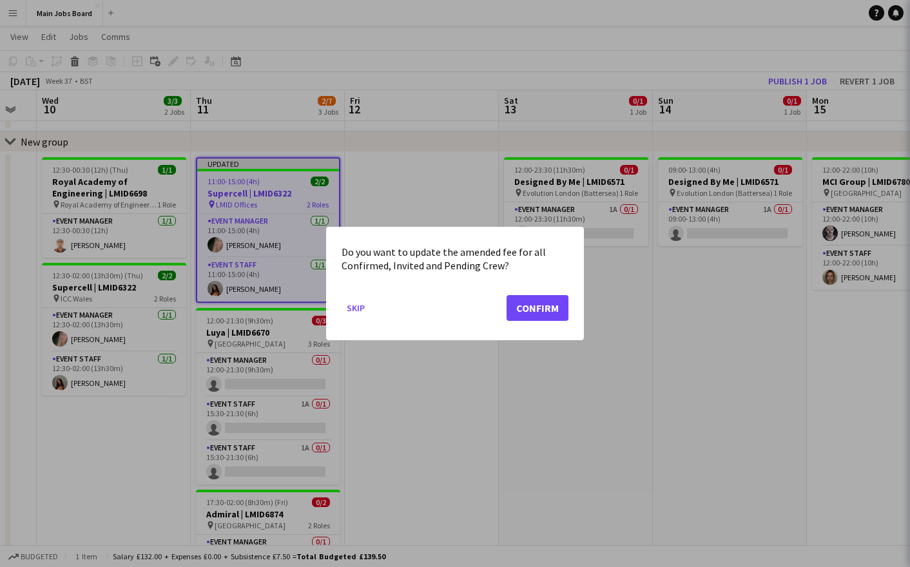
scroll to position [0, 0]
click at [548, 320] on button "Confirm" at bounding box center [537, 308] width 62 height 26
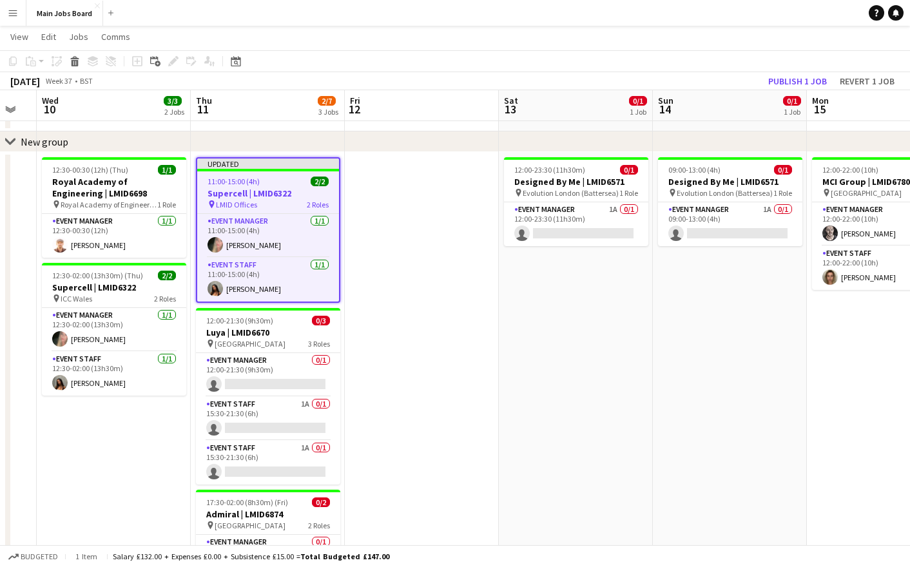
scroll to position [0, 425]
click at [788, 76] on button "Publish 1 job" at bounding box center [797, 81] width 69 height 17
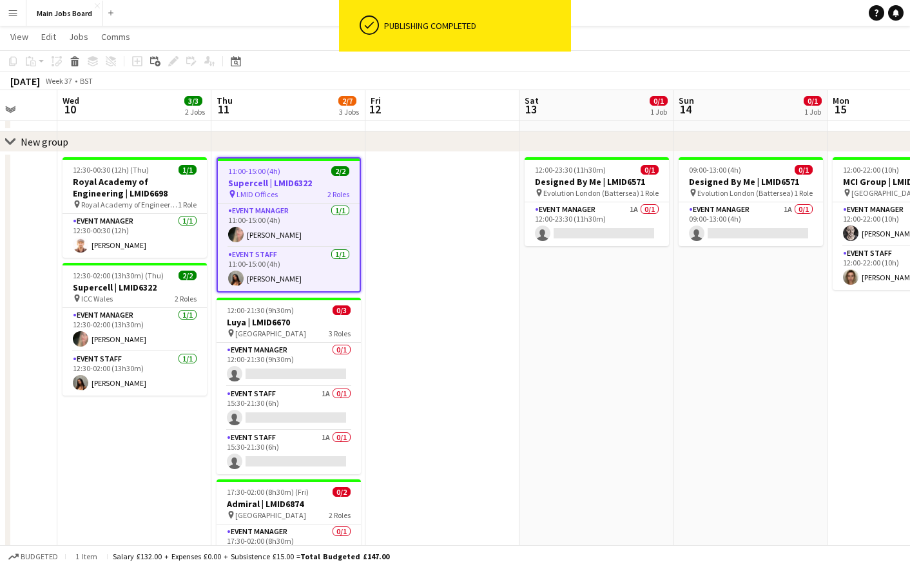
drag, startPoint x: 403, startPoint y: 428, endPoint x: 423, endPoint y: 428, distance: 19.3
click at [423, 428] on app-calendar-viewport "Sun 7 Mon 8 Tue 9 Wed 10 3/3 2 Jobs Thu 11 2/7 3 Jobs Fri 12 Sat 13 0/1 1 Job S…" at bounding box center [455, 324] width 910 height 650
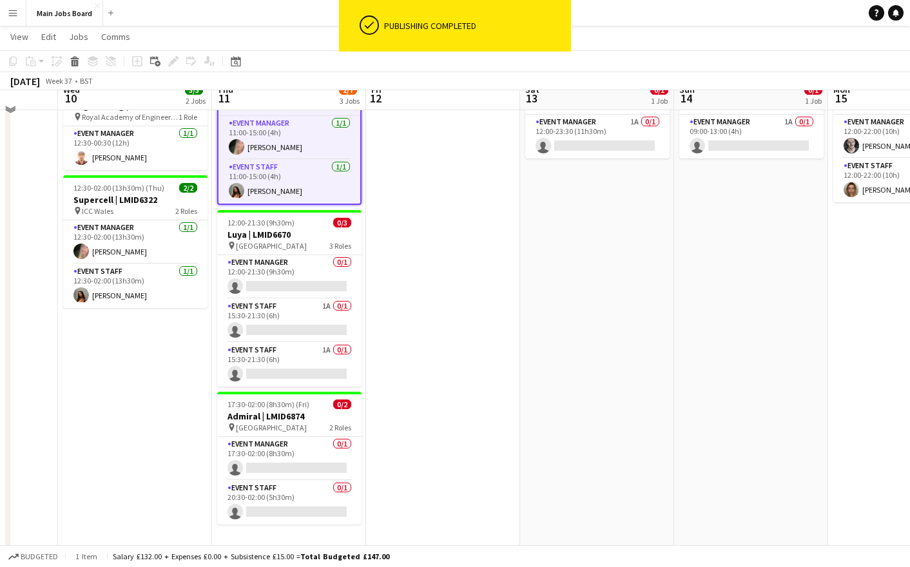
scroll to position [142, 0]
